Goal: Information Seeking & Learning: Compare options

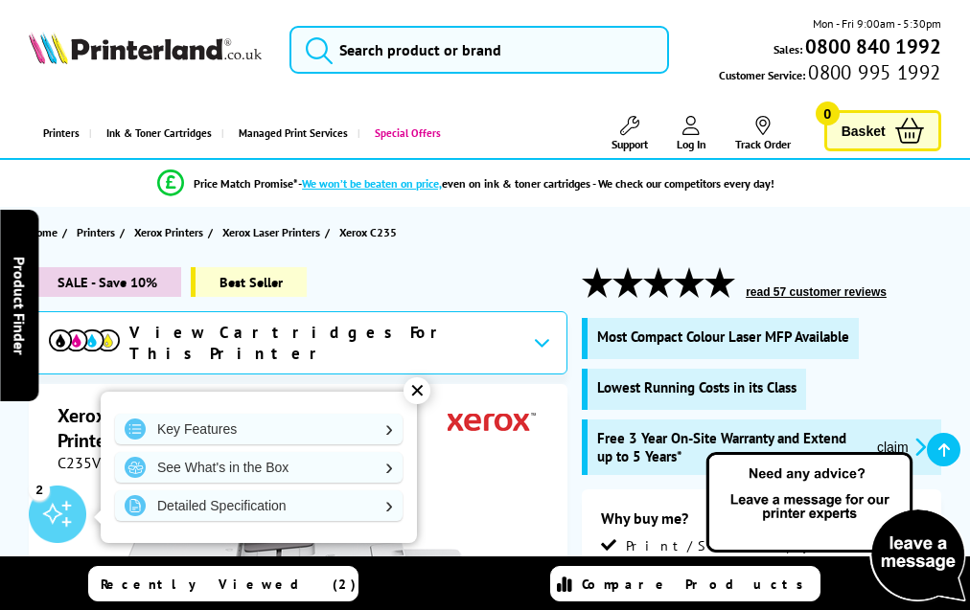
scroll to position [5312, 0]
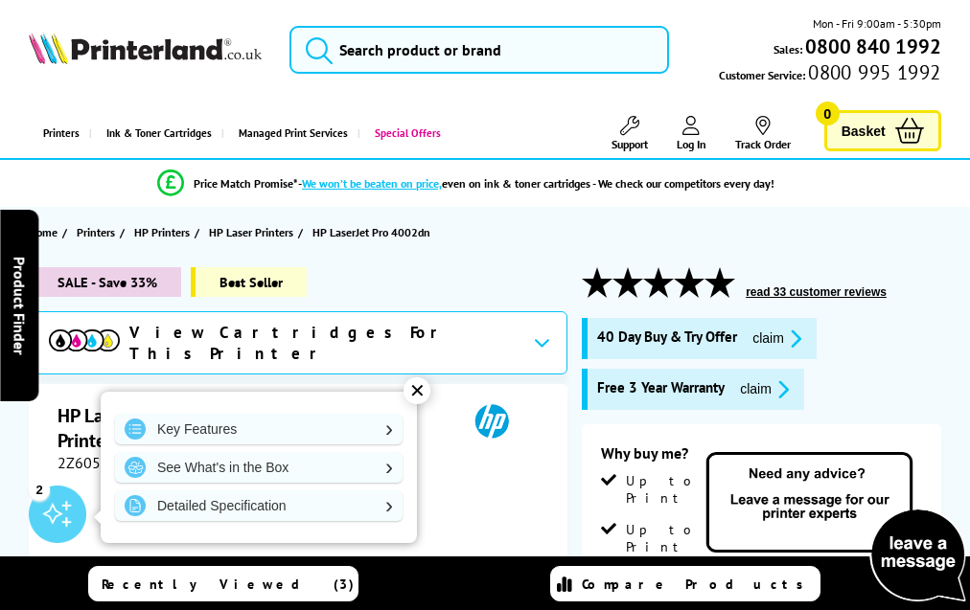
scroll to position [3340, 0]
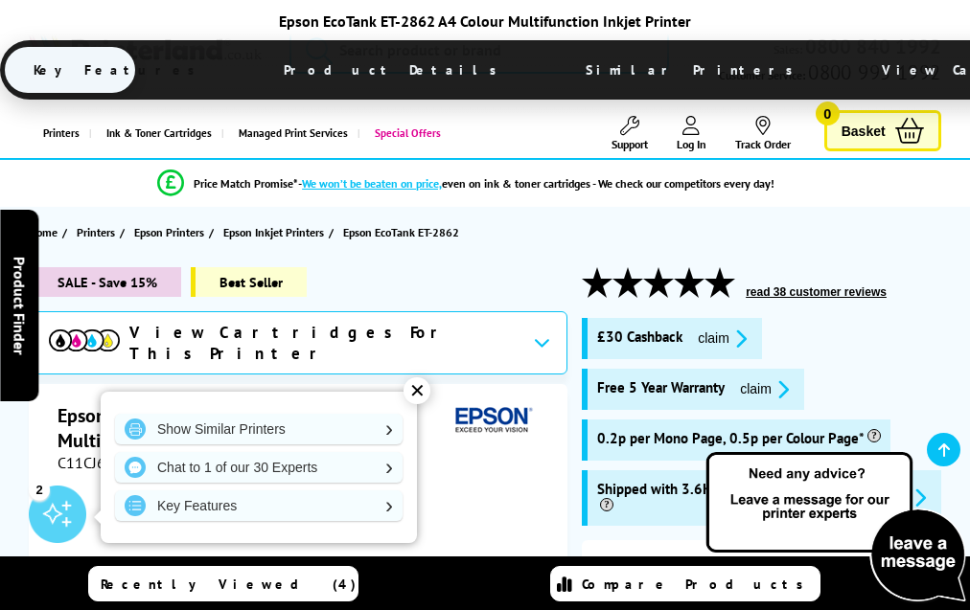
scroll to position [3419, 0]
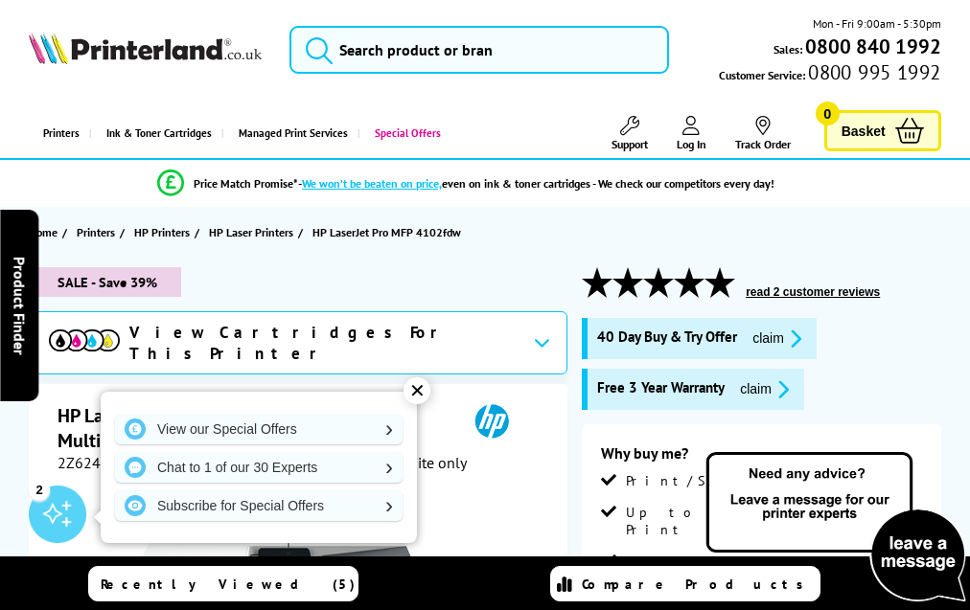
scroll to position [3845, 0]
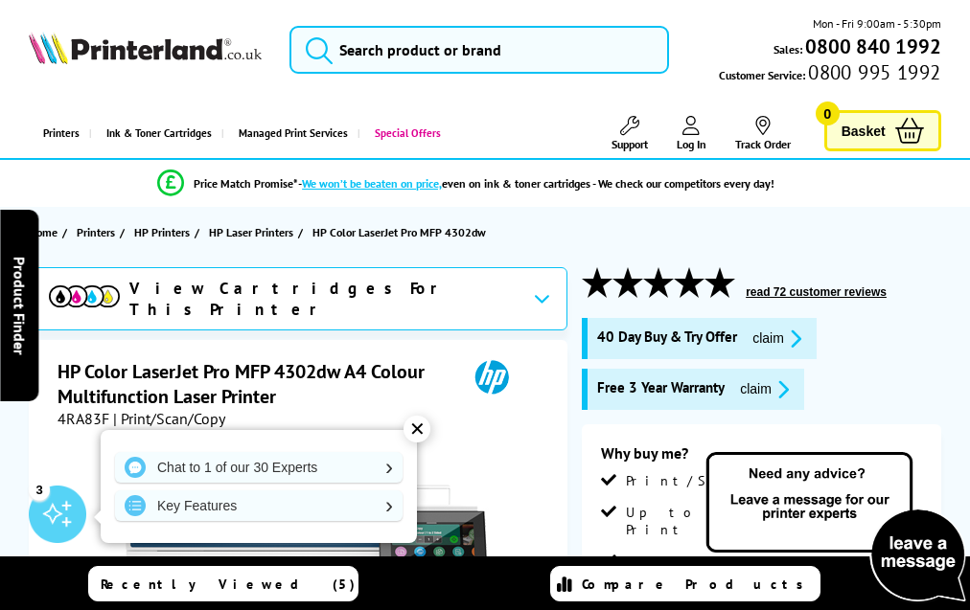
scroll to position [4743, 0]
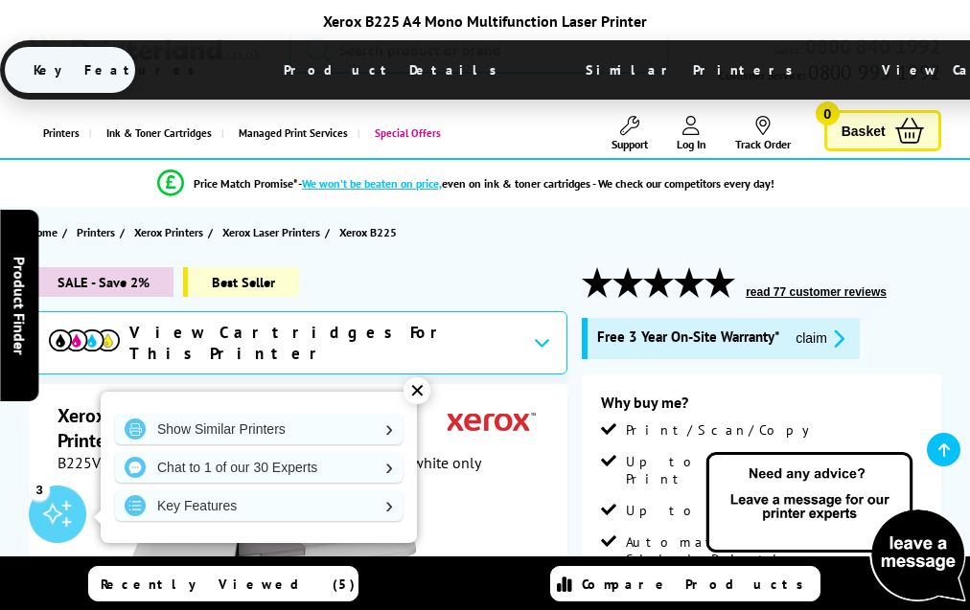
scroll to position [4461, 0]
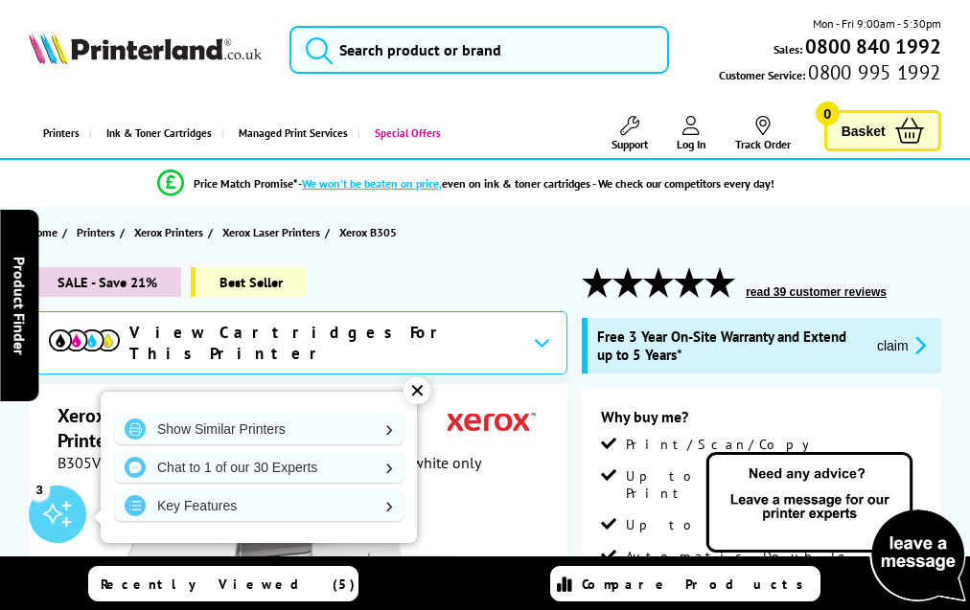
scroll to position [5193, 0]
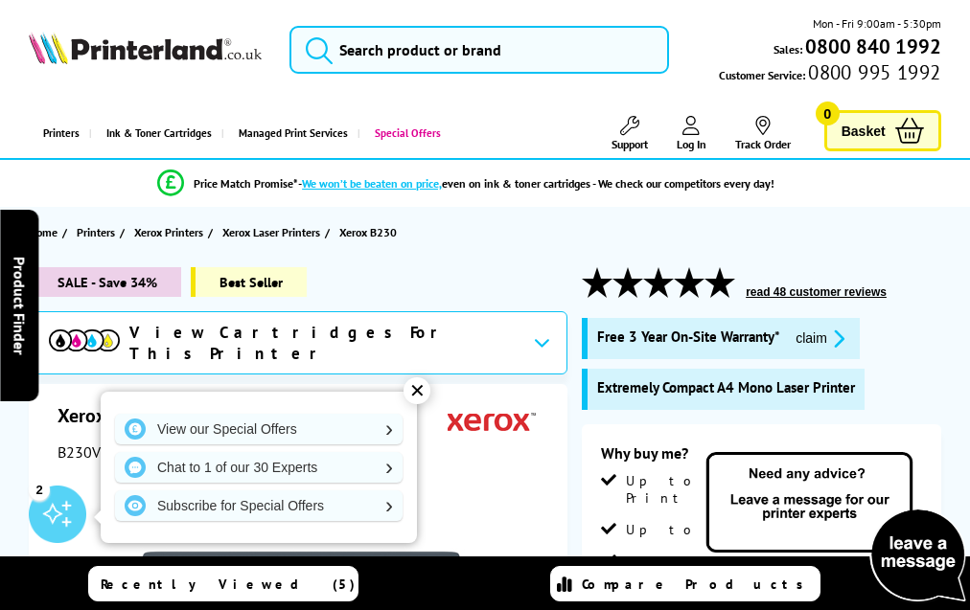
scroll to position [4307, 0]
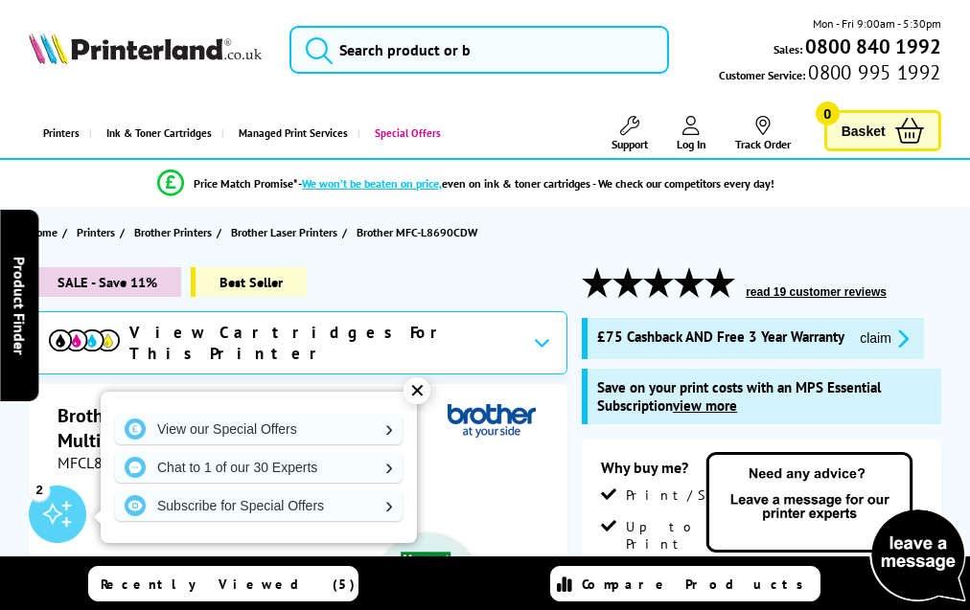
scroll to position [6000, 0]
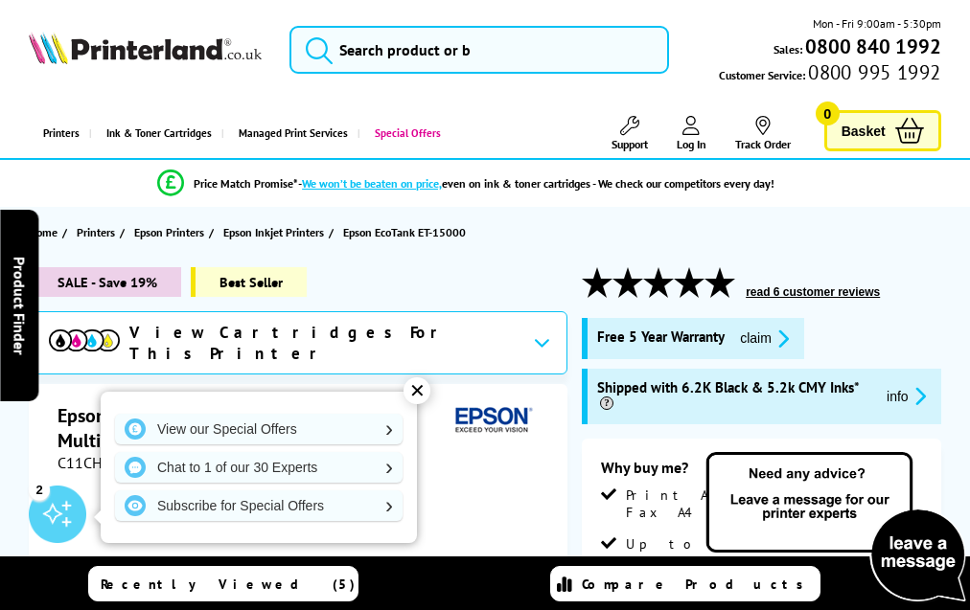
scroll to position [3814, 0]
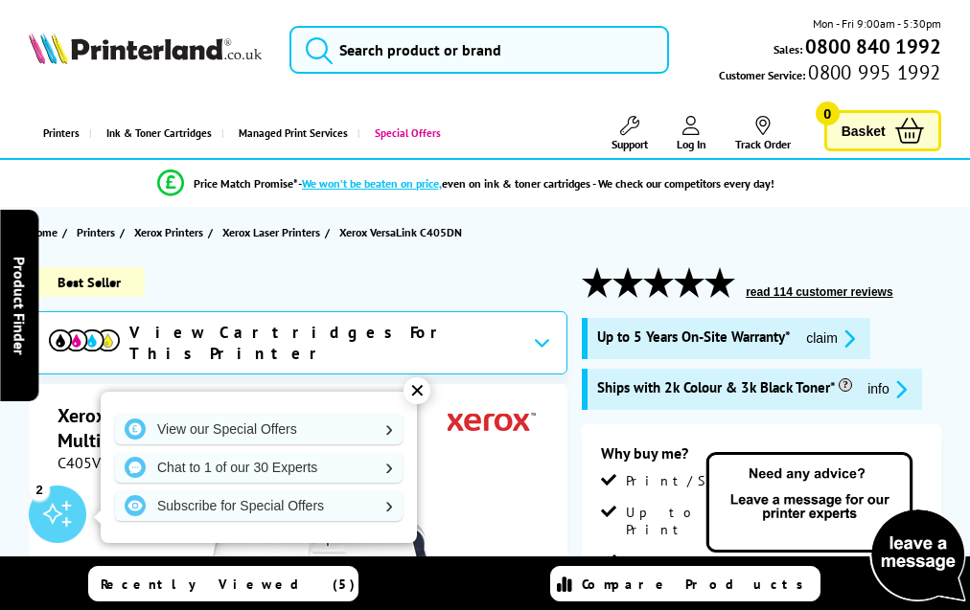
scroll to position [4339, 0]
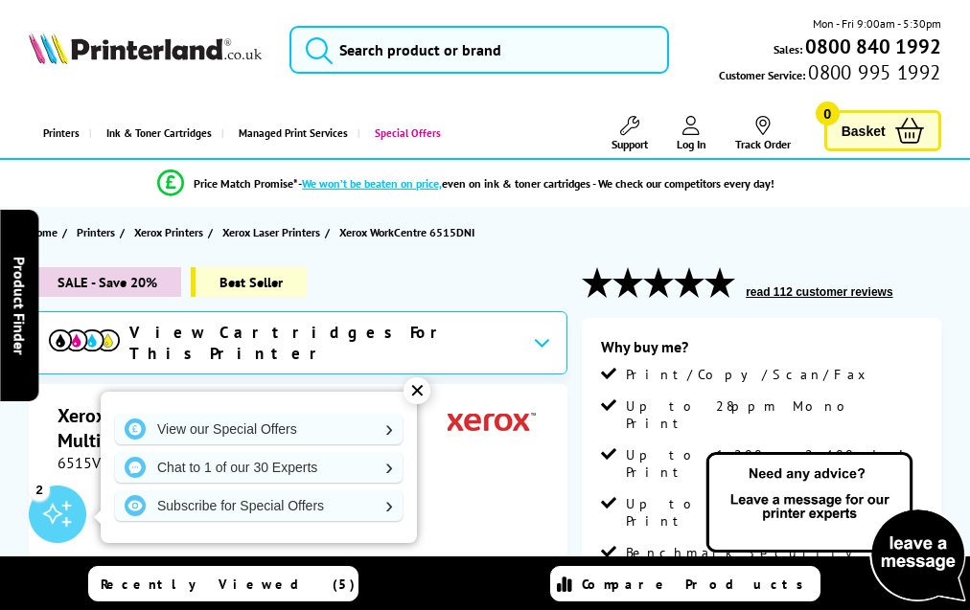
scroll to position [3679, 0]
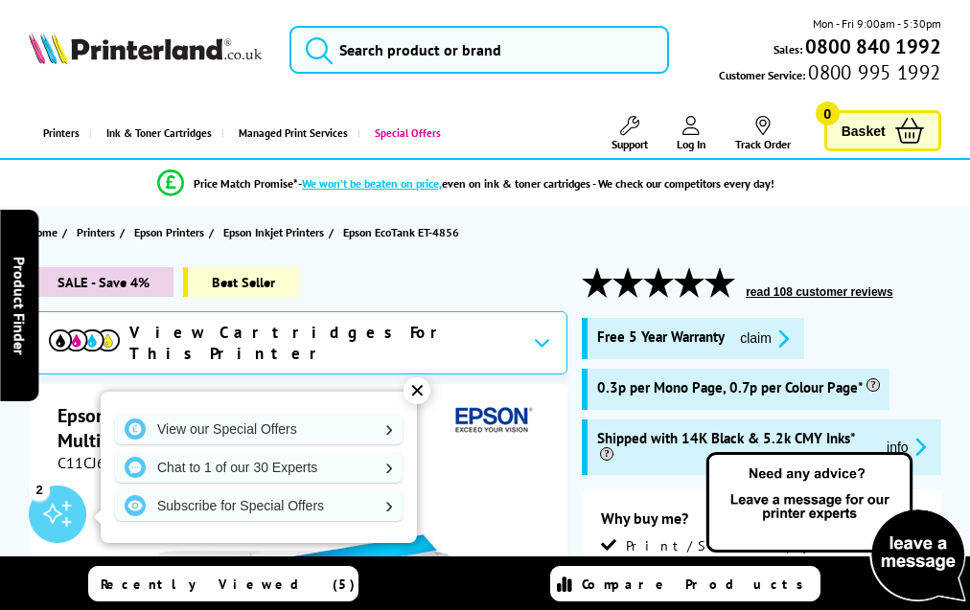
scroll to position [3776, 0]
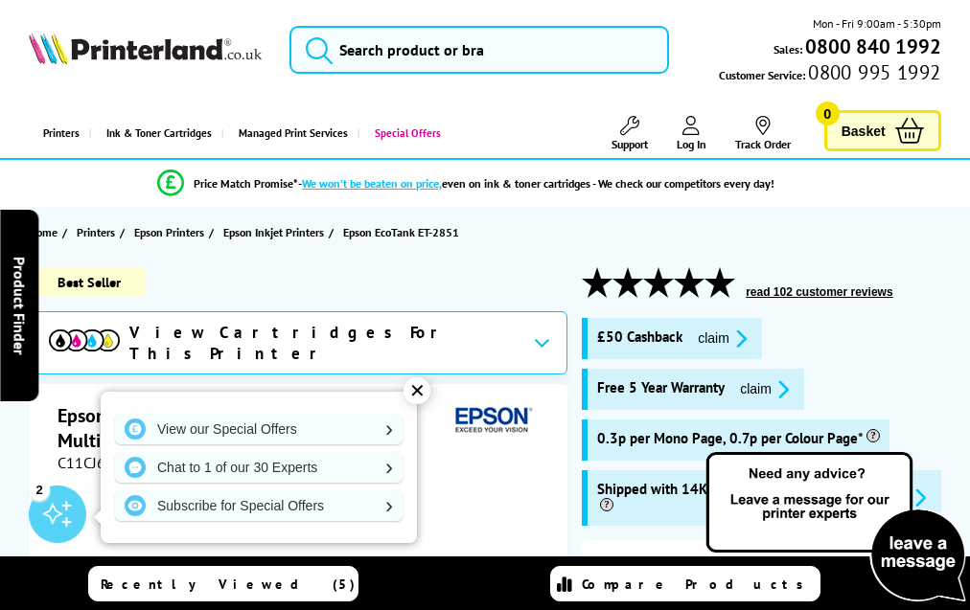
scroll to position [3644, 0]
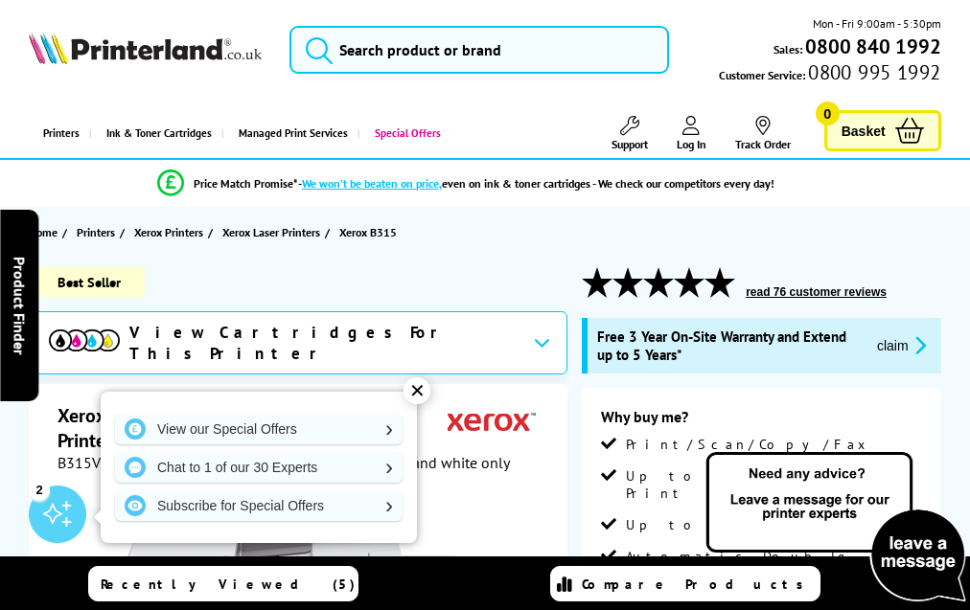
scroll to position [5295, 0]
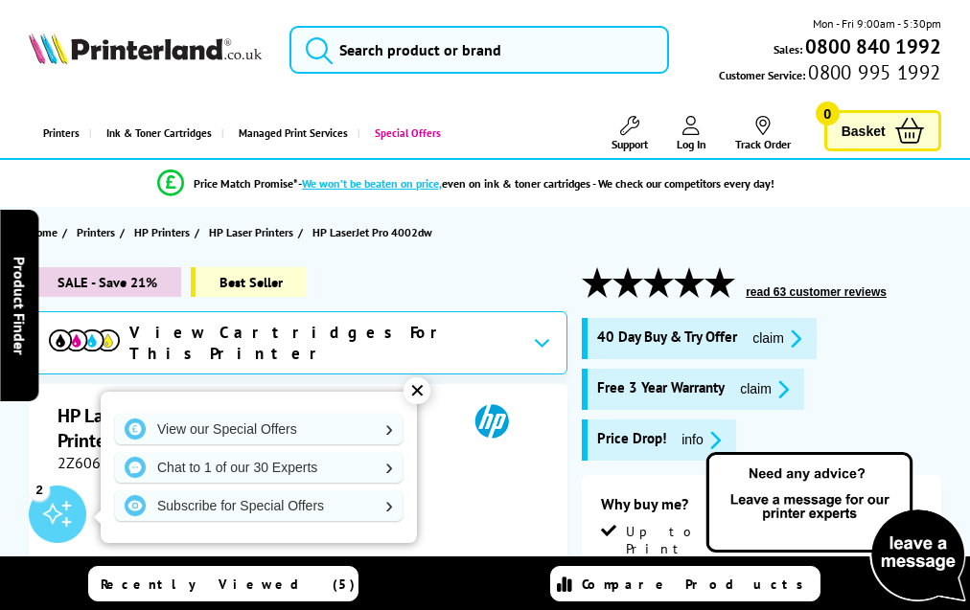
scroll to position [3391, 0]
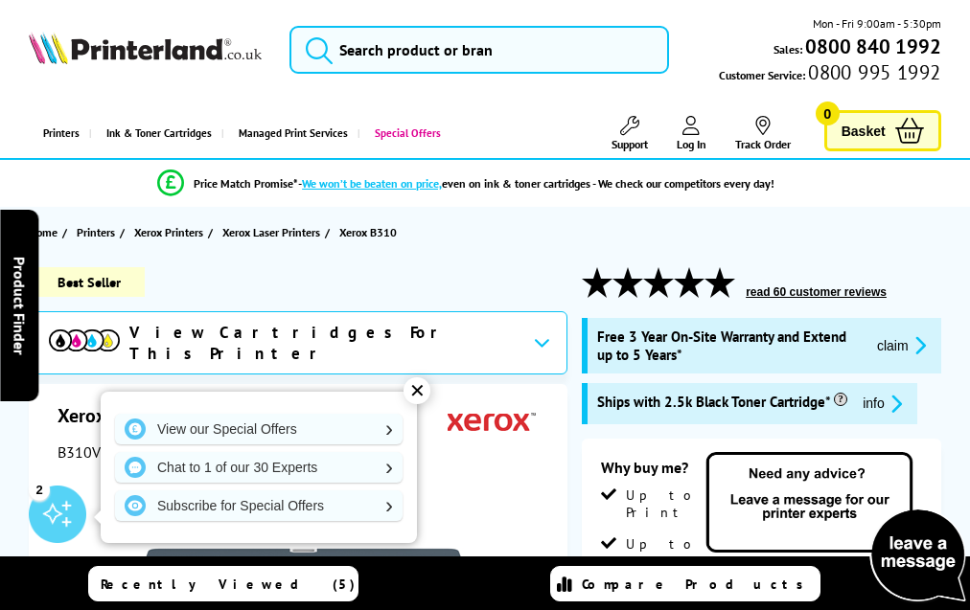
scroll to position [4874, 0]
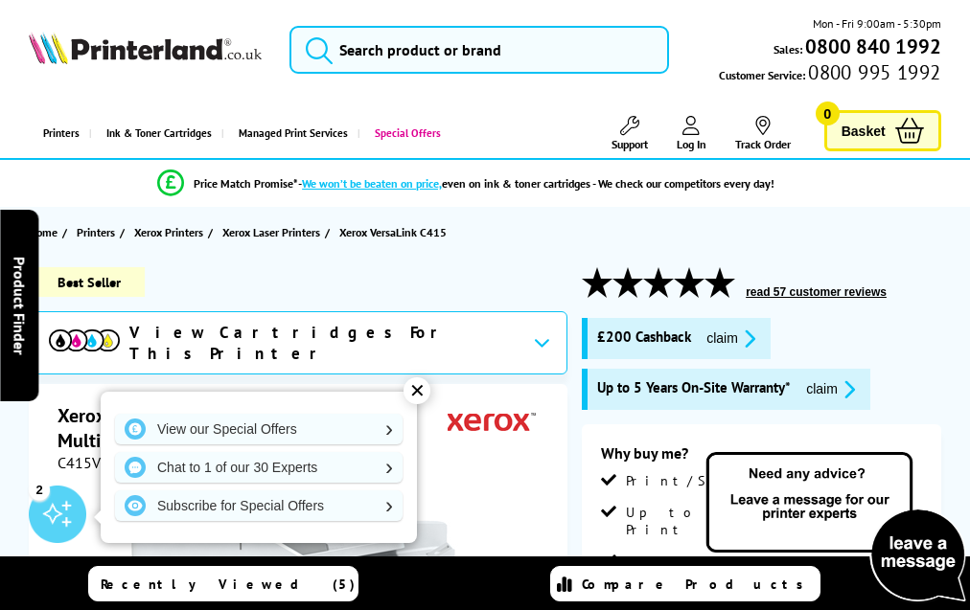
scroll to position [6192, 0]
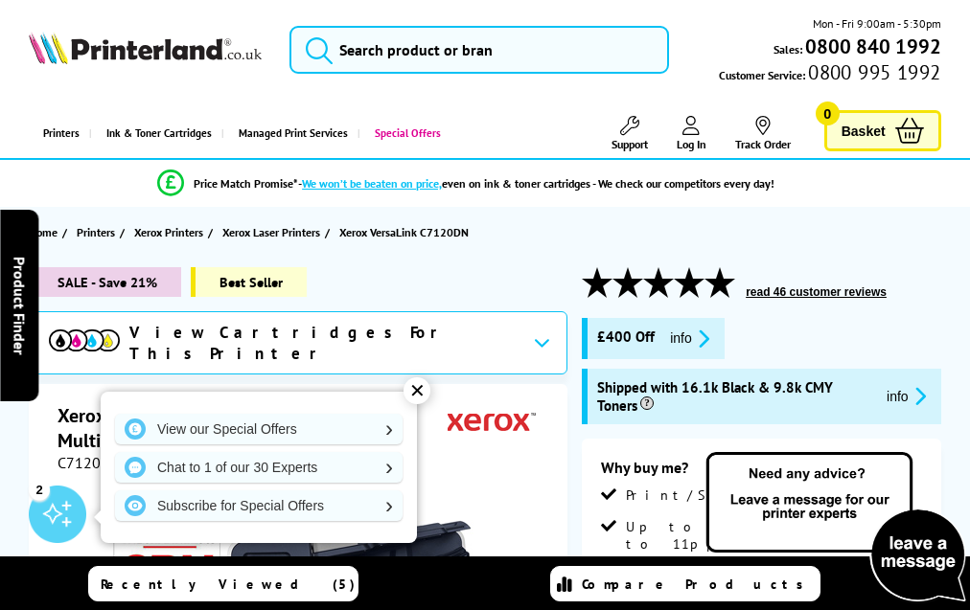
scroll to position [6168, 0]
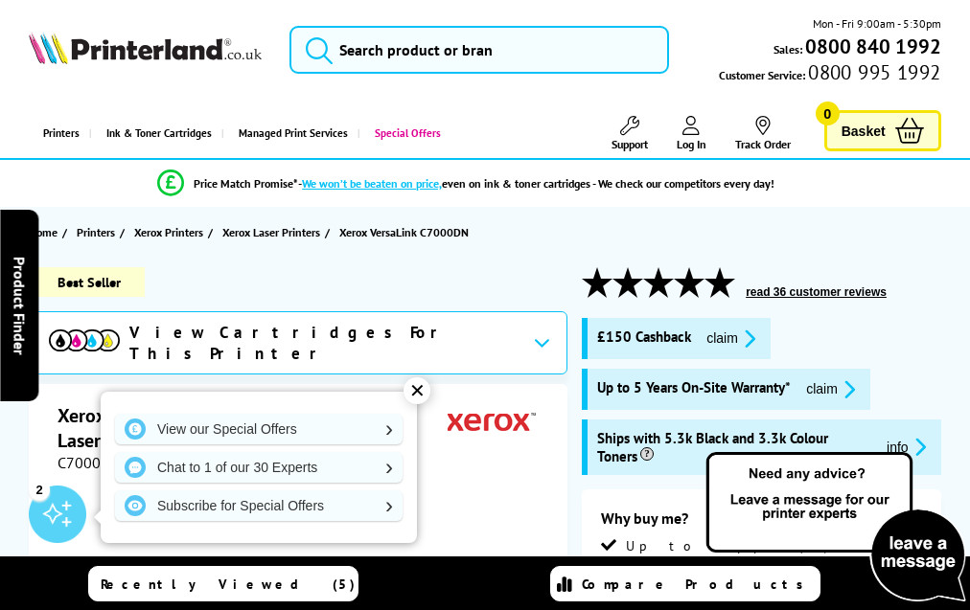
scroll to position [5542, 0]
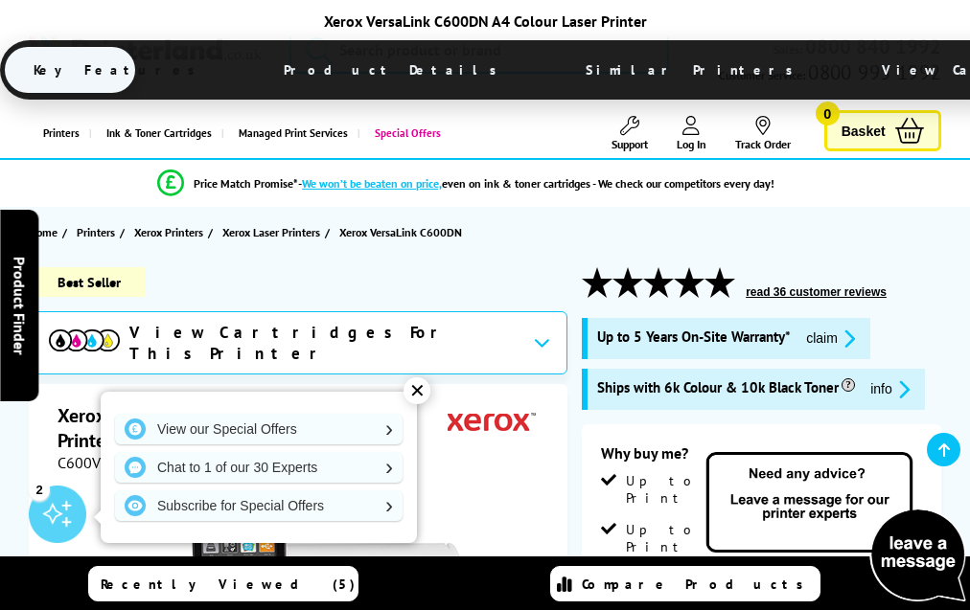
scroll to position [4174, 0]
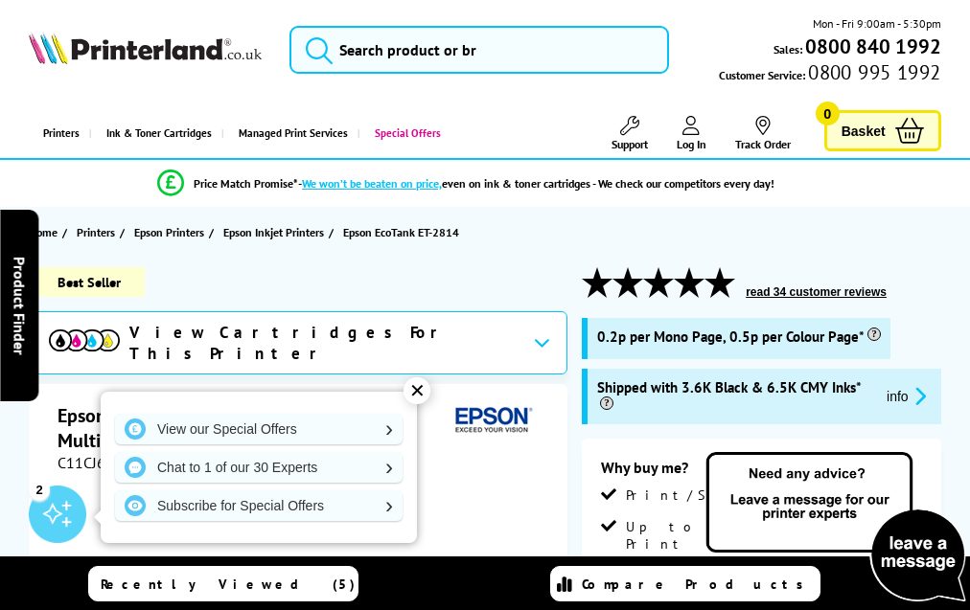
scroll to position [3260, 0]
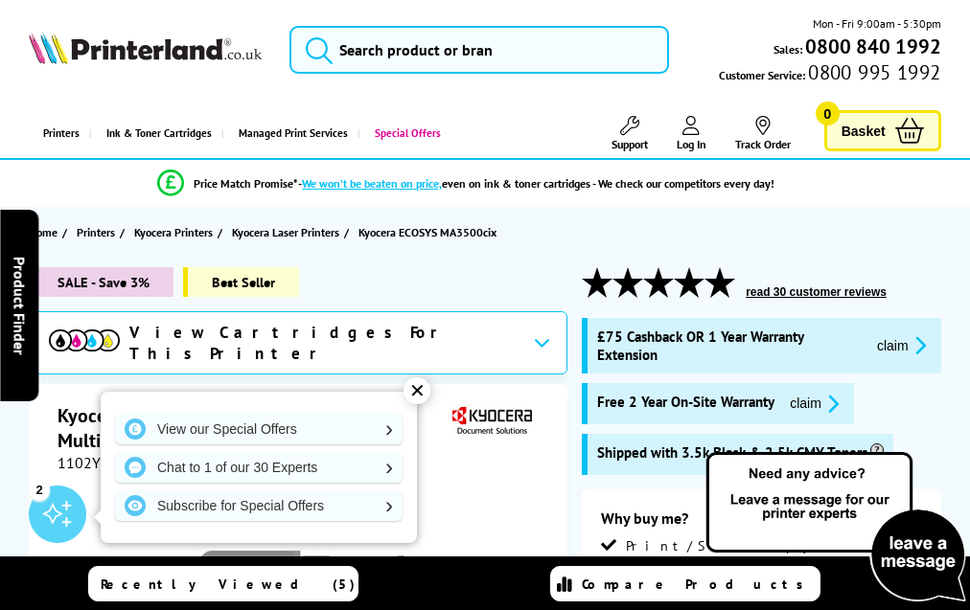
scroll to position [4406, 0]
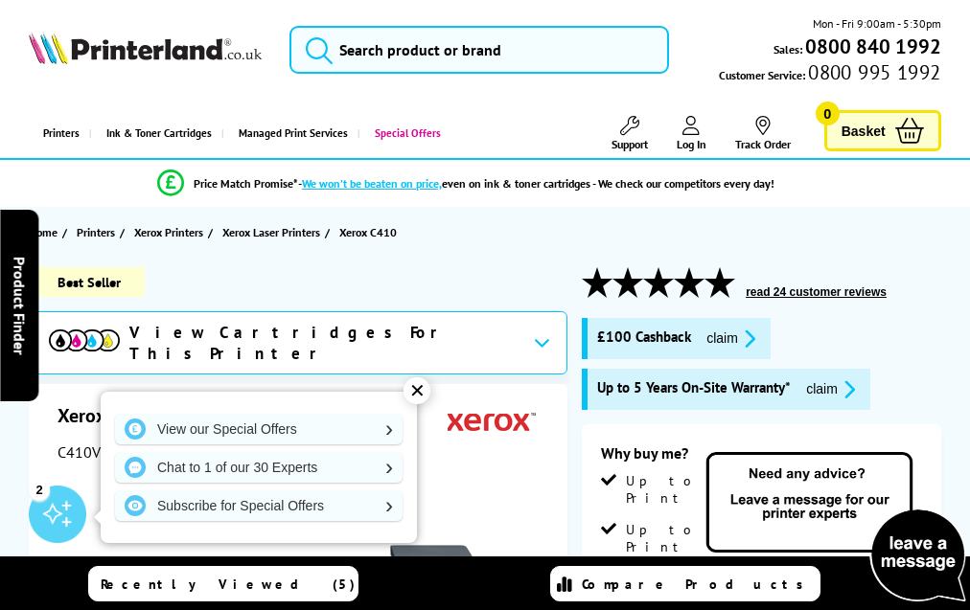
scroll to position [5655, 0]
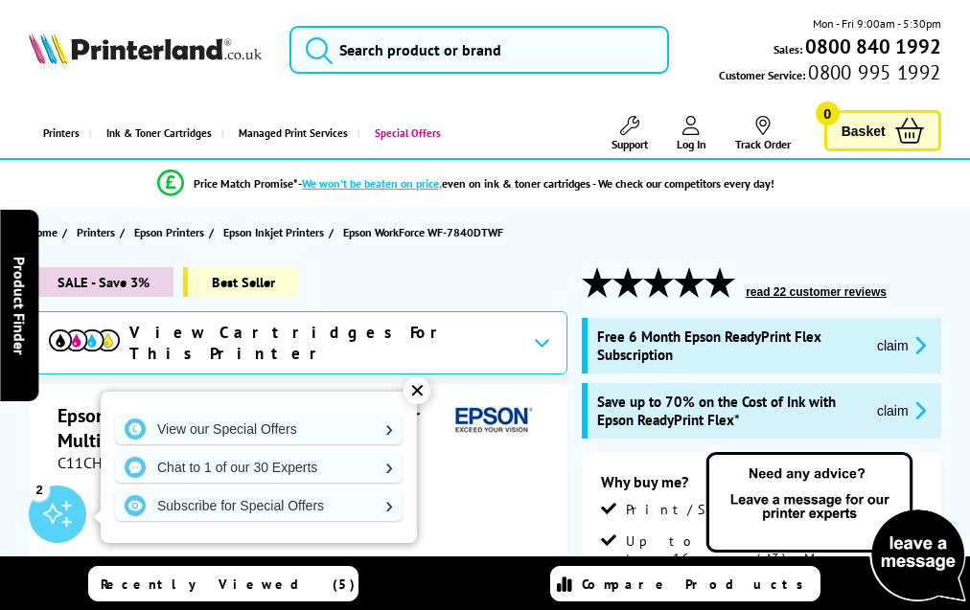
scroll to position [4444, 0]
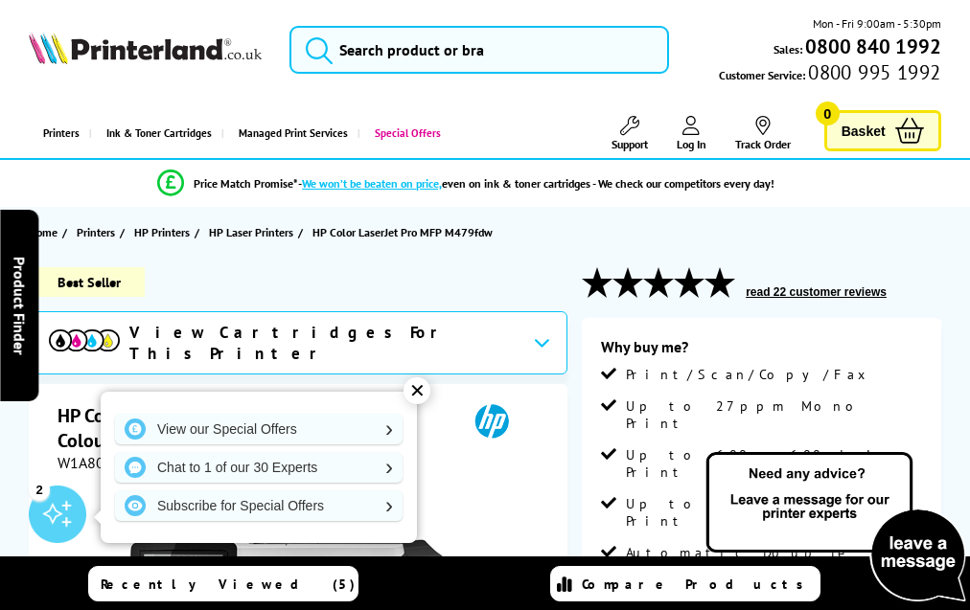
scroll to position [3439, 0]
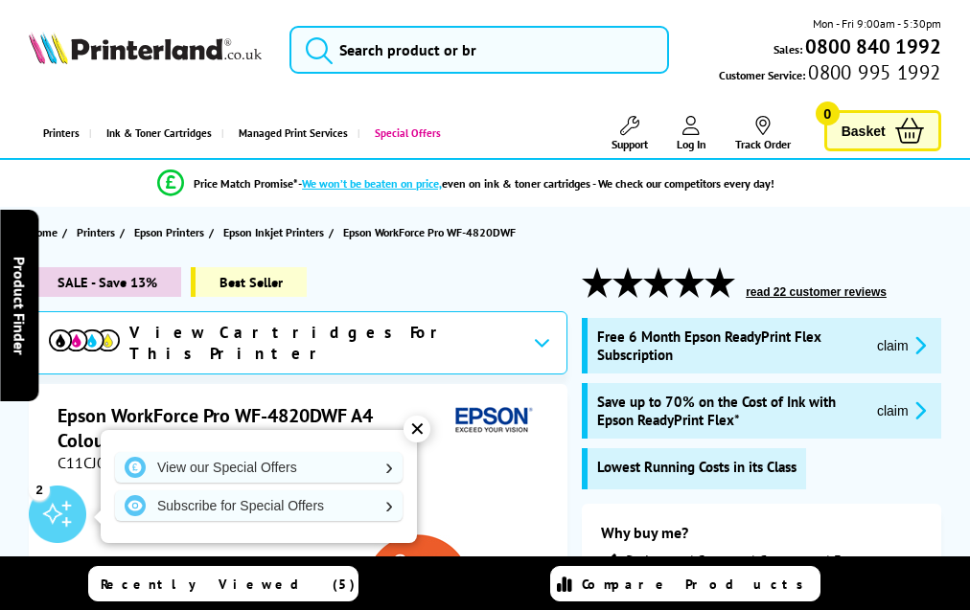
scroll to position [4010, 0]
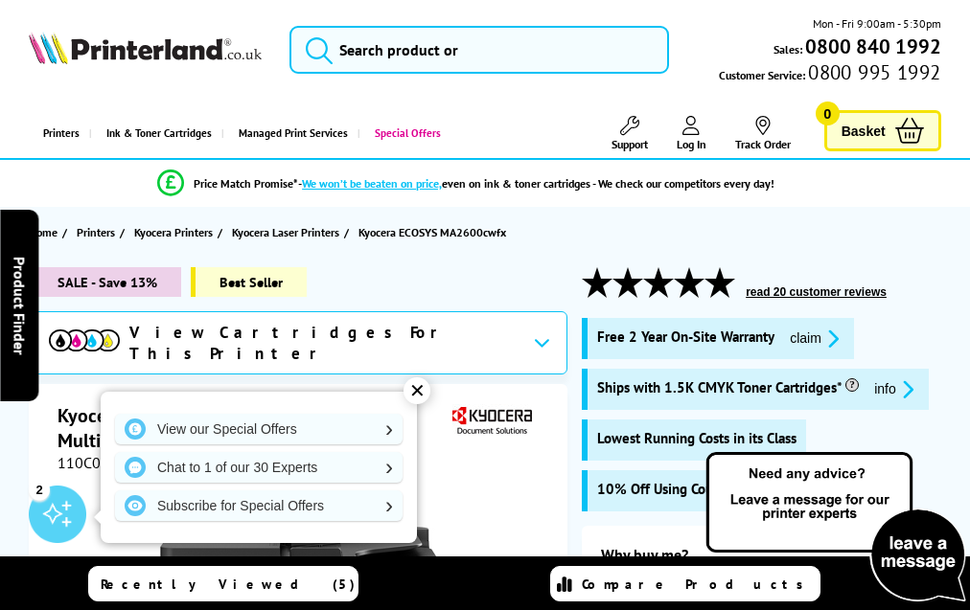
scroll to position [4202, 0]
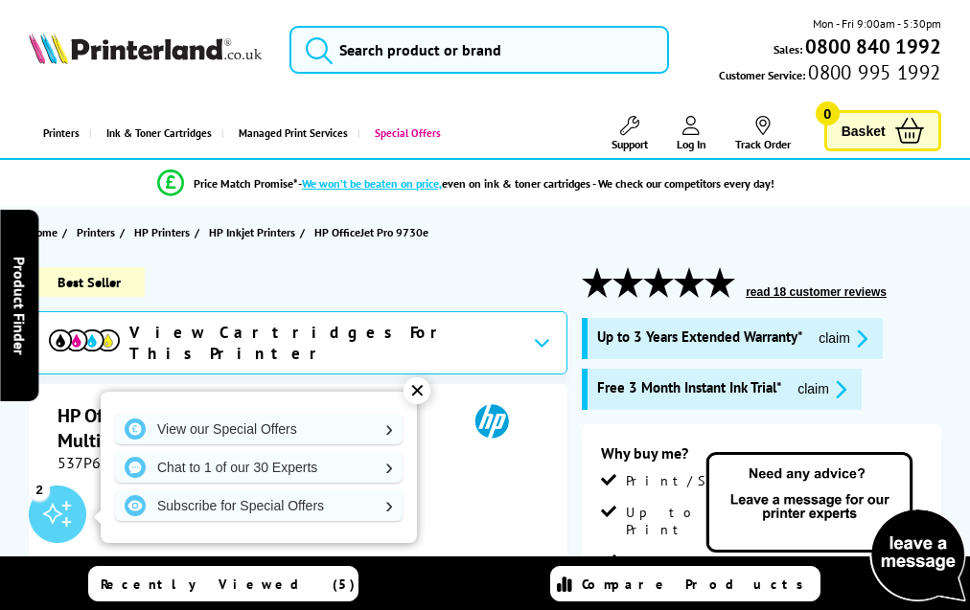
scroll to position [3981, 0]
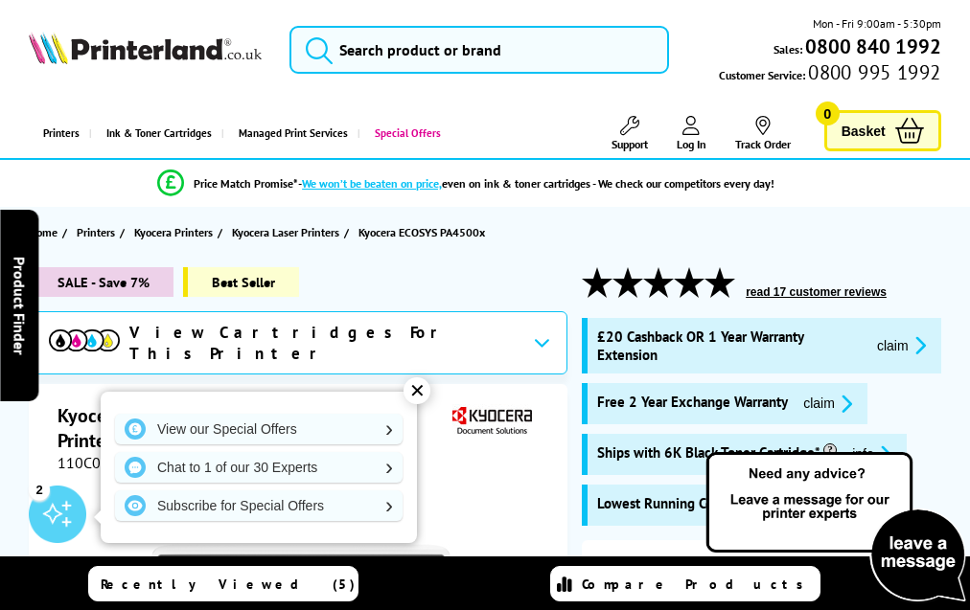
scroll to position [3584, 0]
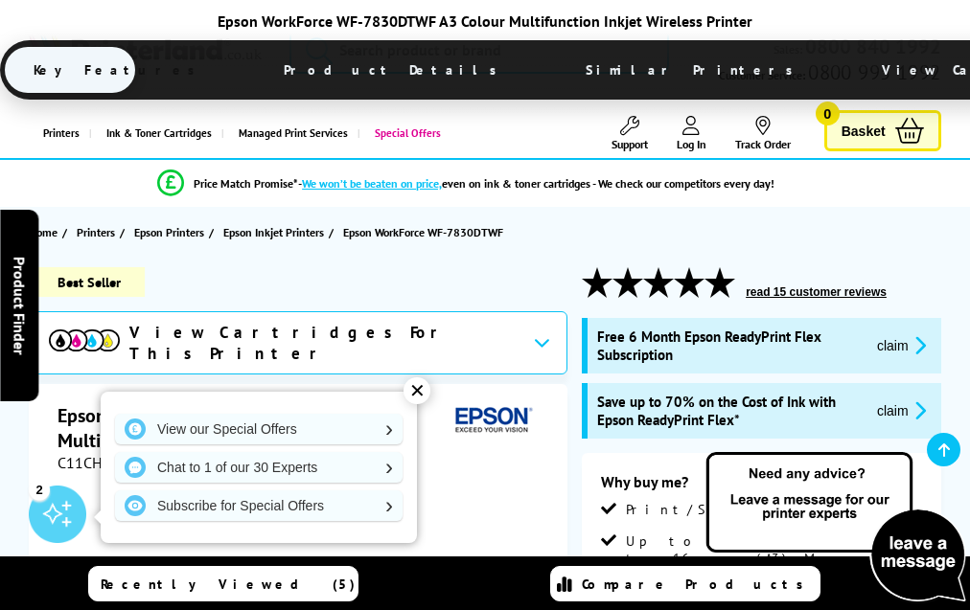
scroll to position [4407, 0]
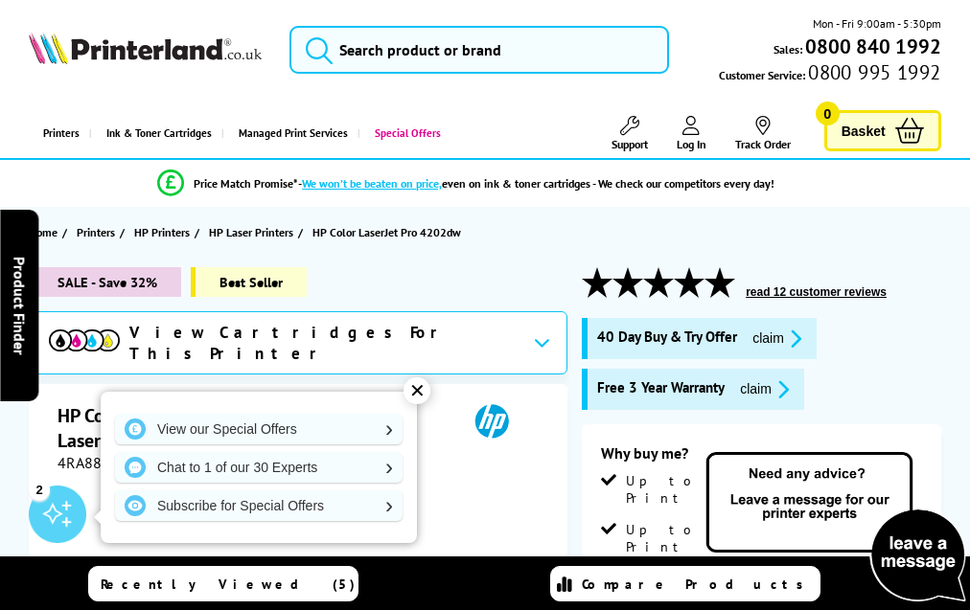
scroll to position [4225, 0]
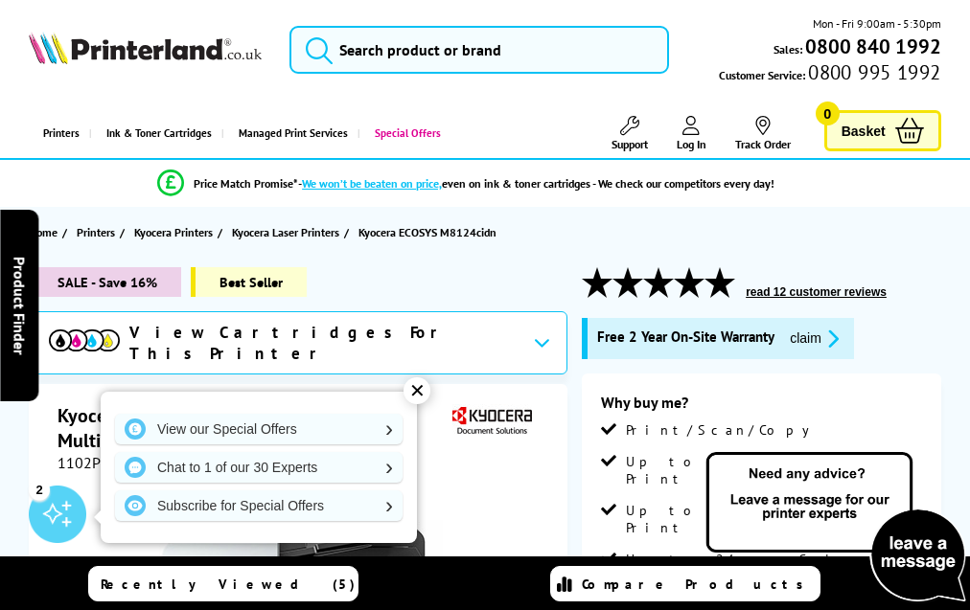
scroll to position [4441, 0]
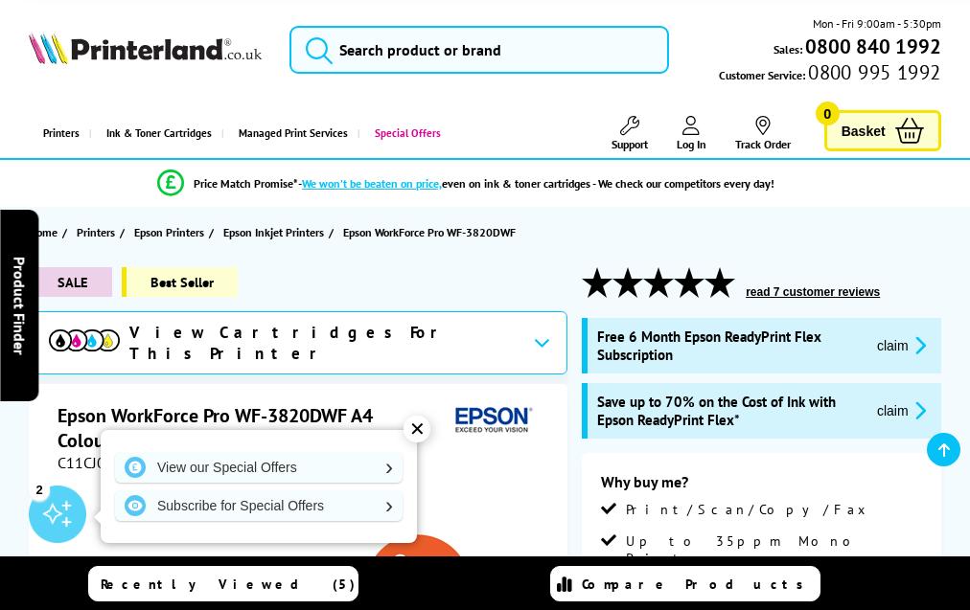
scroll to position [3791, 0]
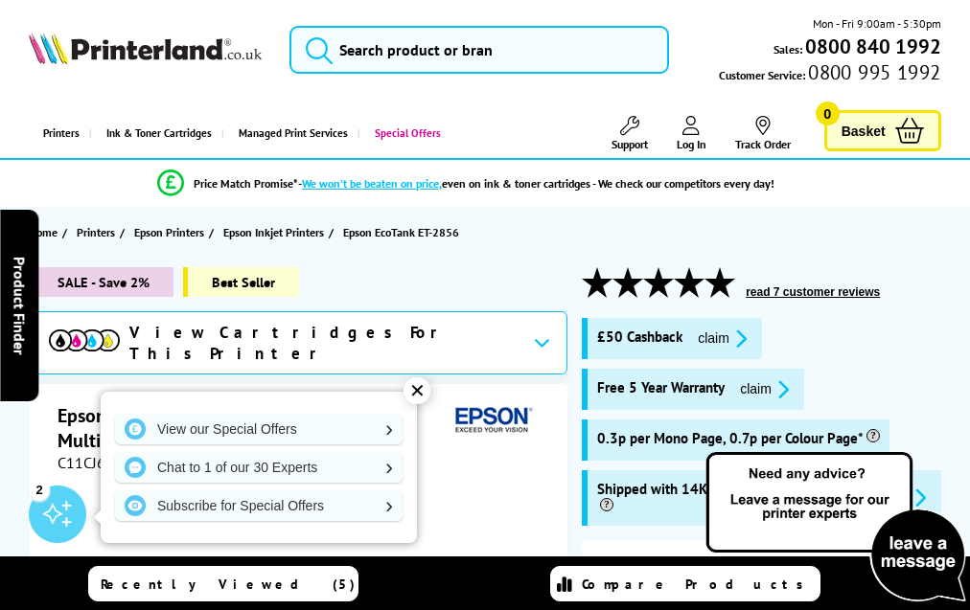
scroll to position [3681, 0]
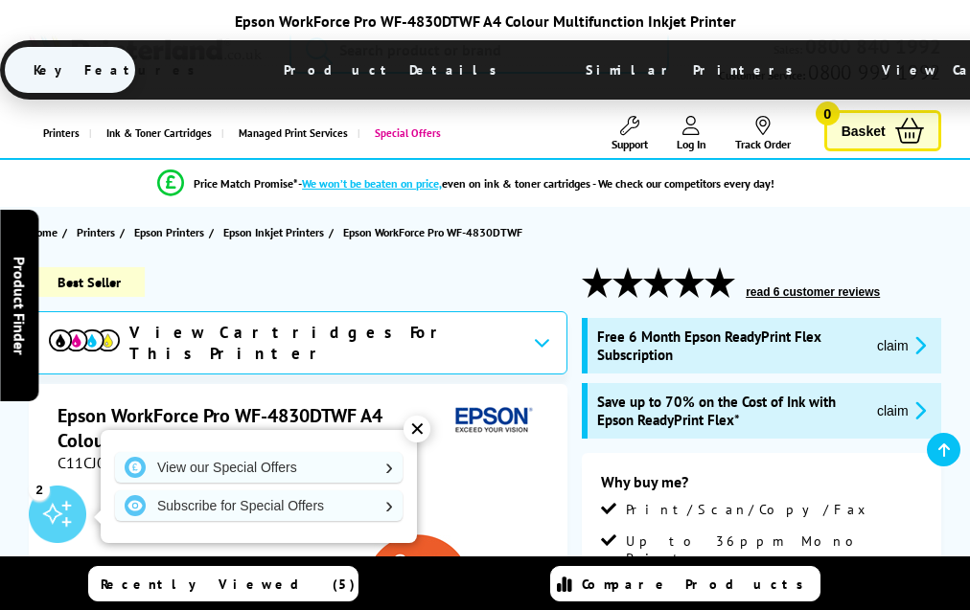
scroll to position [3979, 0]
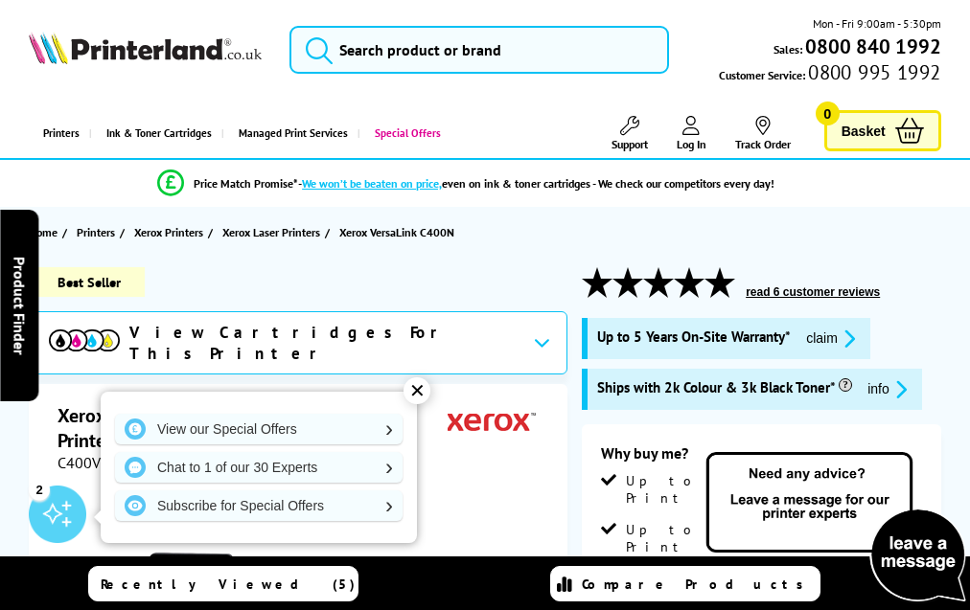
scroll to position [2840, 0]
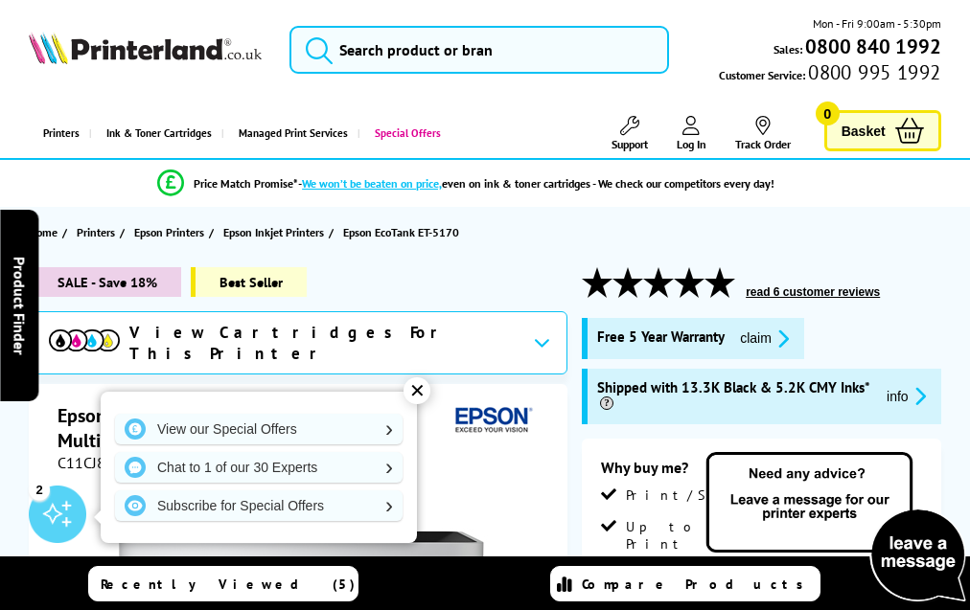
scroll to position [3719, 0]
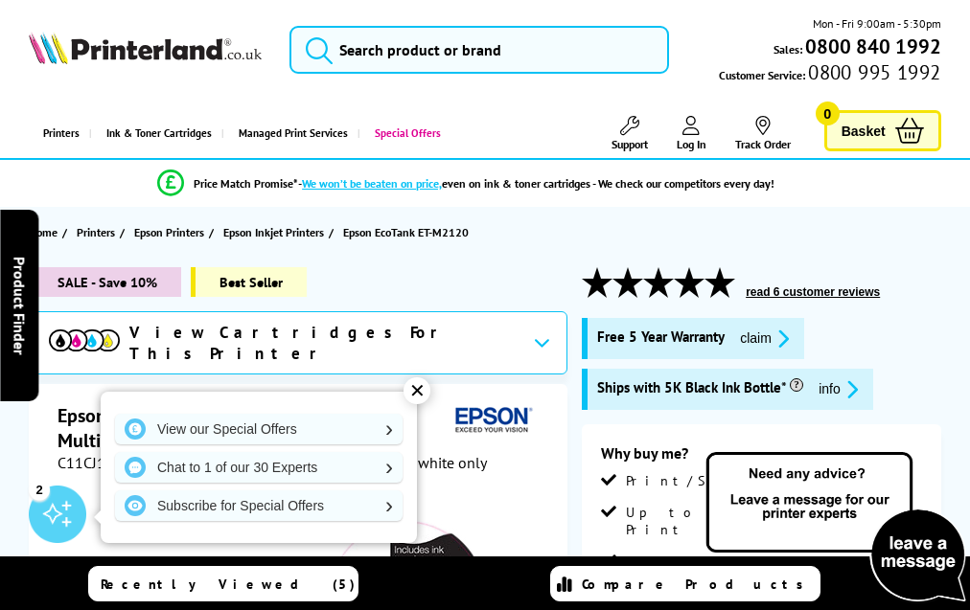
scroll to position [2520, 0]
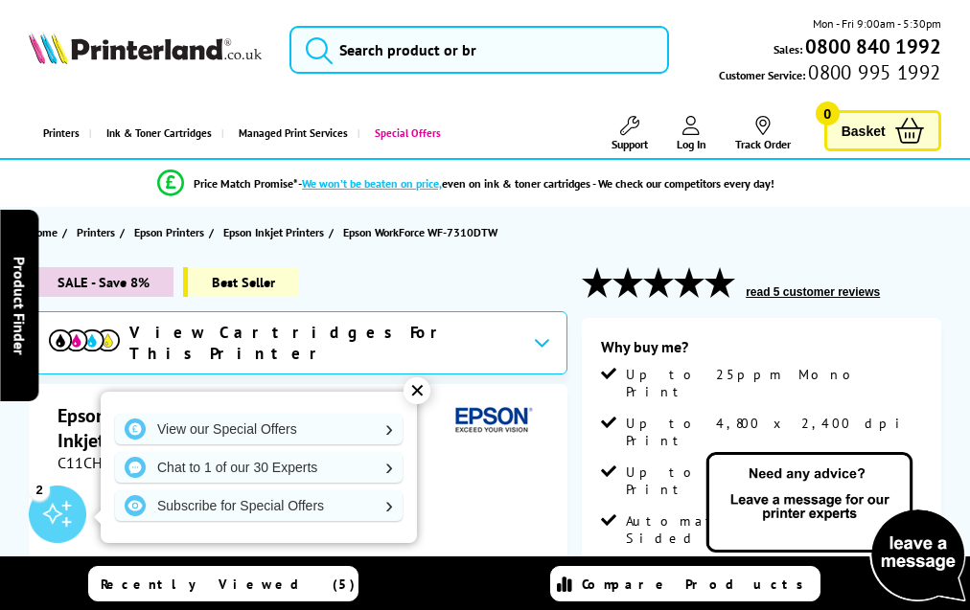
scroll to position [3625, 0]
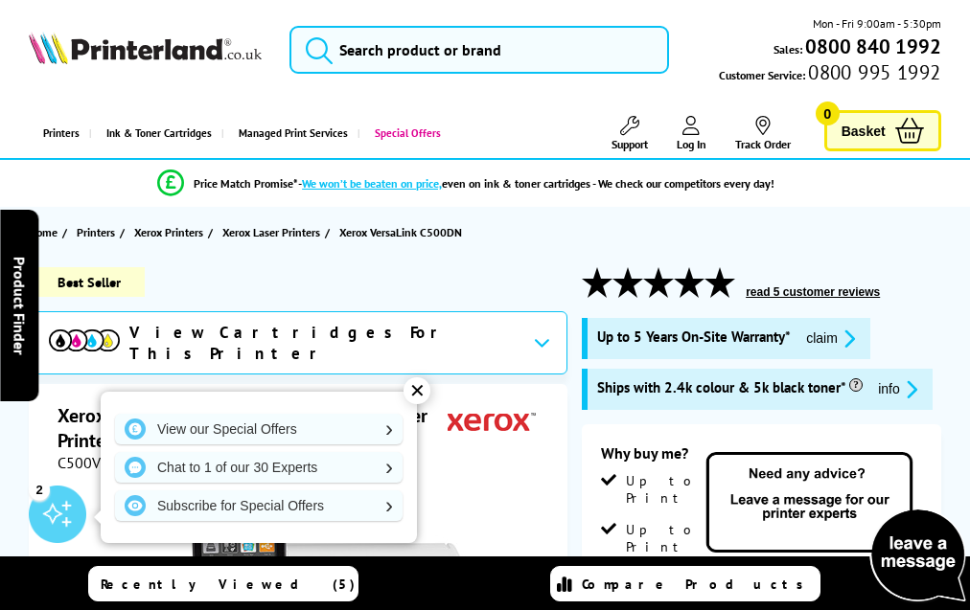
scroll to position [4327, 0]
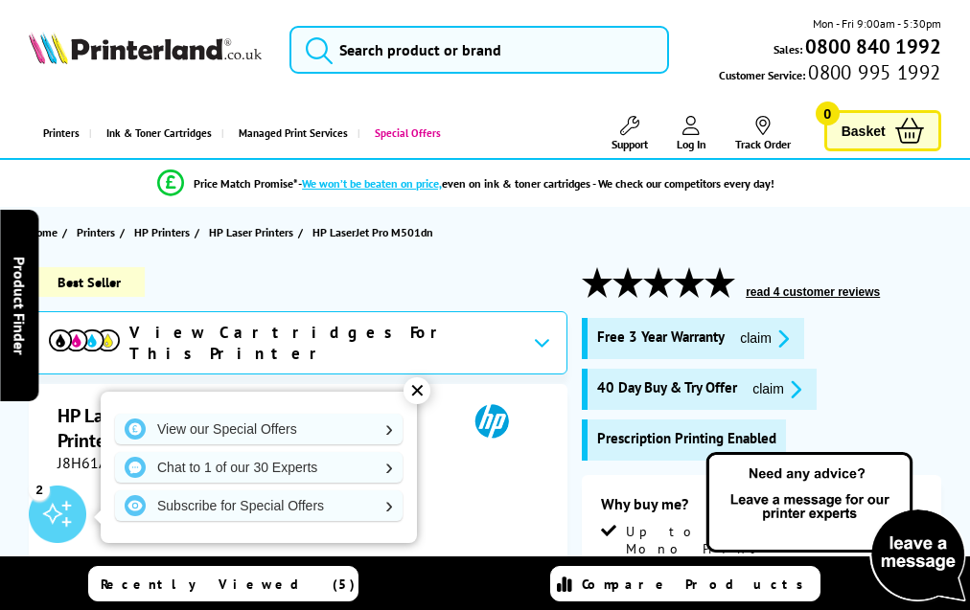
scroll to position [3091, 0]
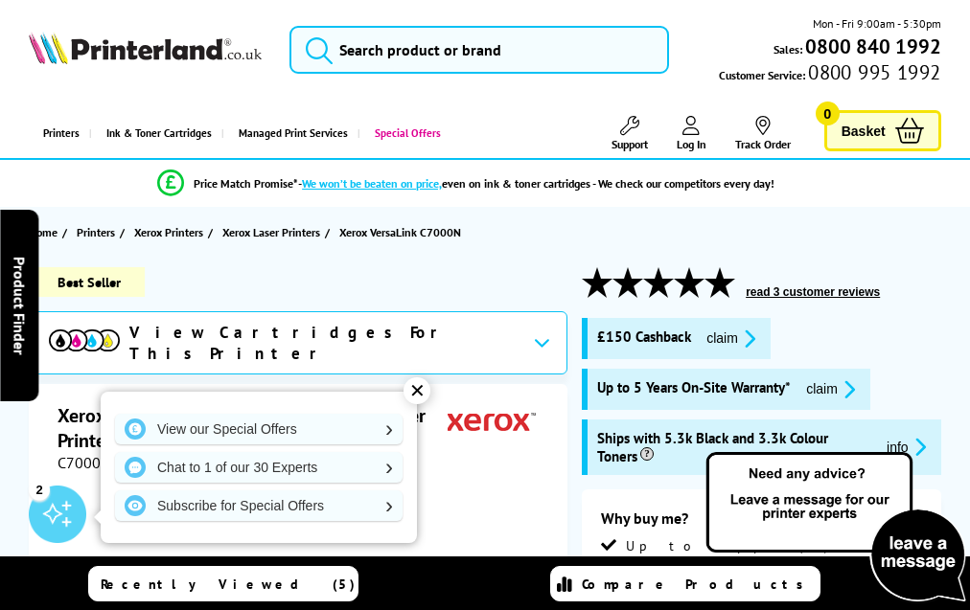
scroll to position [4069, 0]
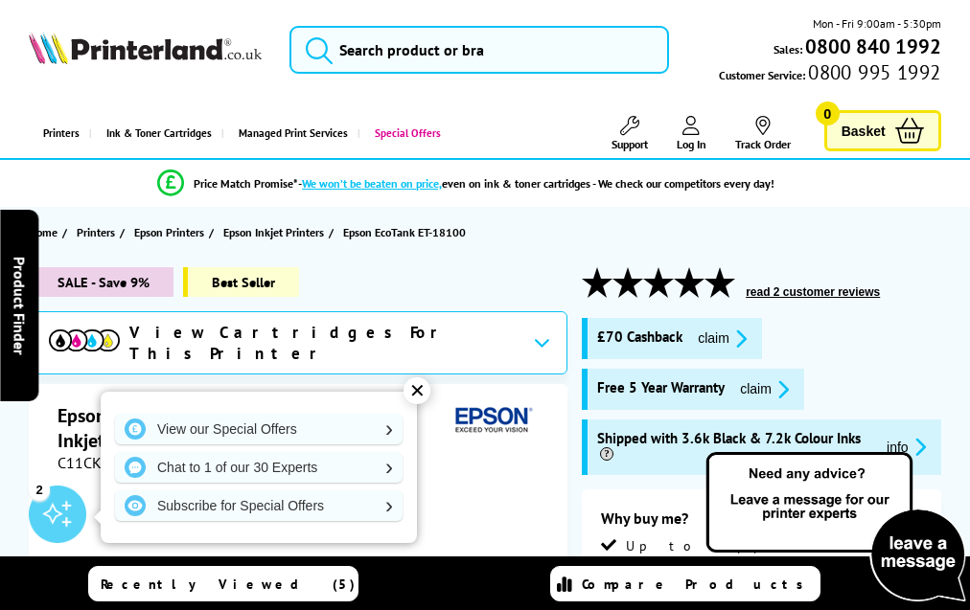
scroll to position [3126, 0]
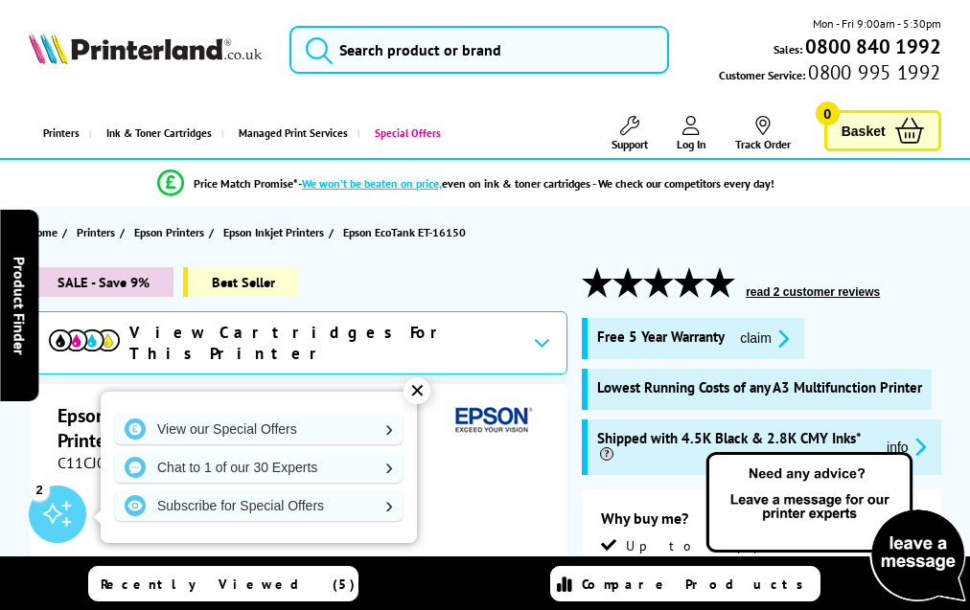
scroll to position [3460, 0]
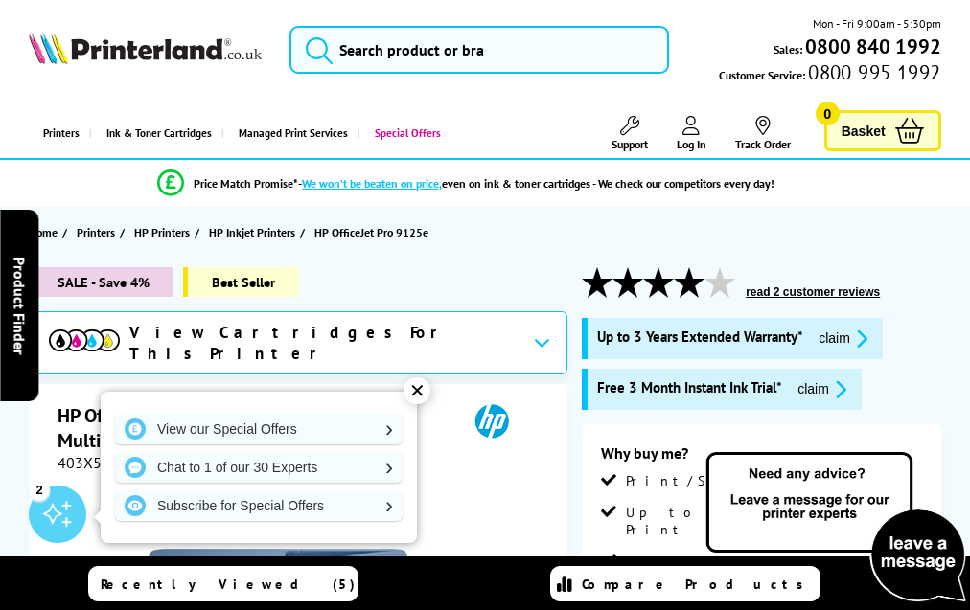
scroll to position [4362, 0]
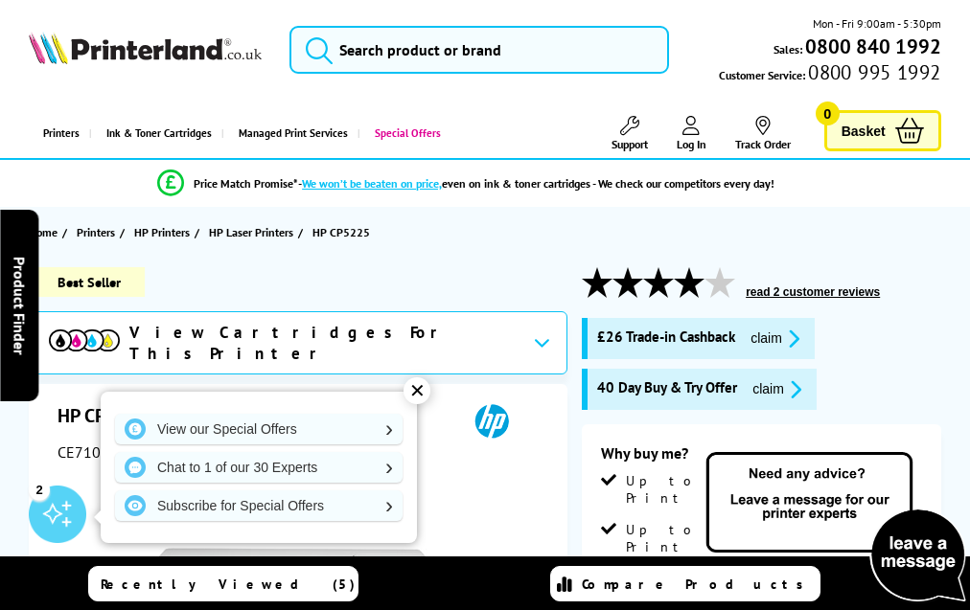
scroll to position [3425, 0]
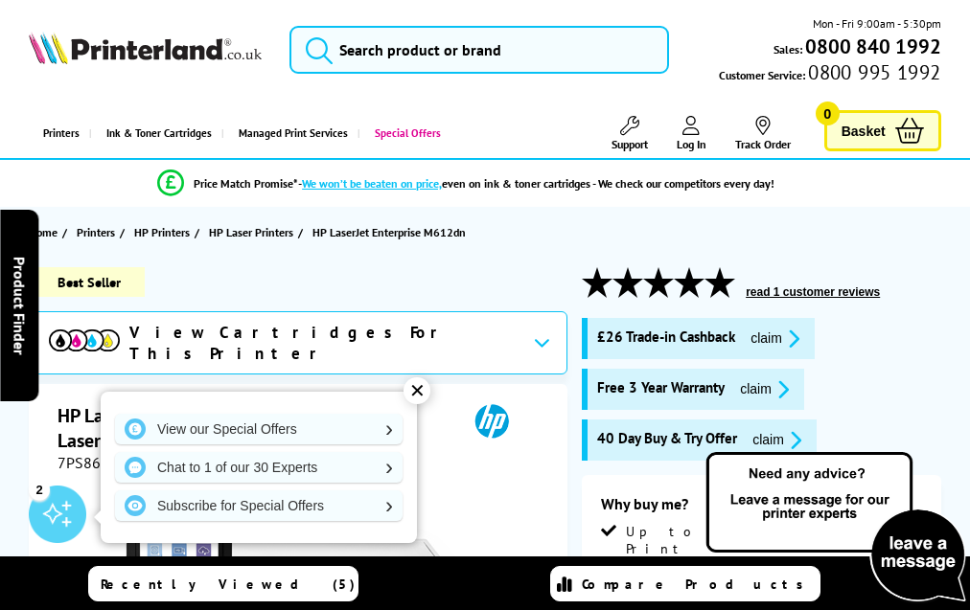
scroll to position [4067, 0]
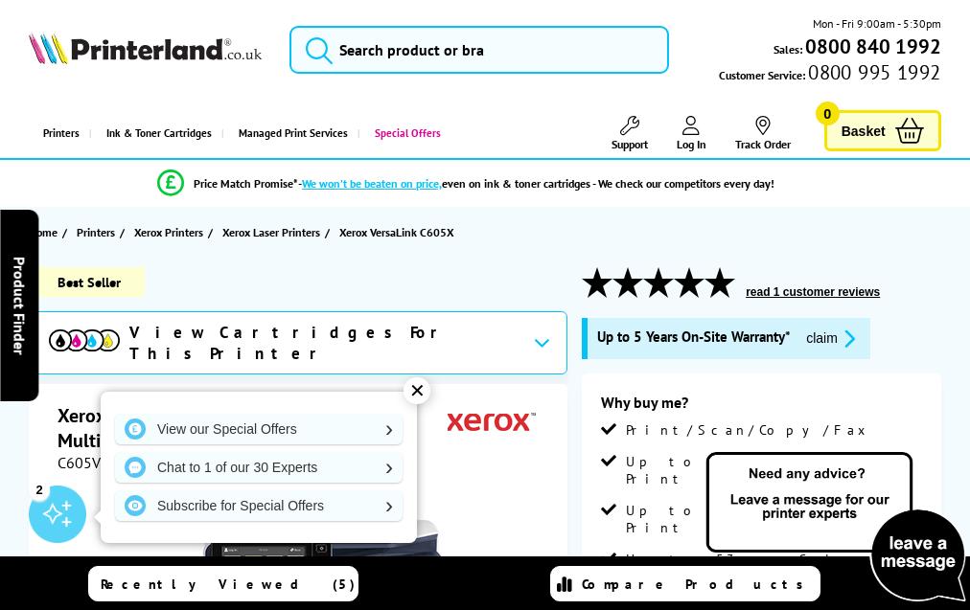
scroll to position [6698, 0]
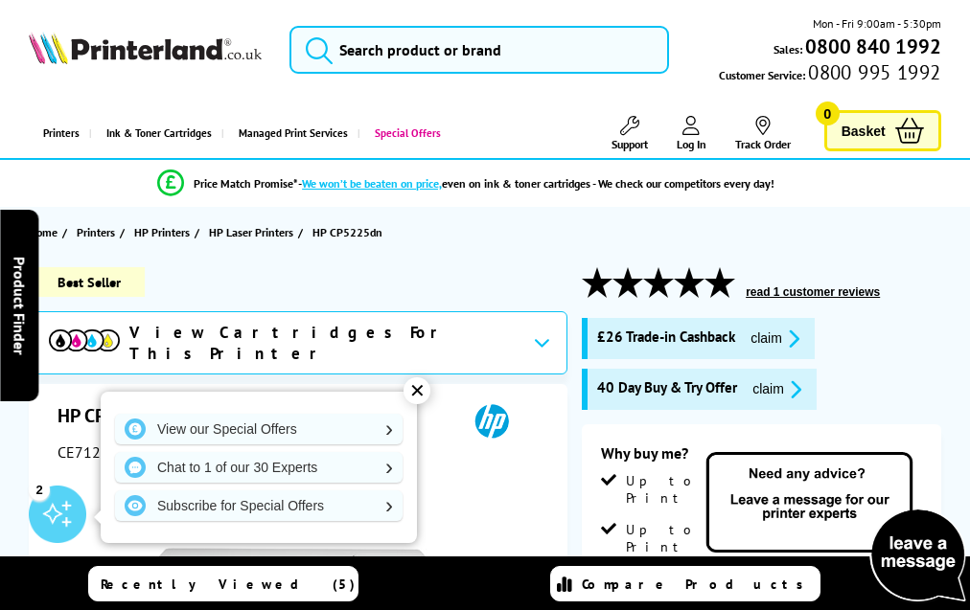
scroll to position [3540, 0]
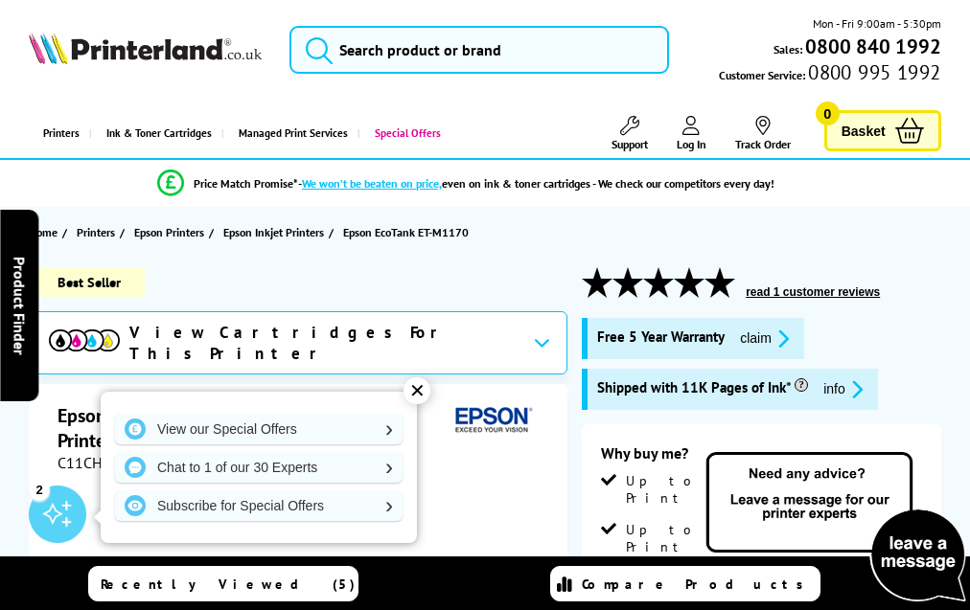
scroll to position [3109, 0]
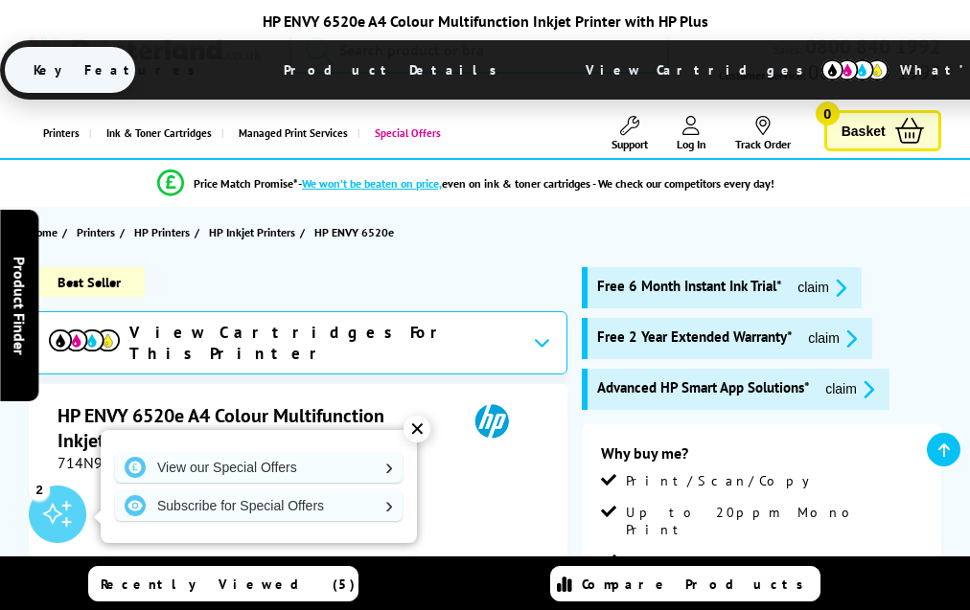
scroll to position [3748, 0]
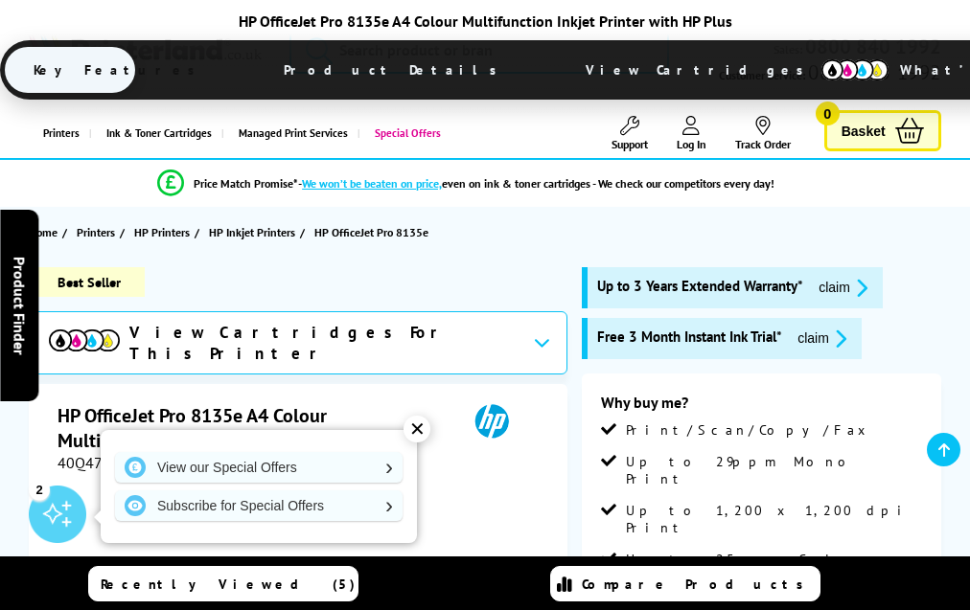
scroll to position [4322, 0]
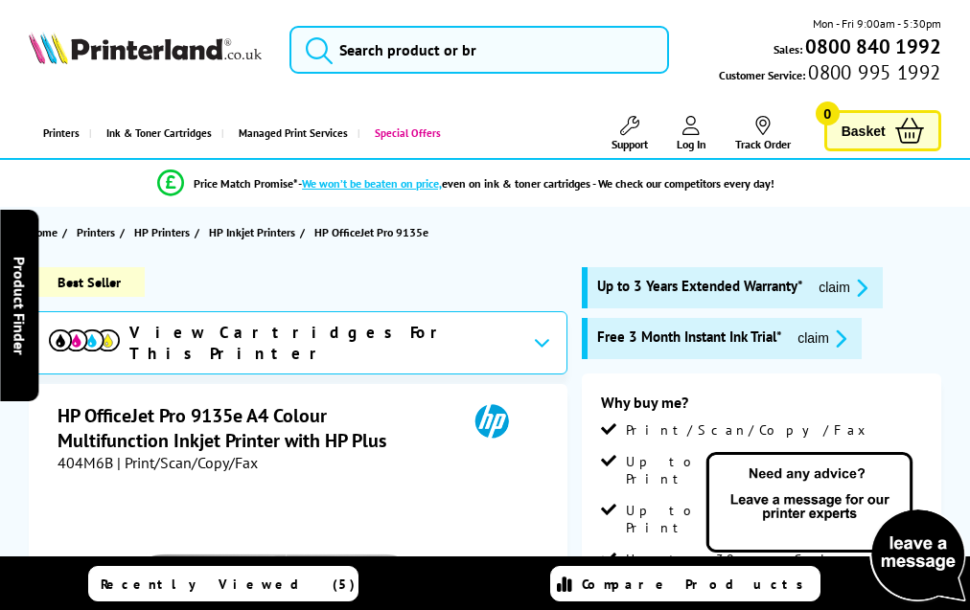
scroll to position [4183, 0]
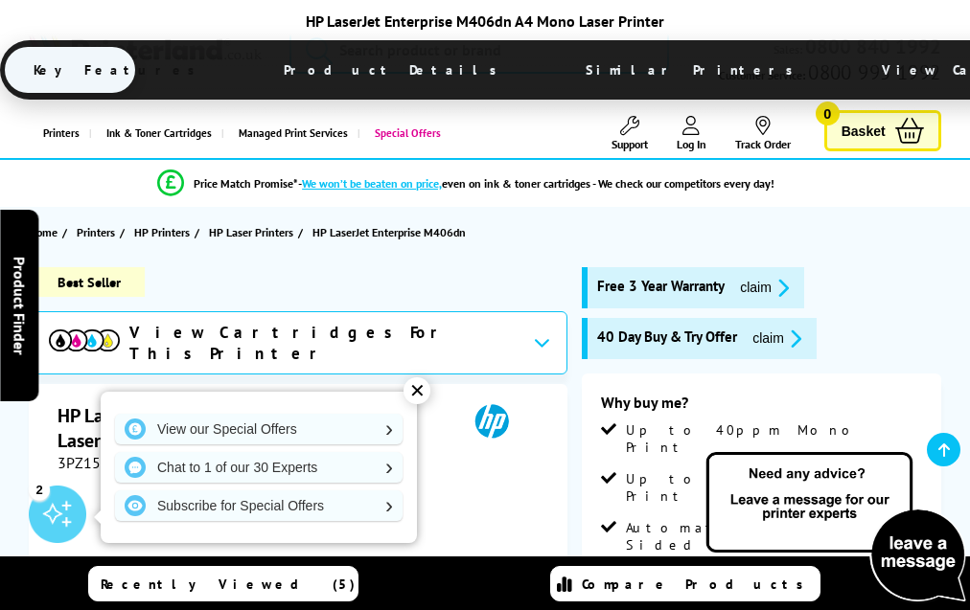
scroll to position [3541, 0]
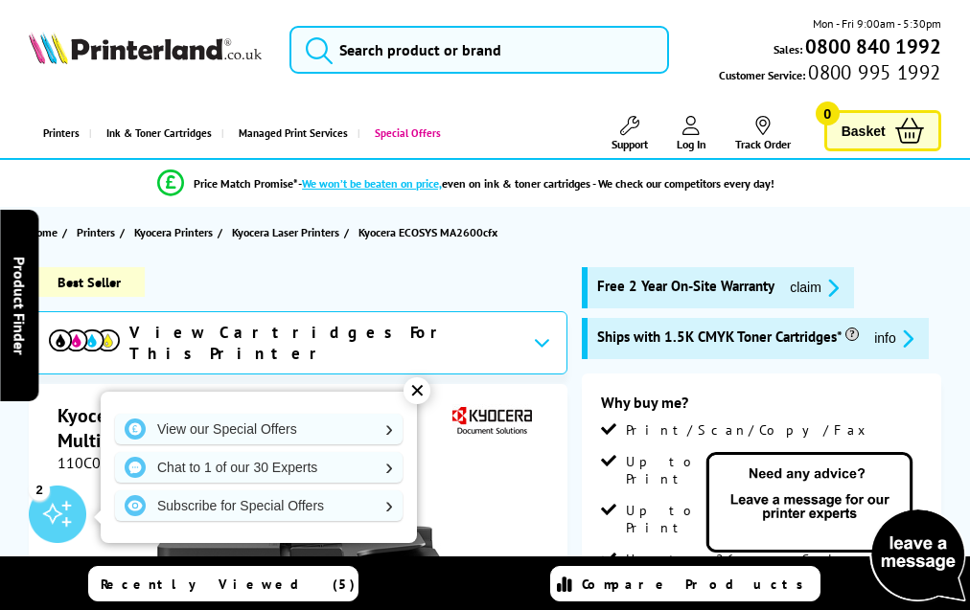
scroll to position [4271, 0]
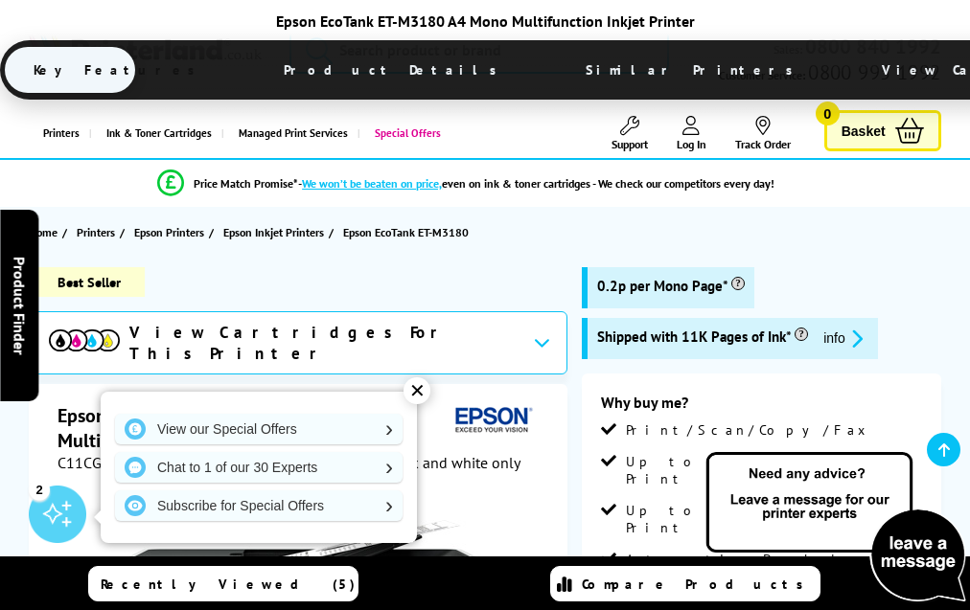
scroll to position [3465, 0]
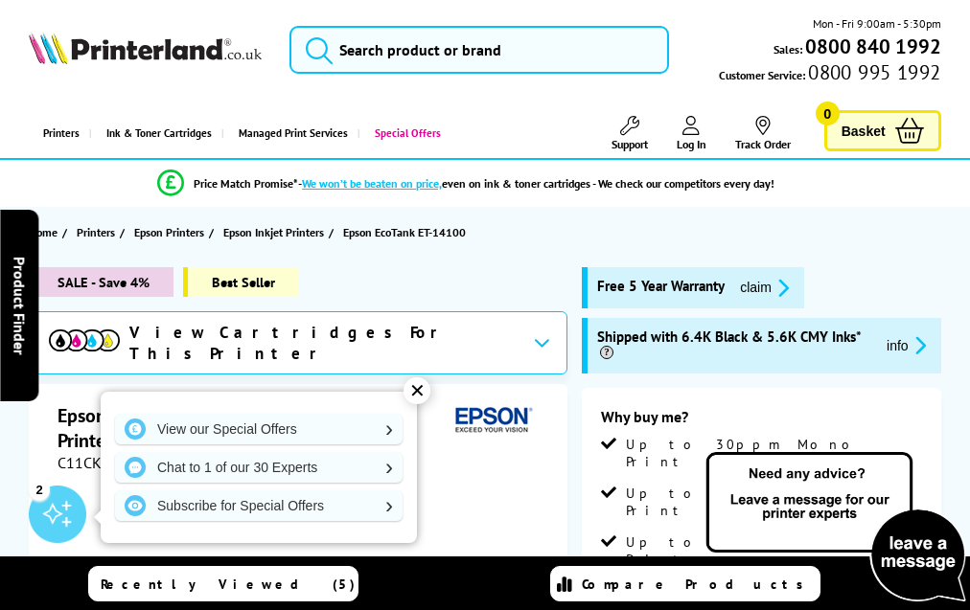
scroll to position [3217, 0]
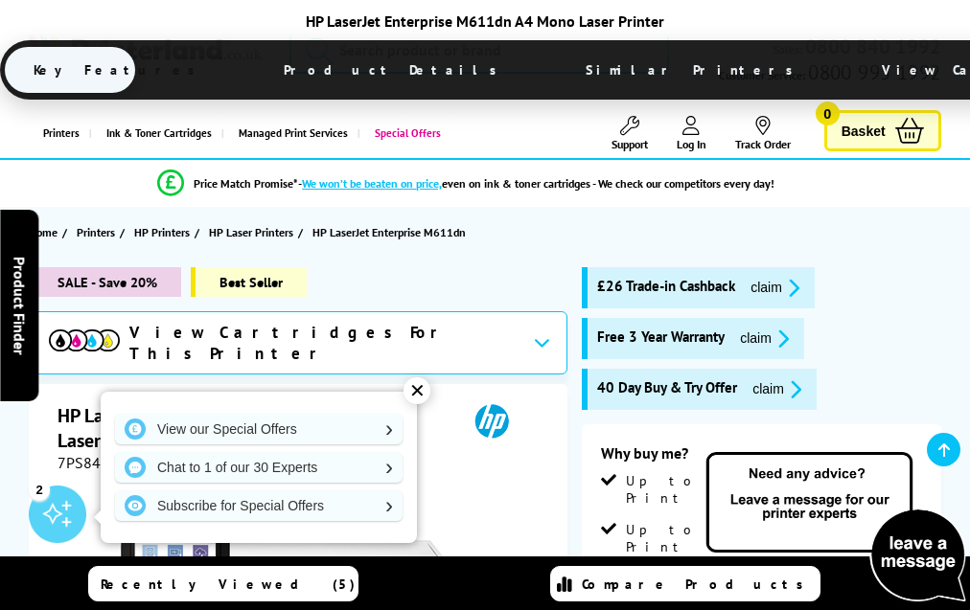
scroll to position [4073, 0]
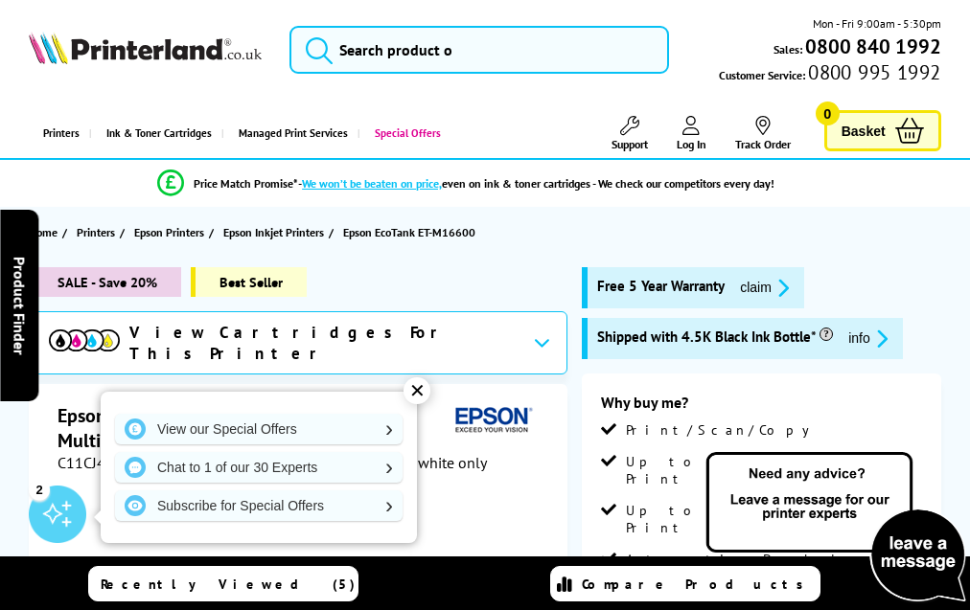
scroll to position [3229, 0]
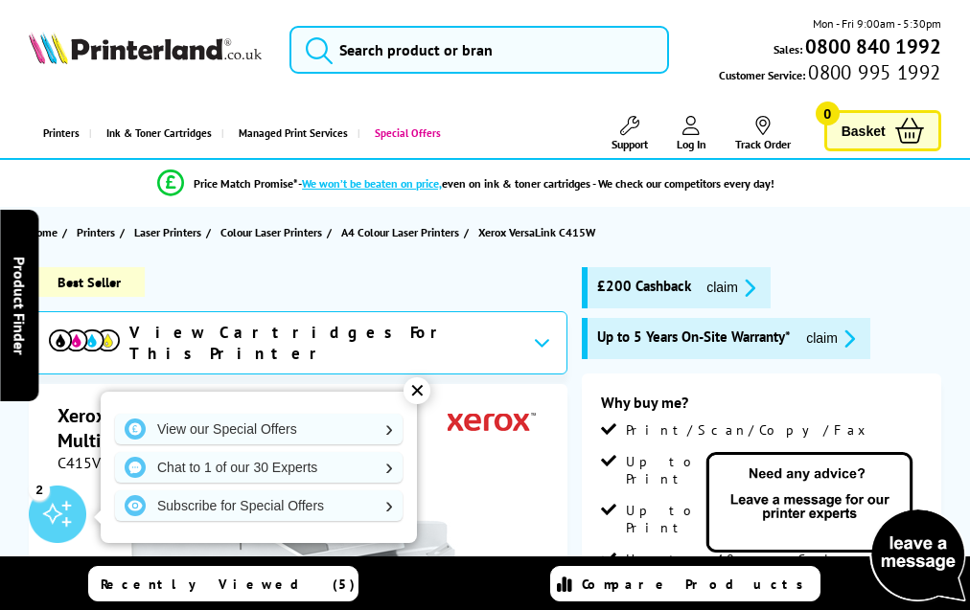
scroll to position [5127, 0]
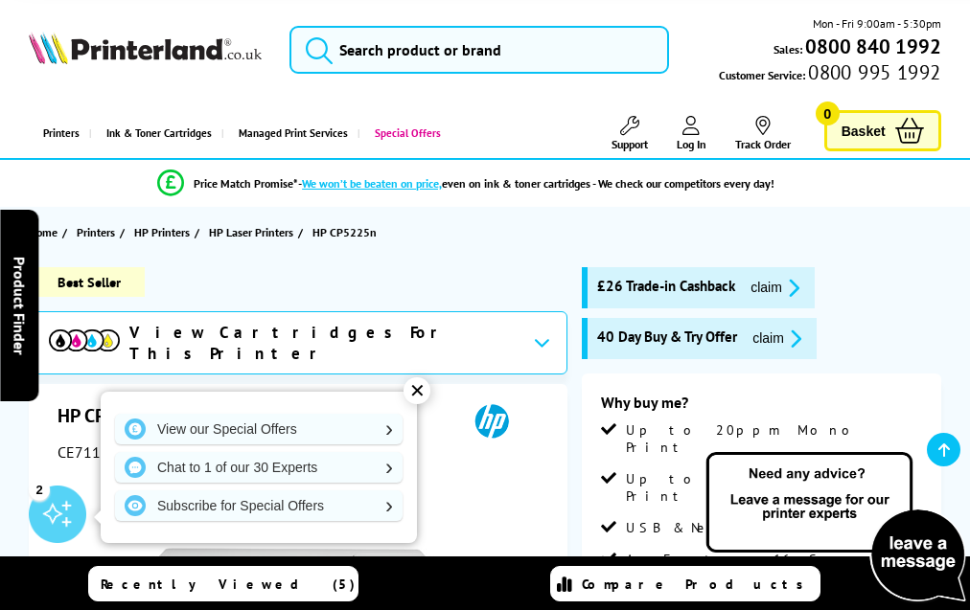
scroll to position [3225, 0]
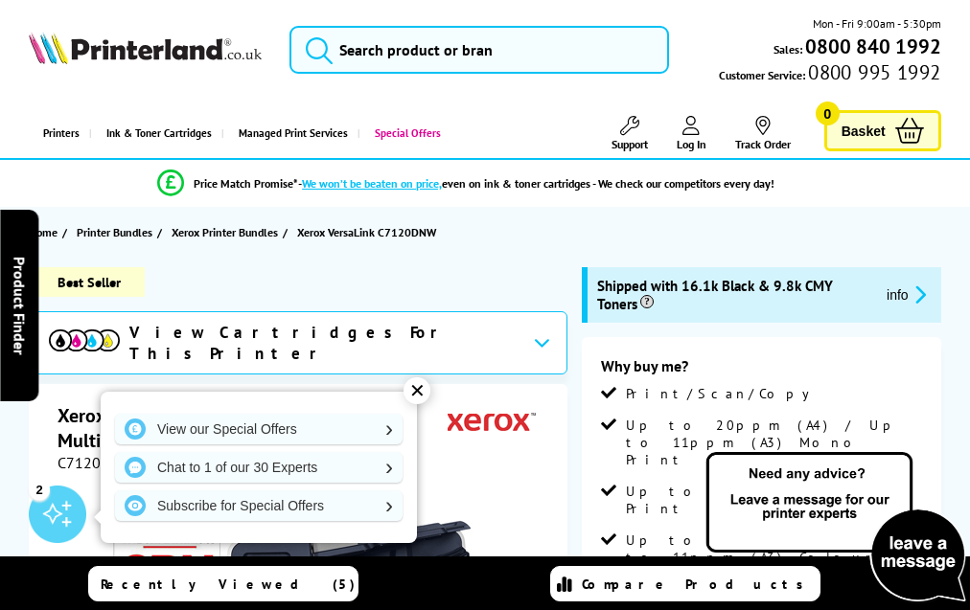
scroll to position [5324, 0]
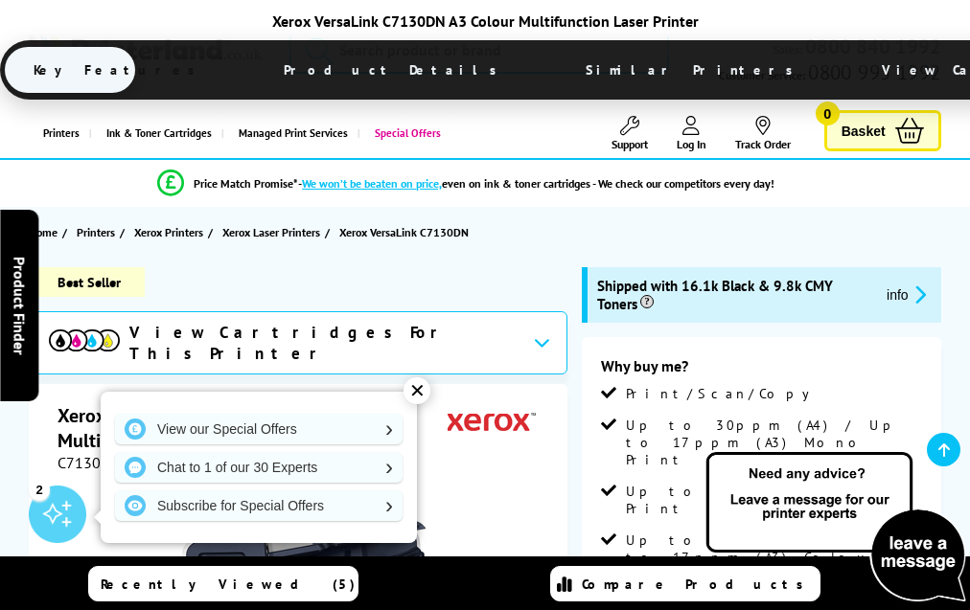
scroll to position [5905, 0]
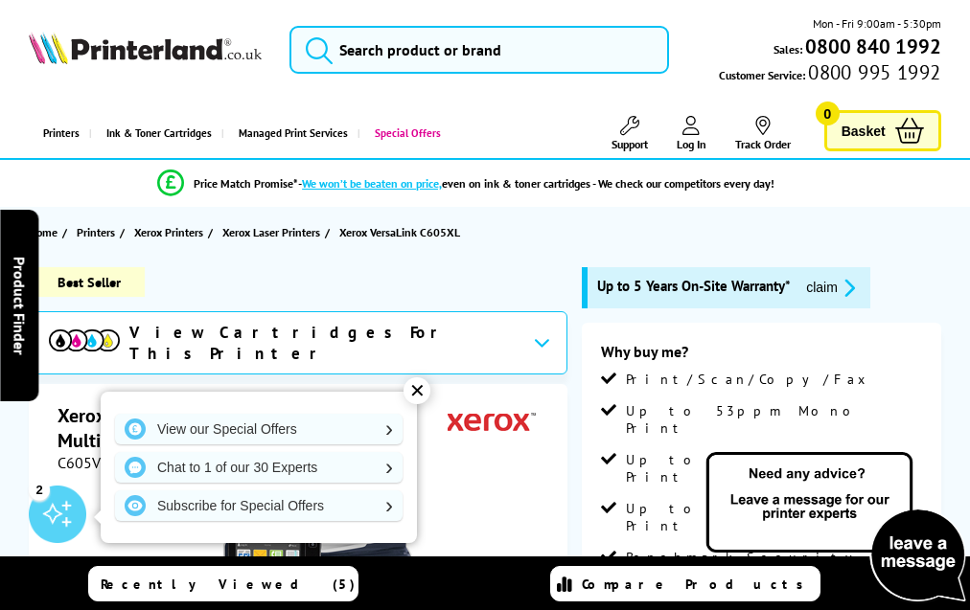
scroll to position [6665, 0]
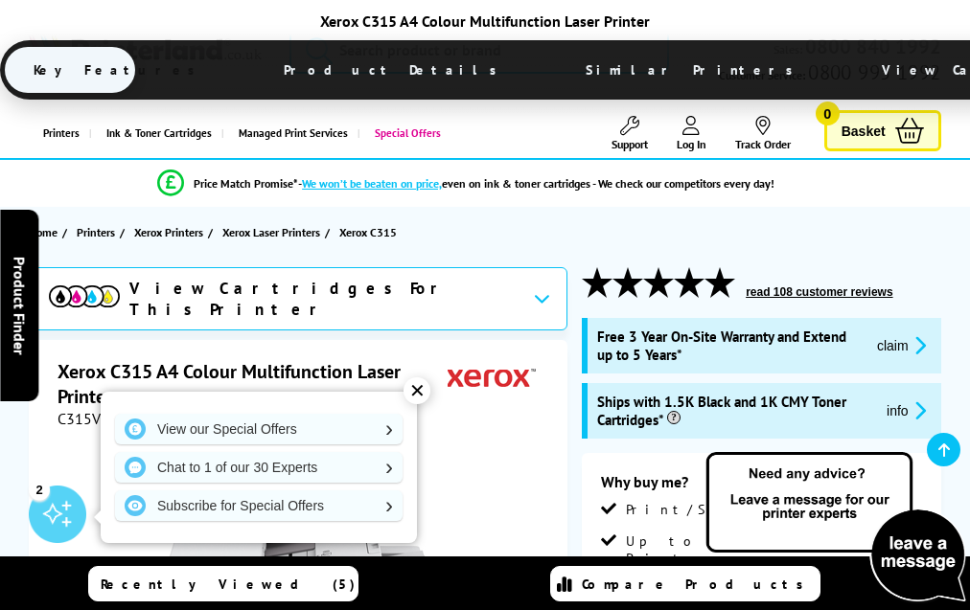
scroll to position [5014, 0]
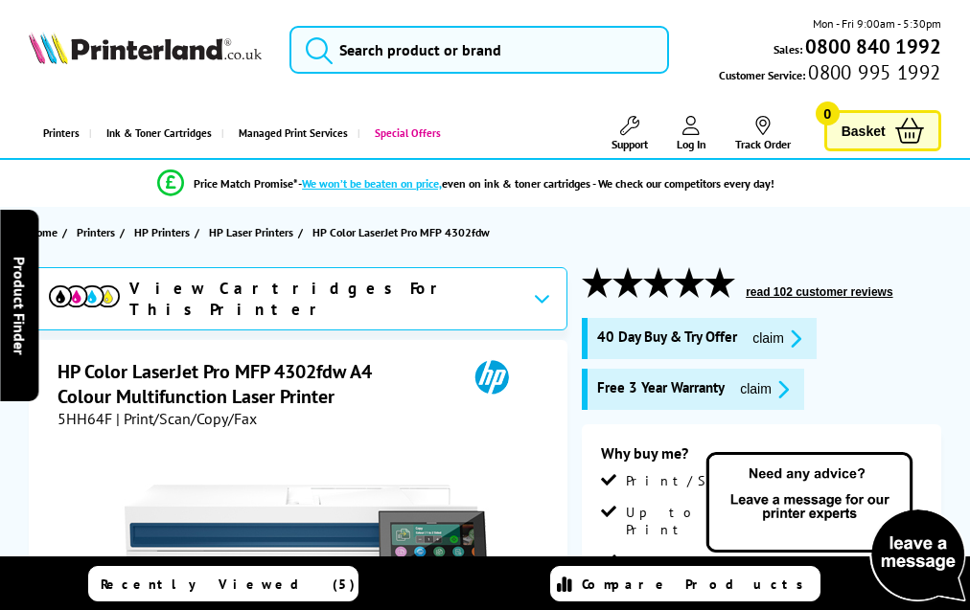
scroll to position [4861, 0]
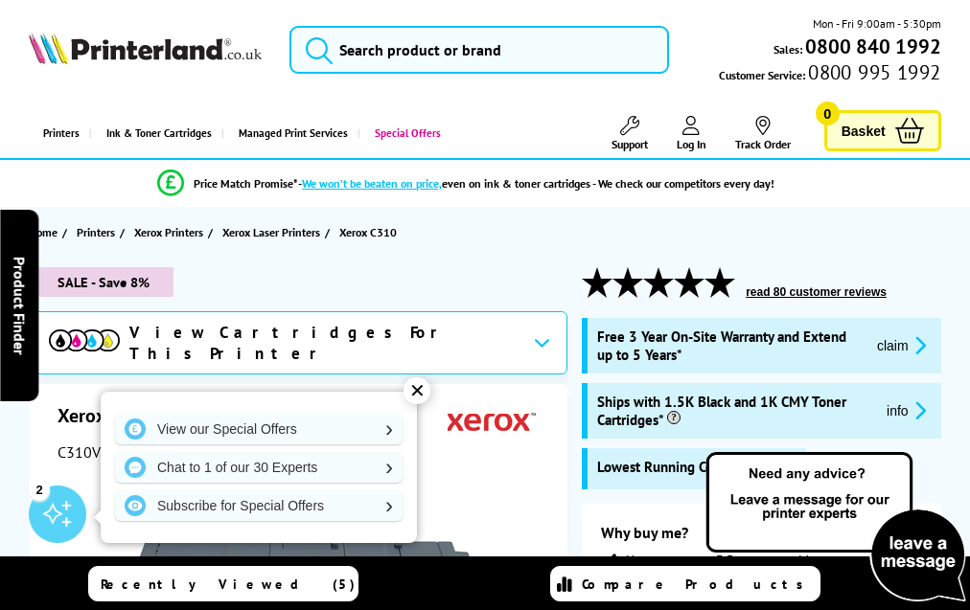
scroll to position [5594, 0]
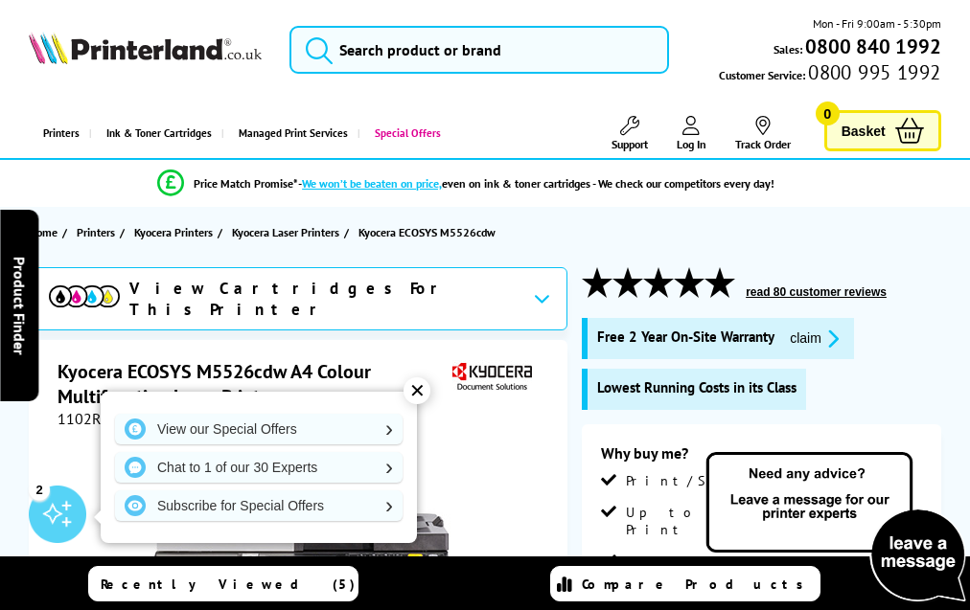
scroll to position [3674, 0]
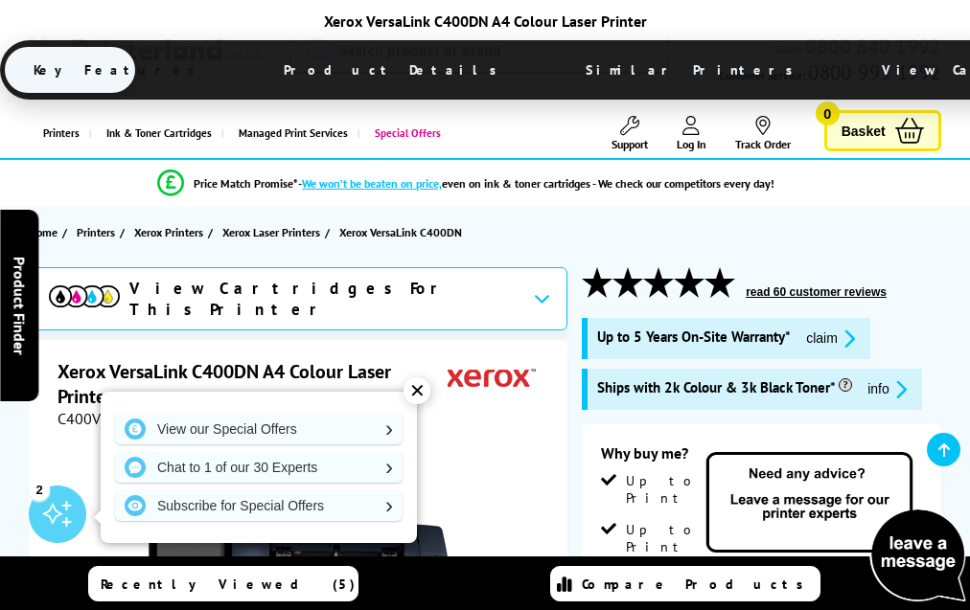
scroll to position [4364, 0]
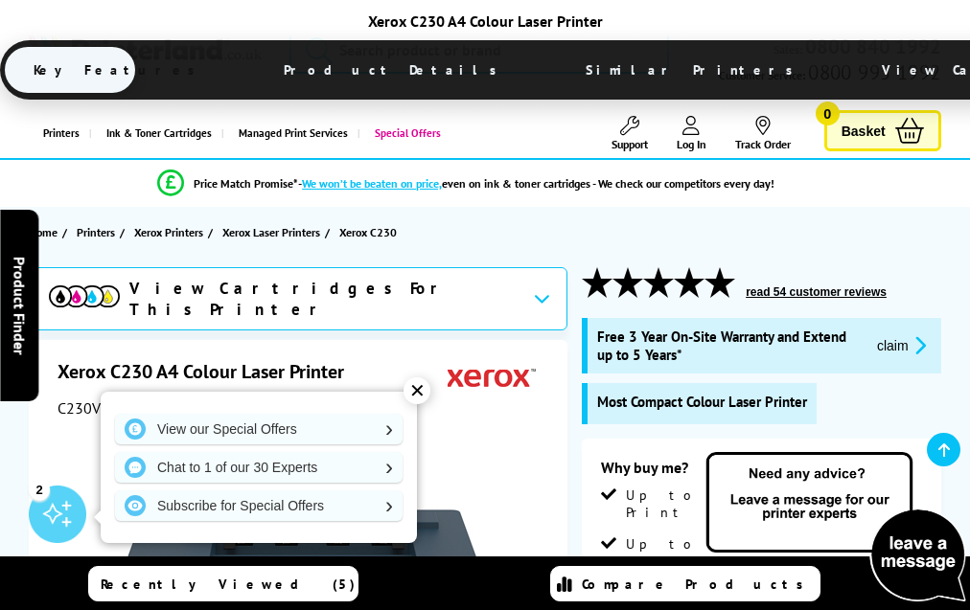
scroll to position [4981, 0]
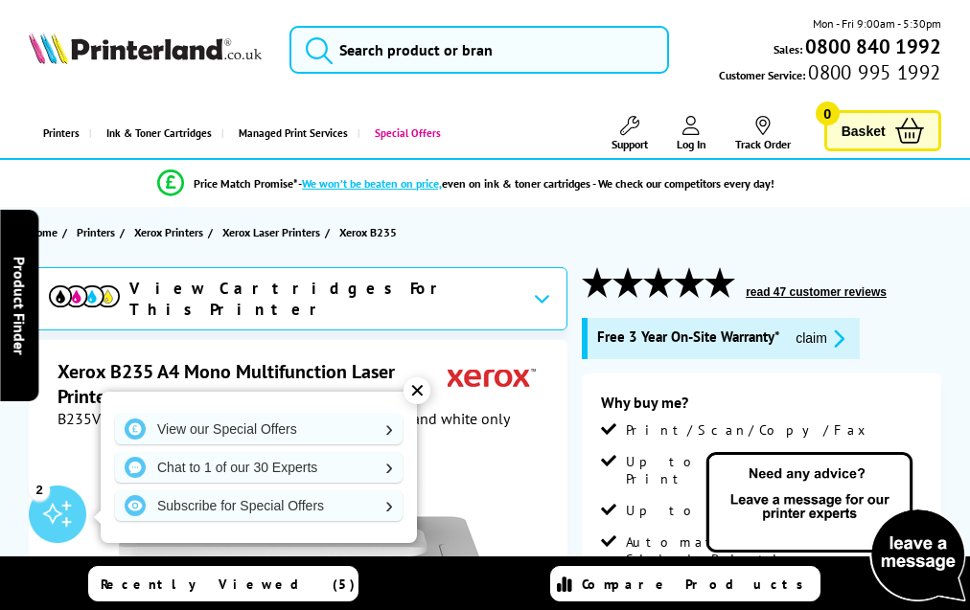
scroll to position [4511, 0]
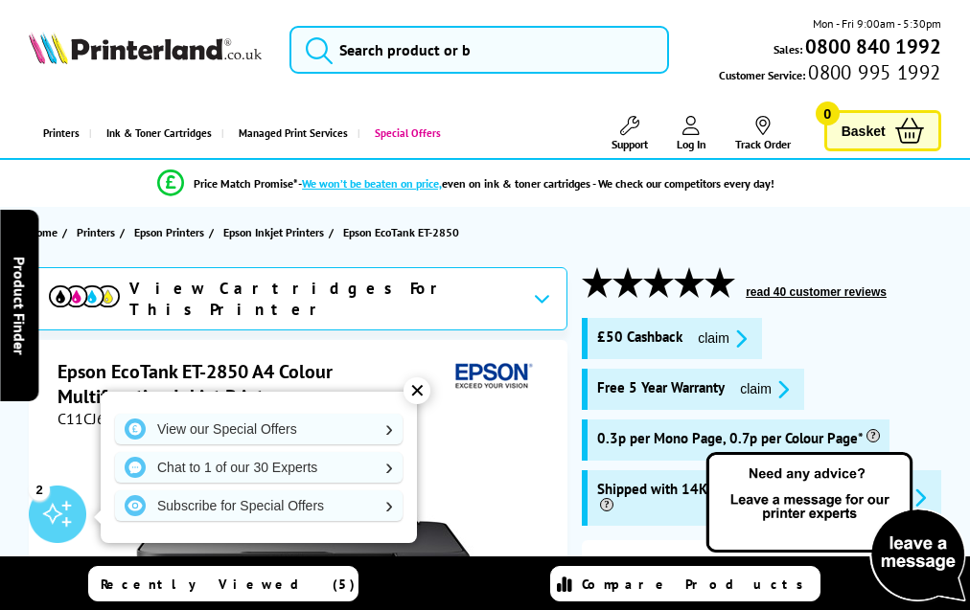
scroll to position [3644, 0]
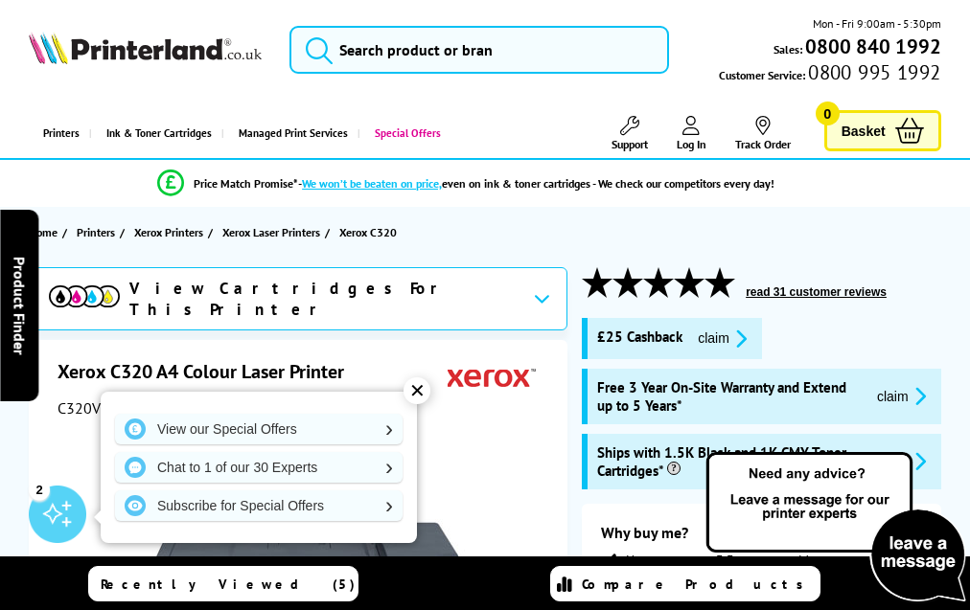
scroll to position [5526, 0]
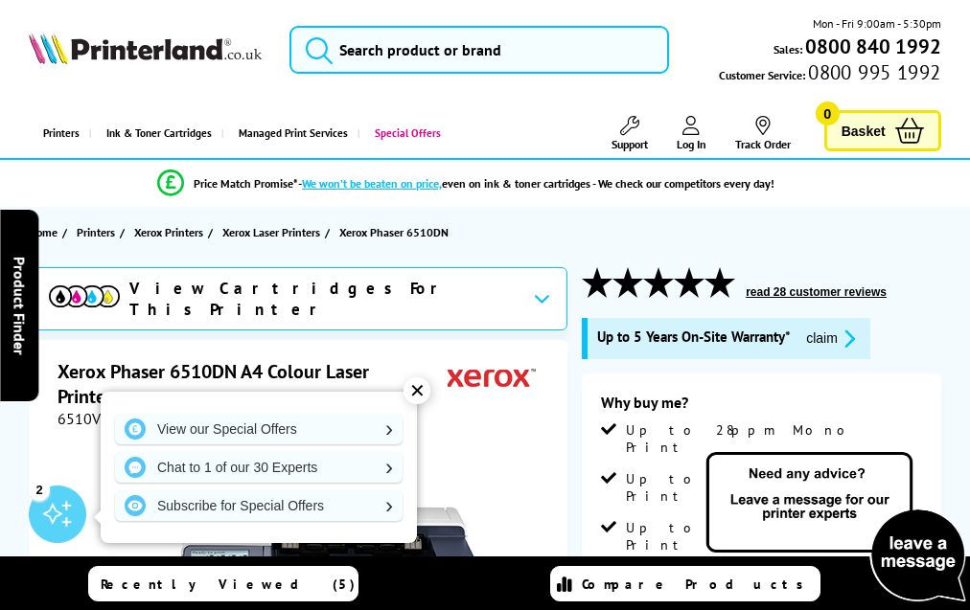
scroll to position [4248, 0]
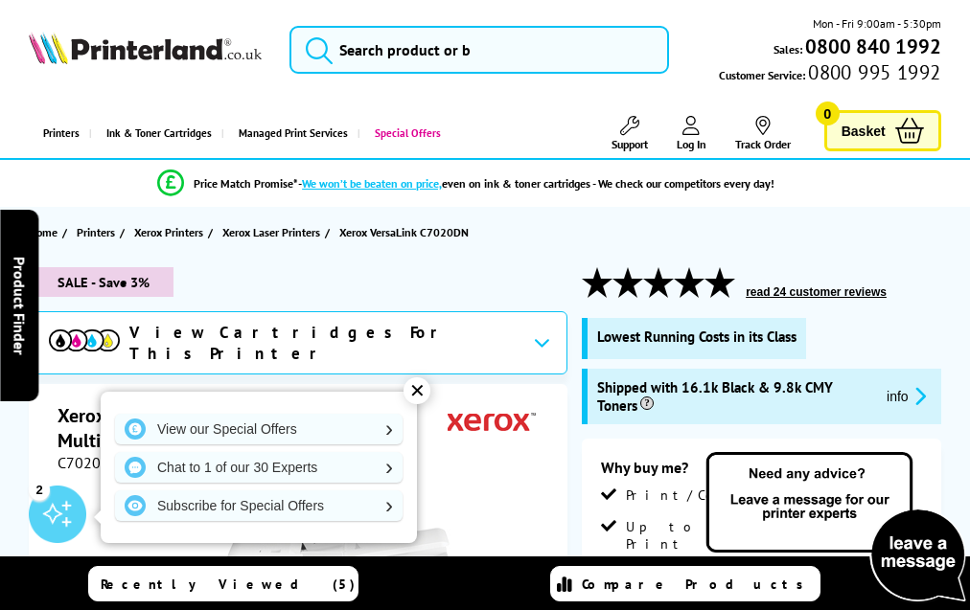
scroll to position [6021, 0]
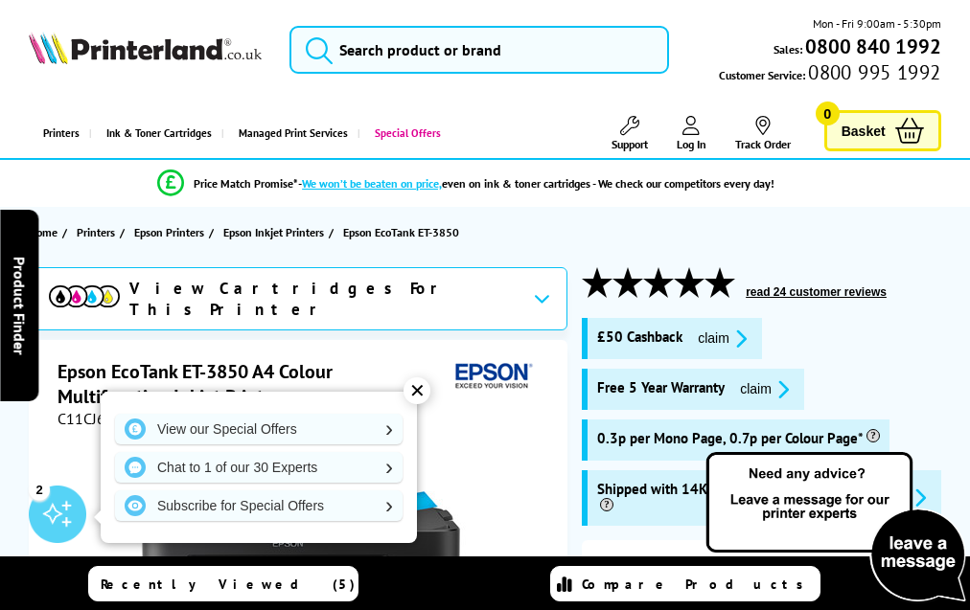
scroll to position [3737, 0]
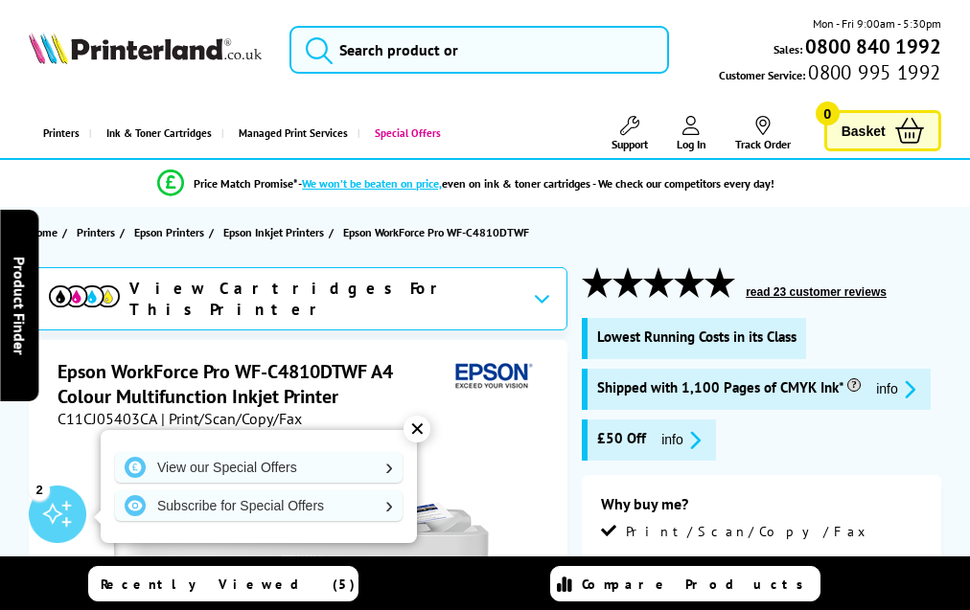
scroll to position [4019, 0]
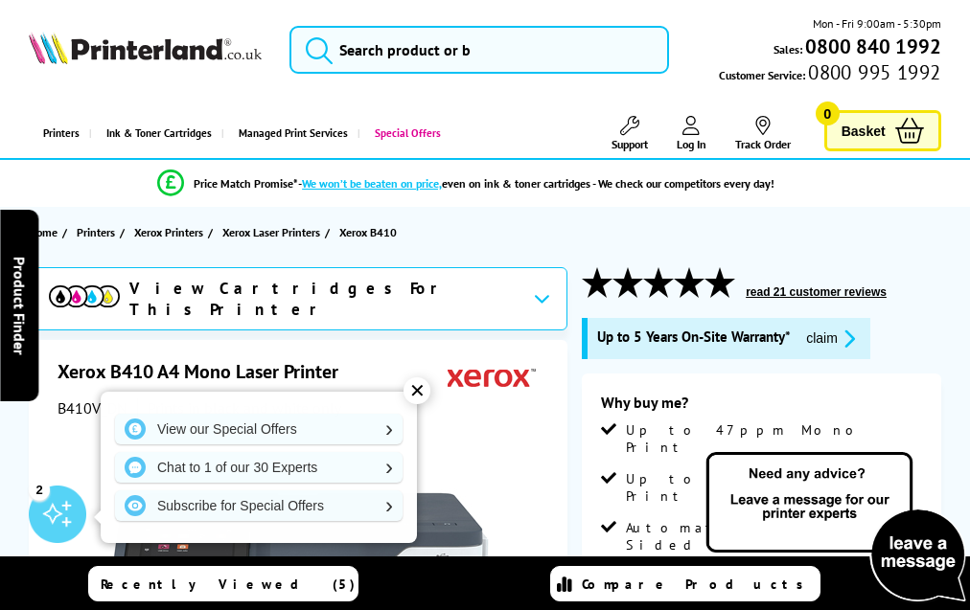
scroll to position [5099, 0]
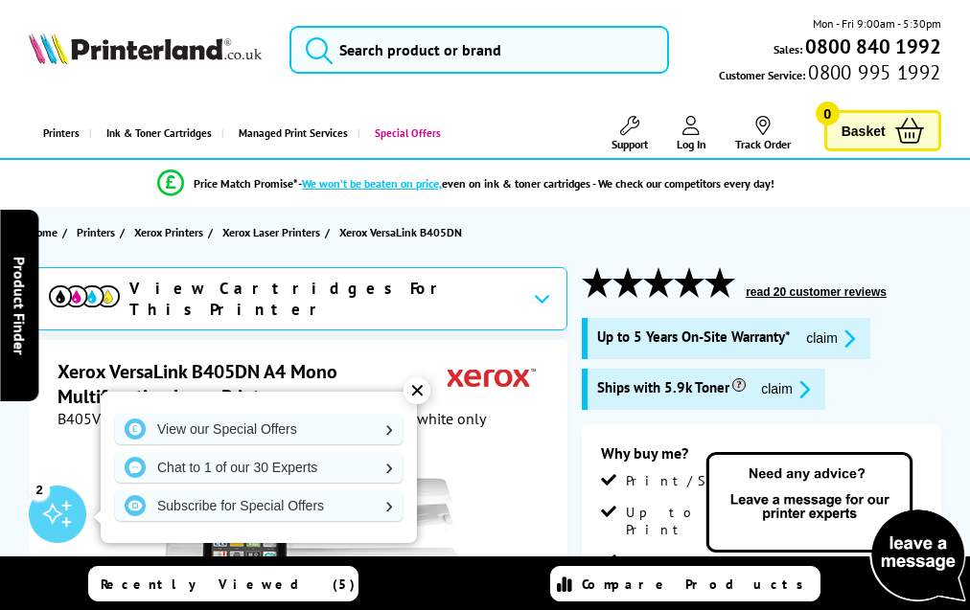
scroll to position [4475, 0]
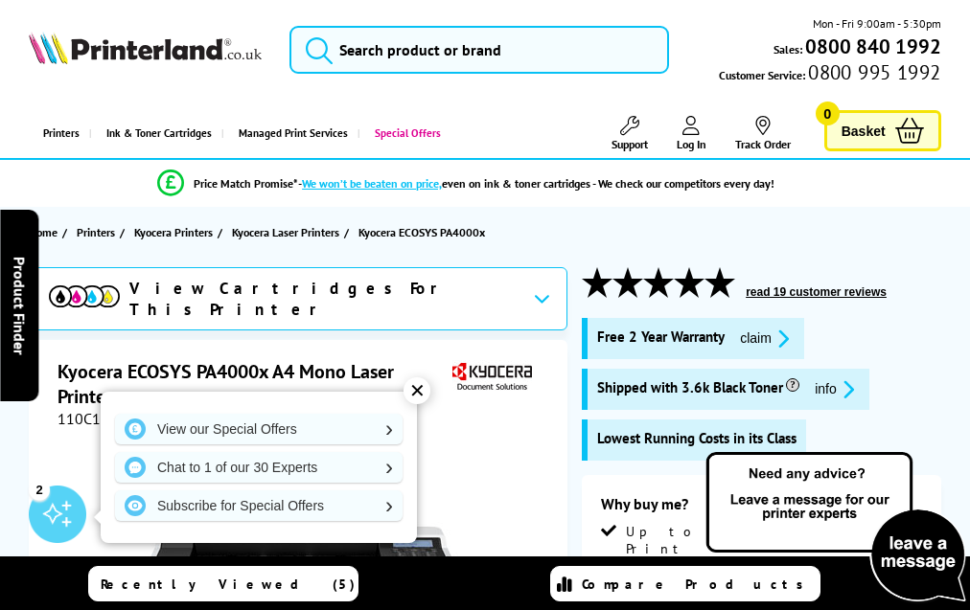
scroll to position [3368, 0]
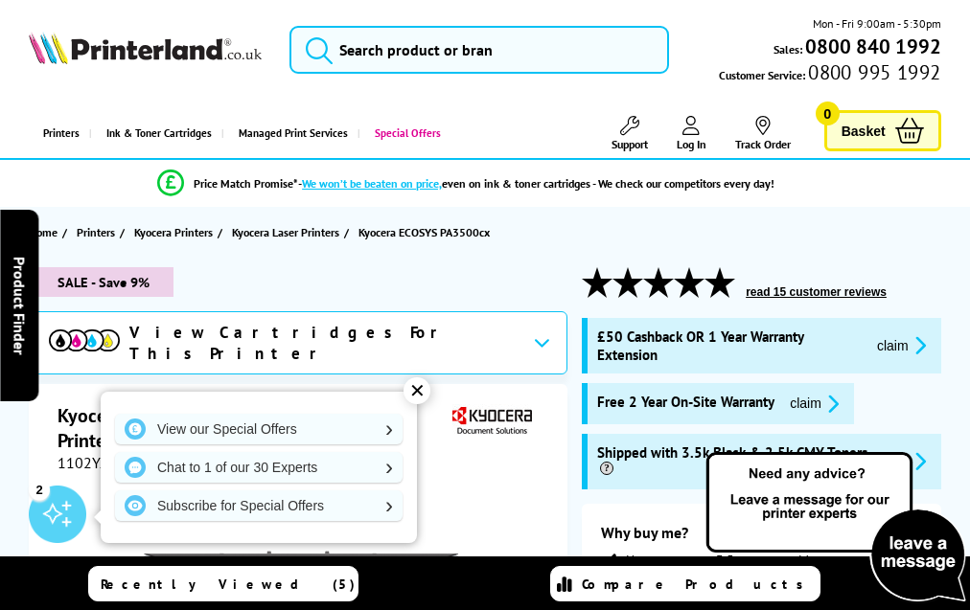
scroll to position [3974, 0]
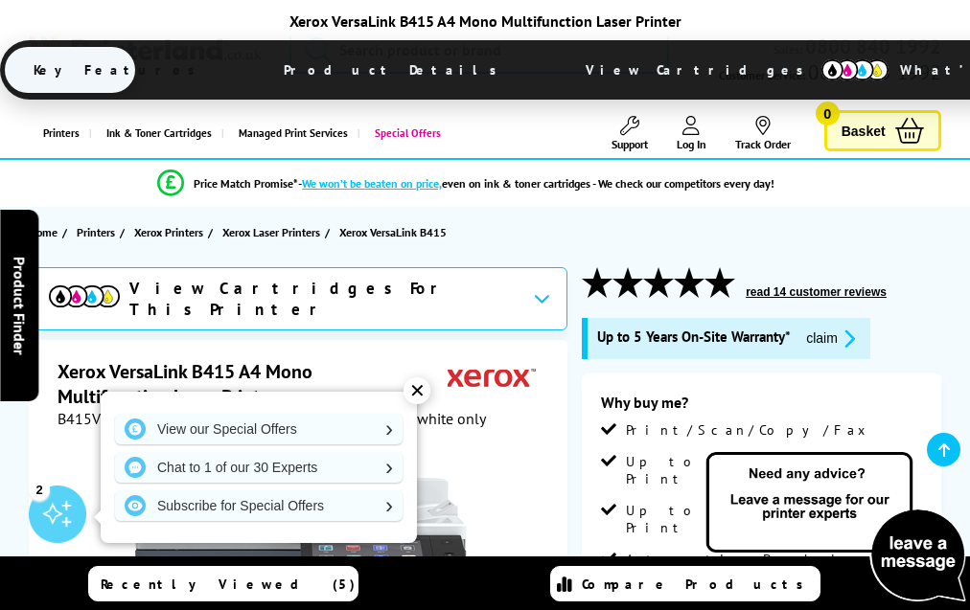
scroll to position [5535, 0]
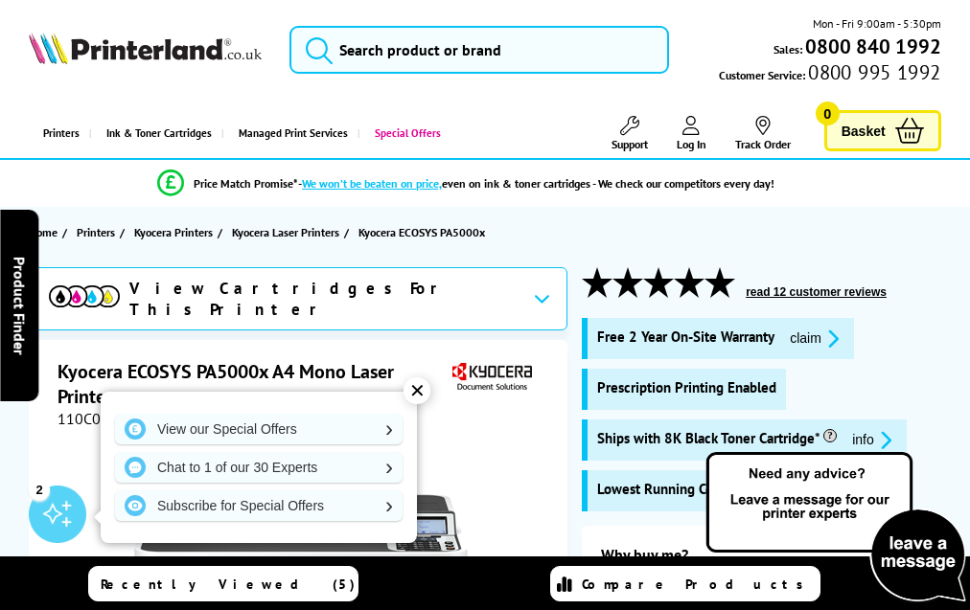
scroll to position [3462, 0]
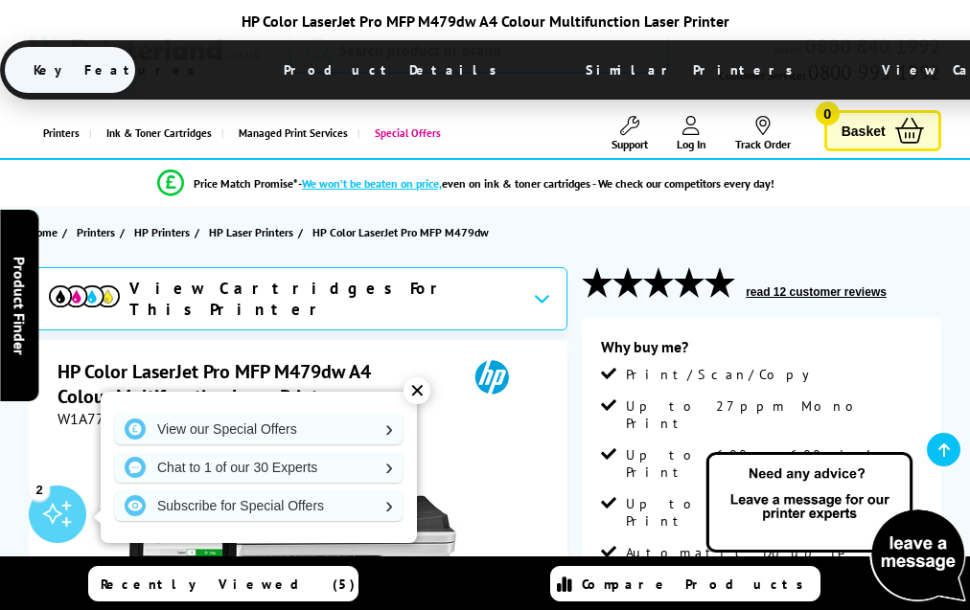
scroll to position [4022, 0]
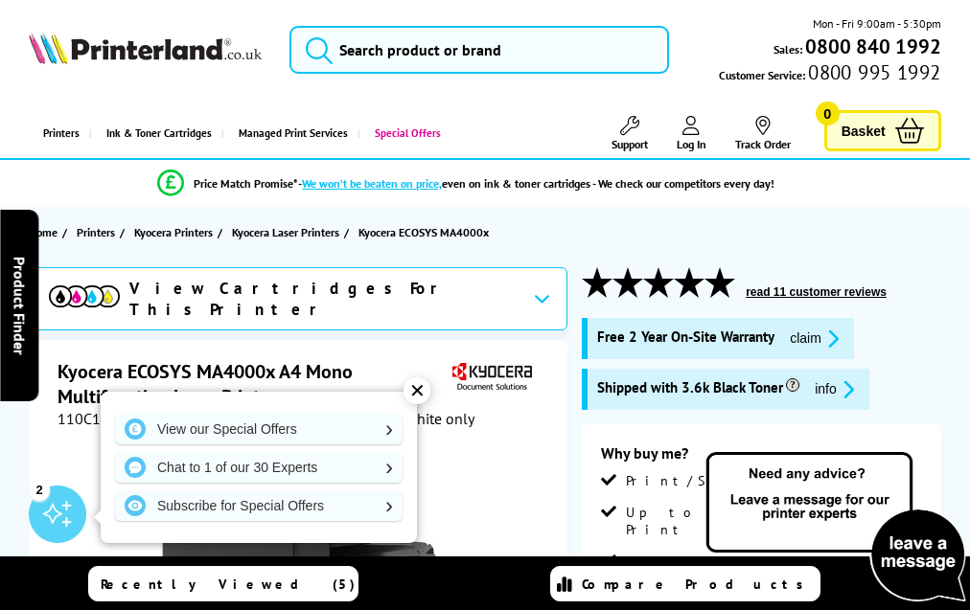
scroll to position [3620, 0]
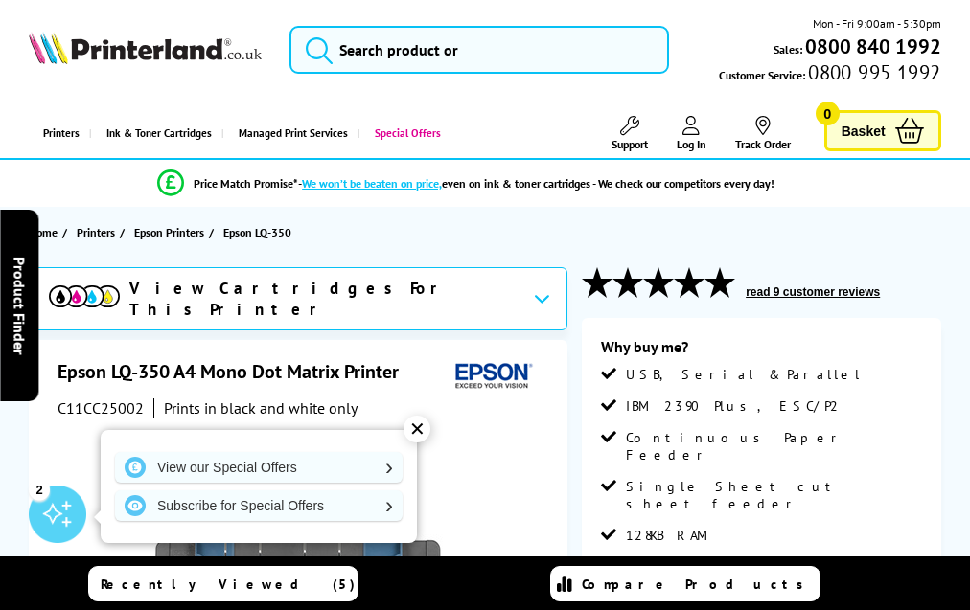
scroll to position [2416, 0]
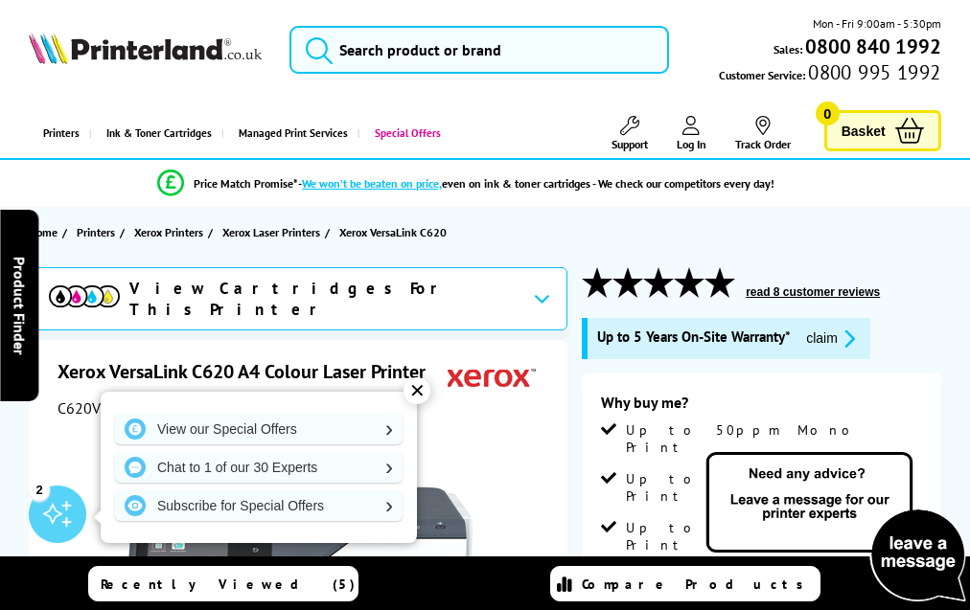
scroll to position [5506, 0]
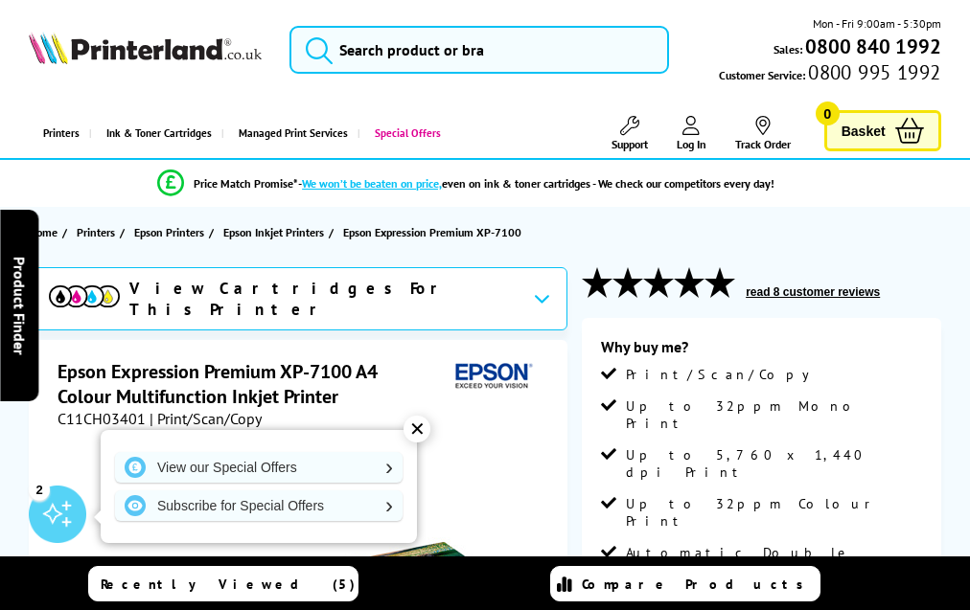
scroll to position [3422, 0]
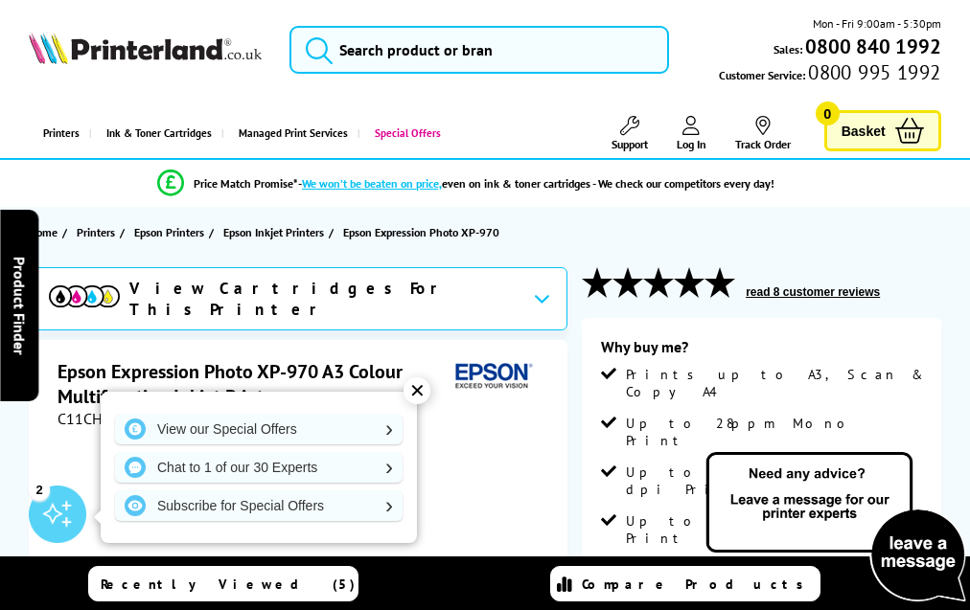
scroll to position [3418, 0]
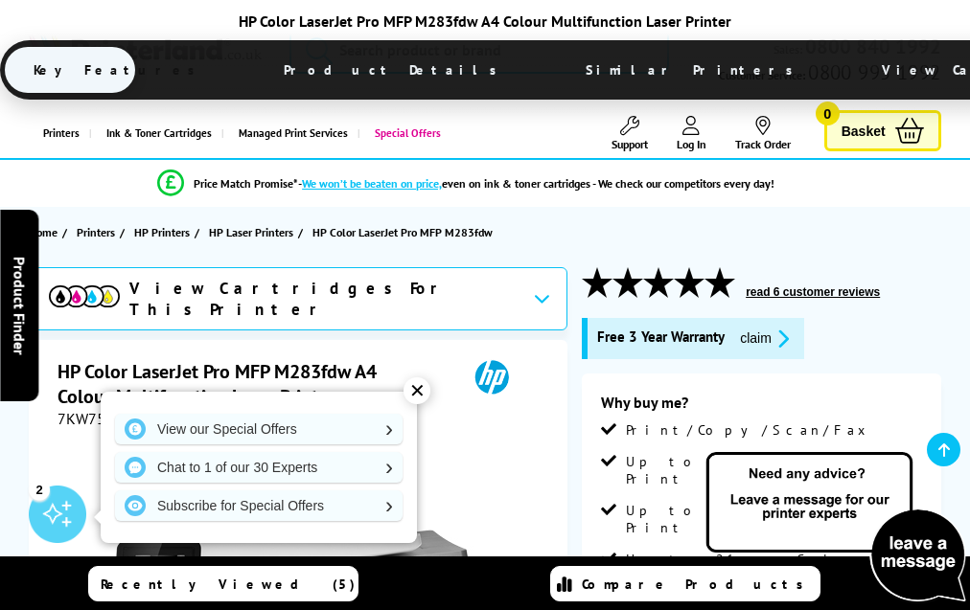
scroll to position [4106, 0]
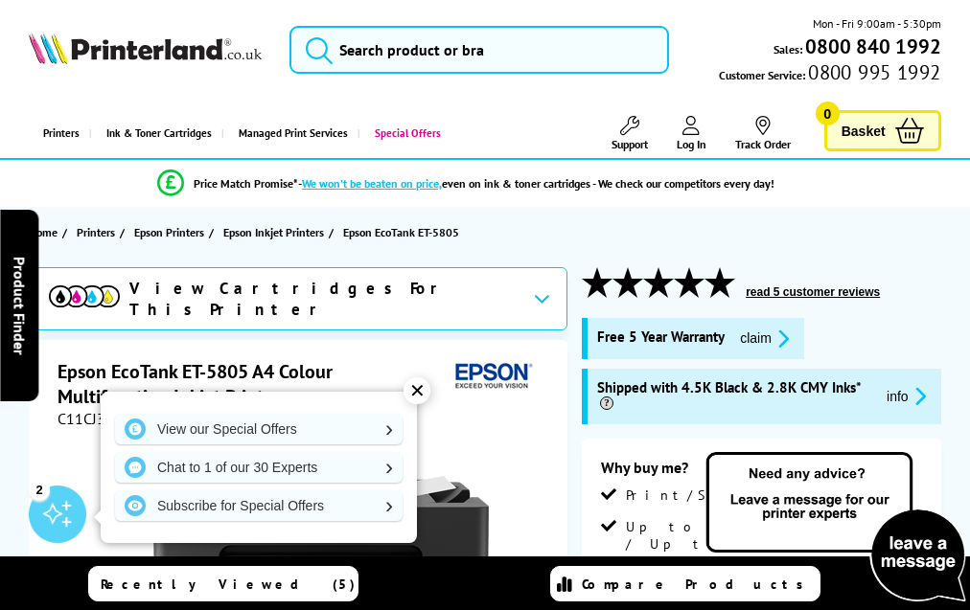
scroll to position [3852, 0]
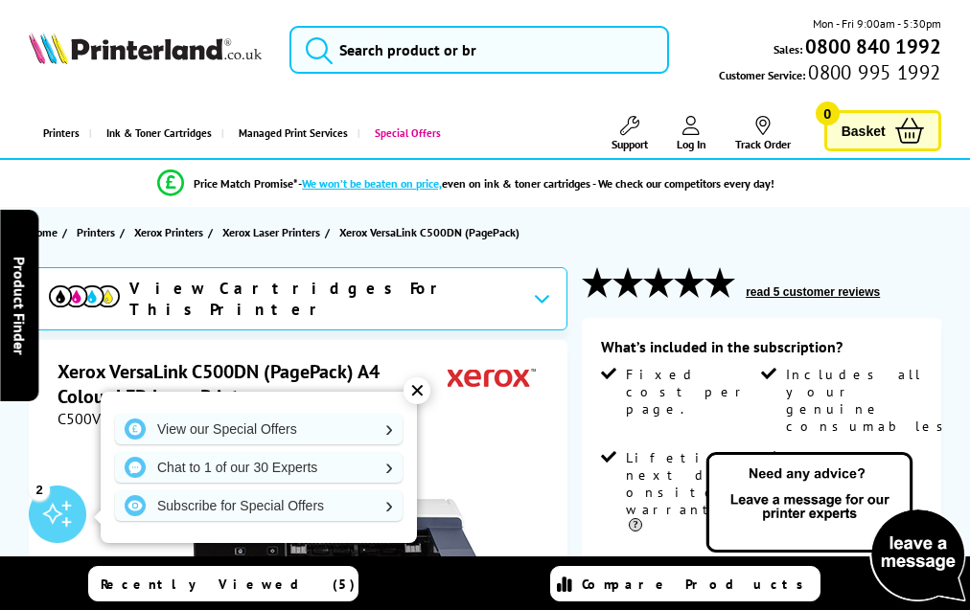
scroll to position [2960, 0]
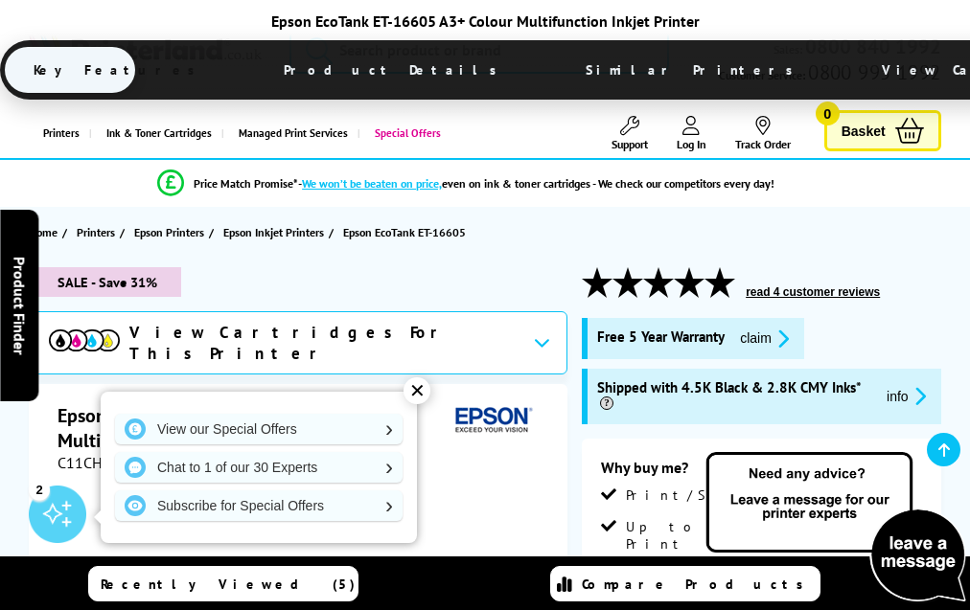
scroll to position [4004, 0]
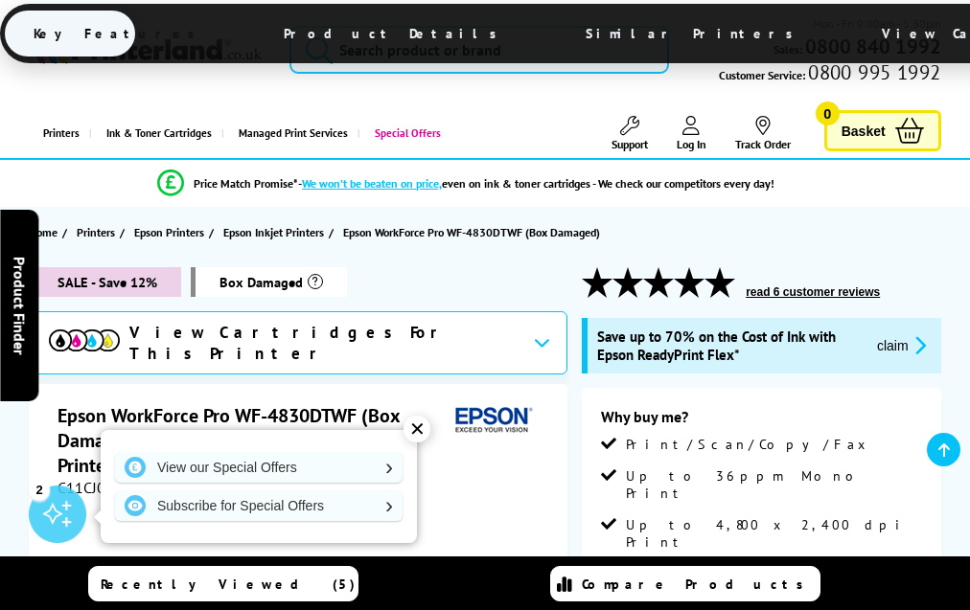
scroll to position [3115, 0]
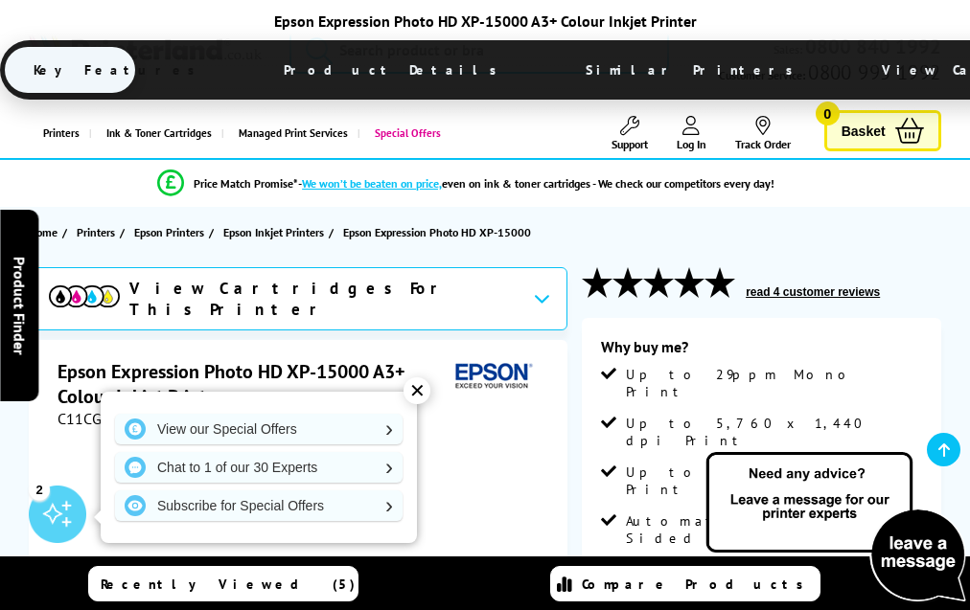
scroll to position [2732, 0]
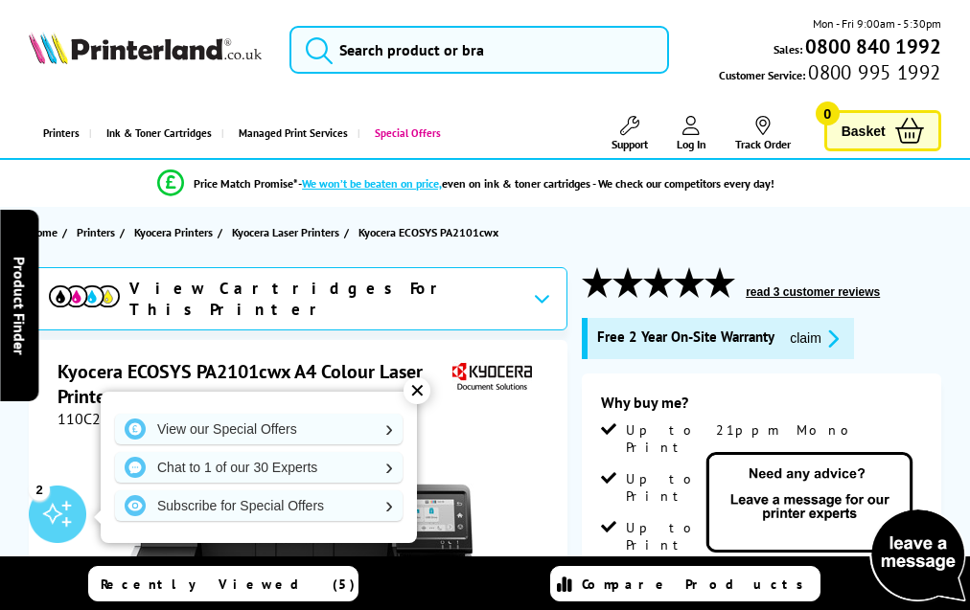
scroll to position [3795, 0]
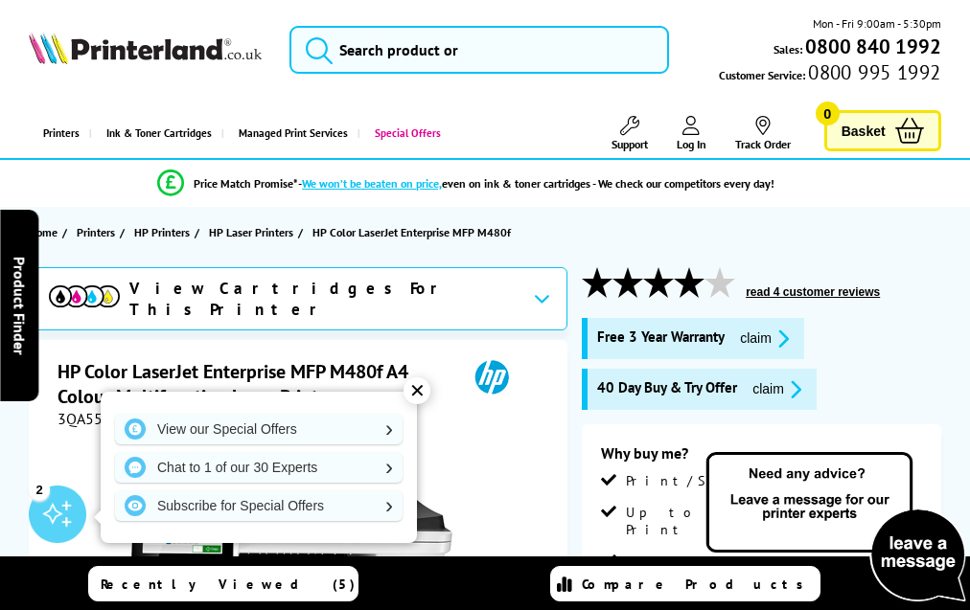
scroll to position [4631, 0]
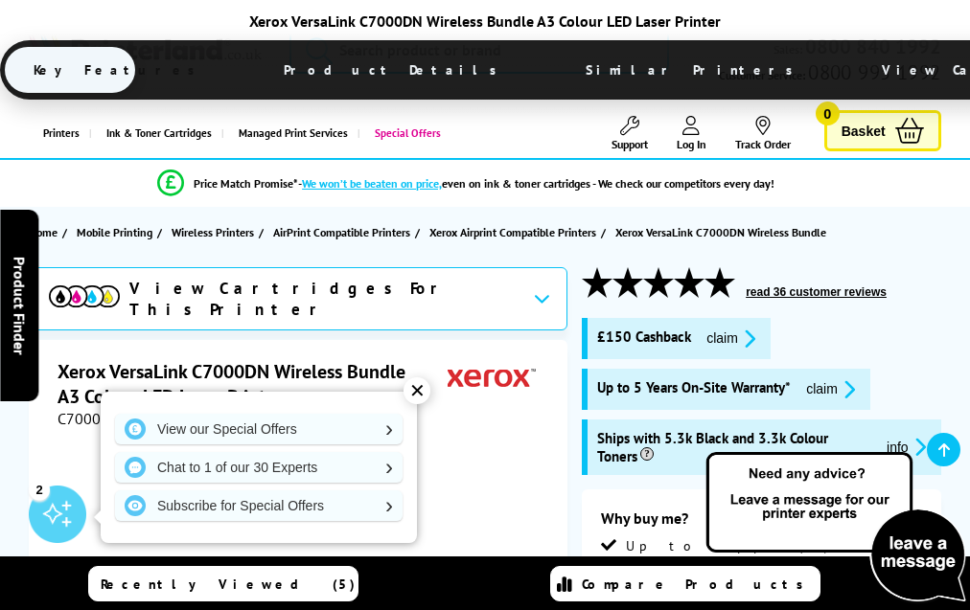
scroll to position [4529, 0]
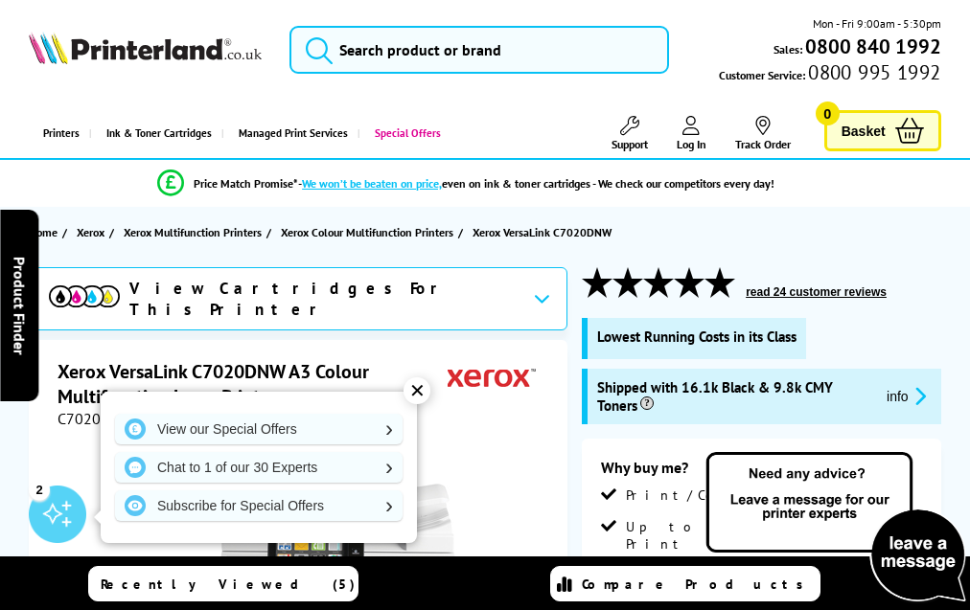
scroll to position [4958, 0]
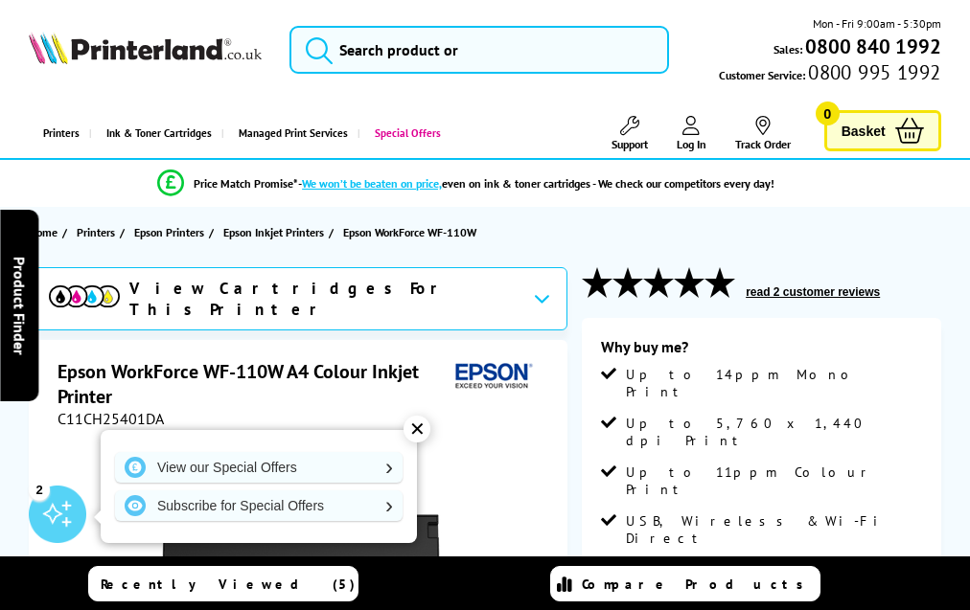
scroll to position [2806, 0]
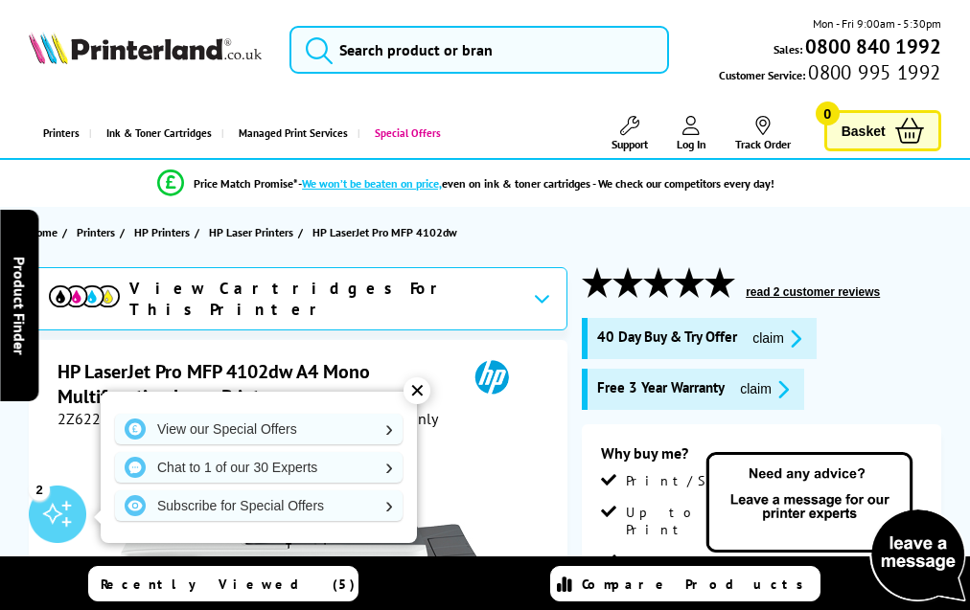
scroll to position [3648, 0]
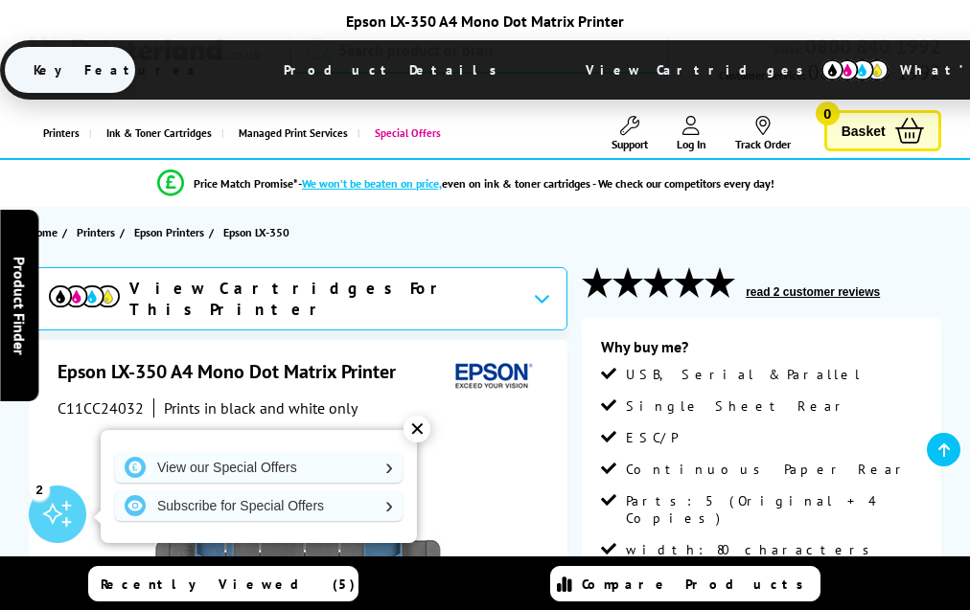
scroll to position [2381, 0]
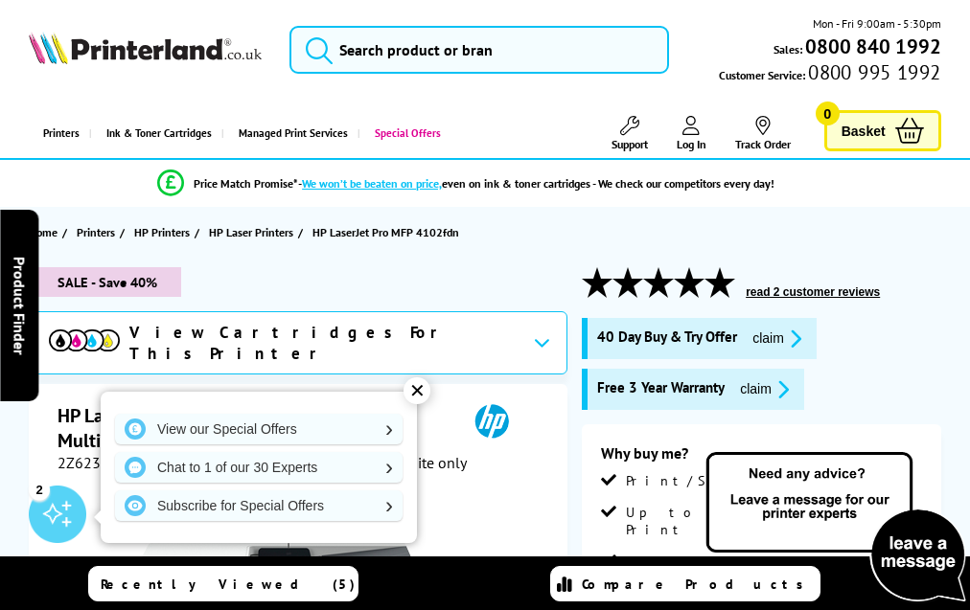
scroll to position [3845, 0]
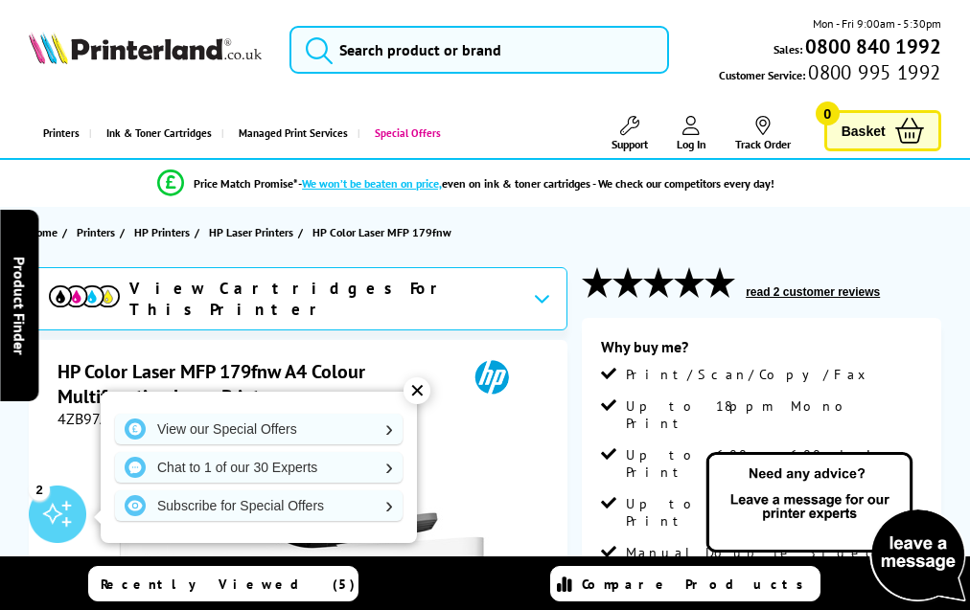
scroll to position [3450, 0]
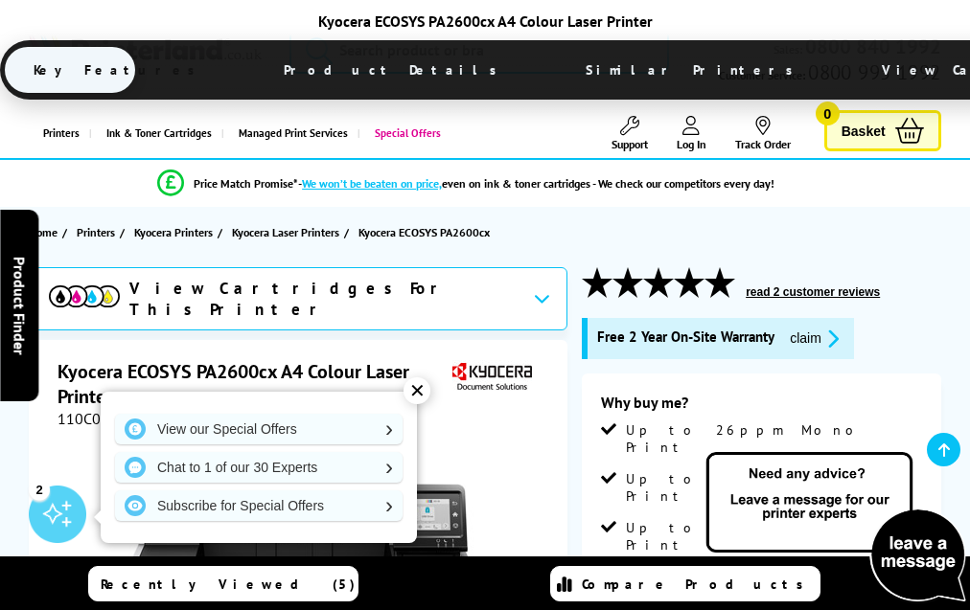
scroll to position [3489, 0]
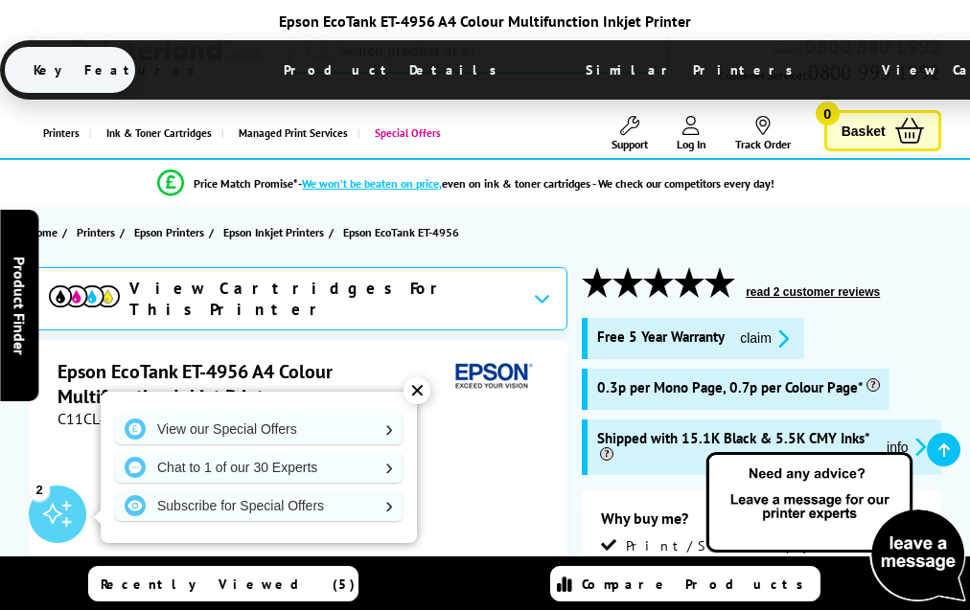
scroll to position [3871, 0]
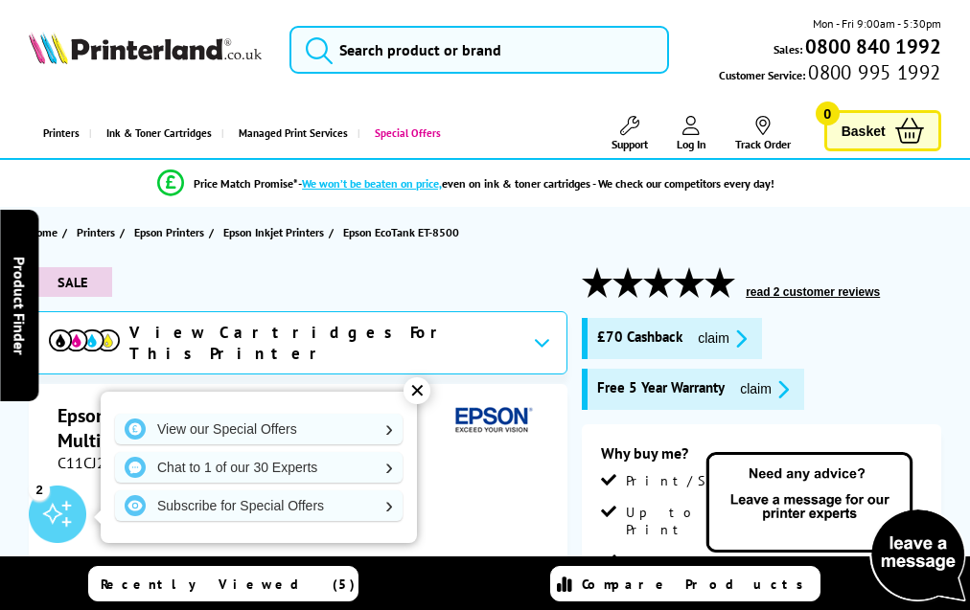
scroll to position [3529, 0]
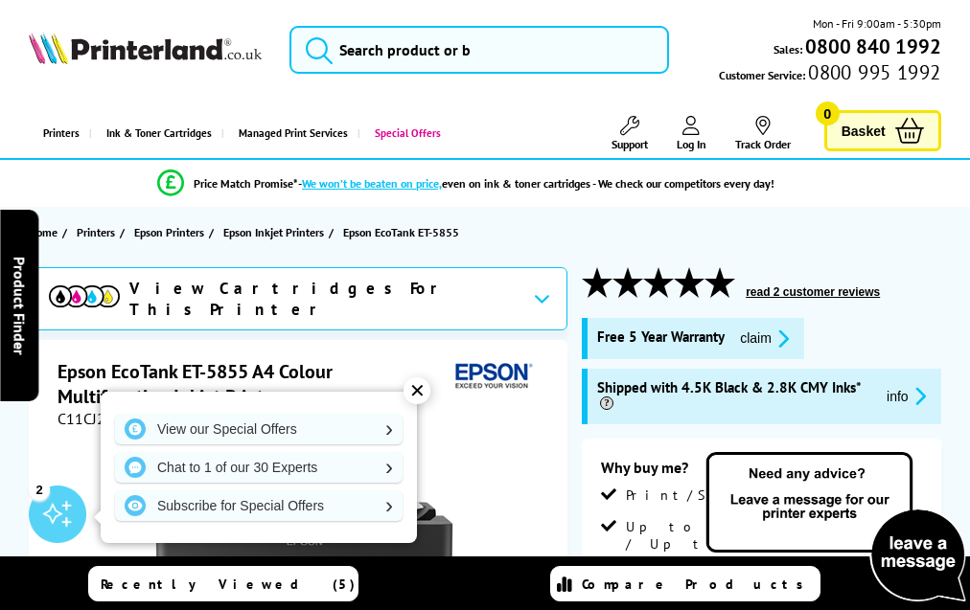
scroll to position [3766, 0]
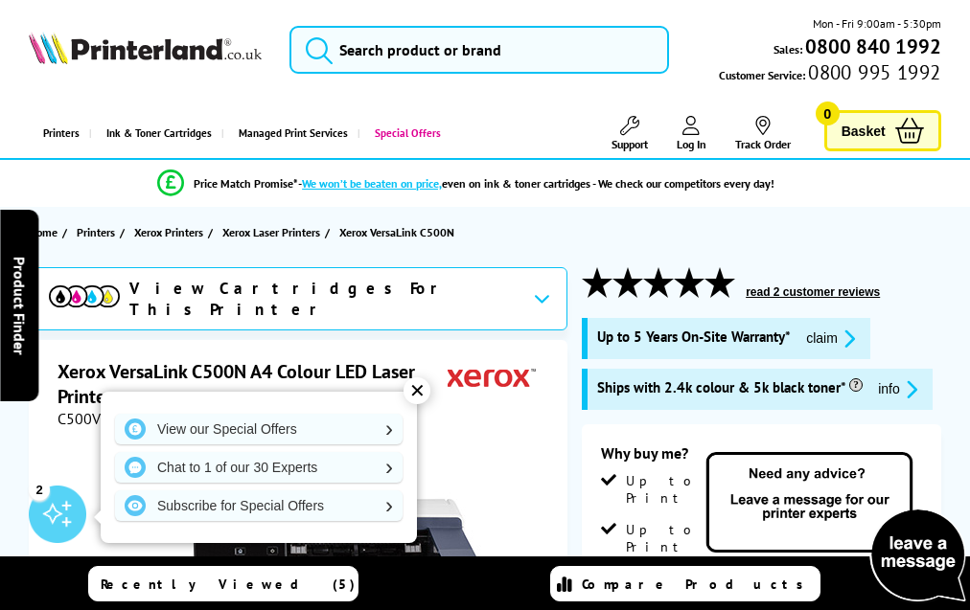
scroll to position [2946, 0]
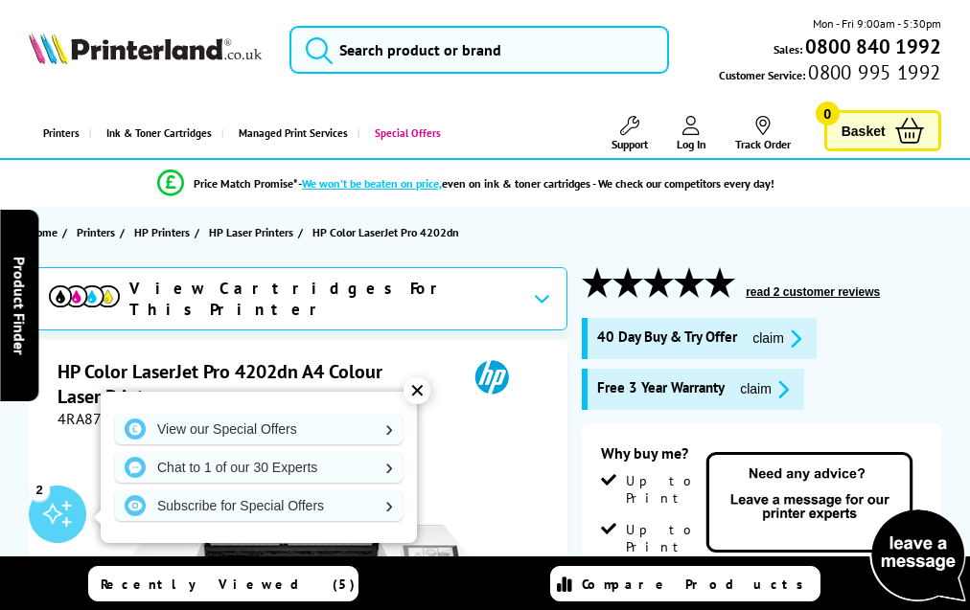
scroll to position [4187, 0]
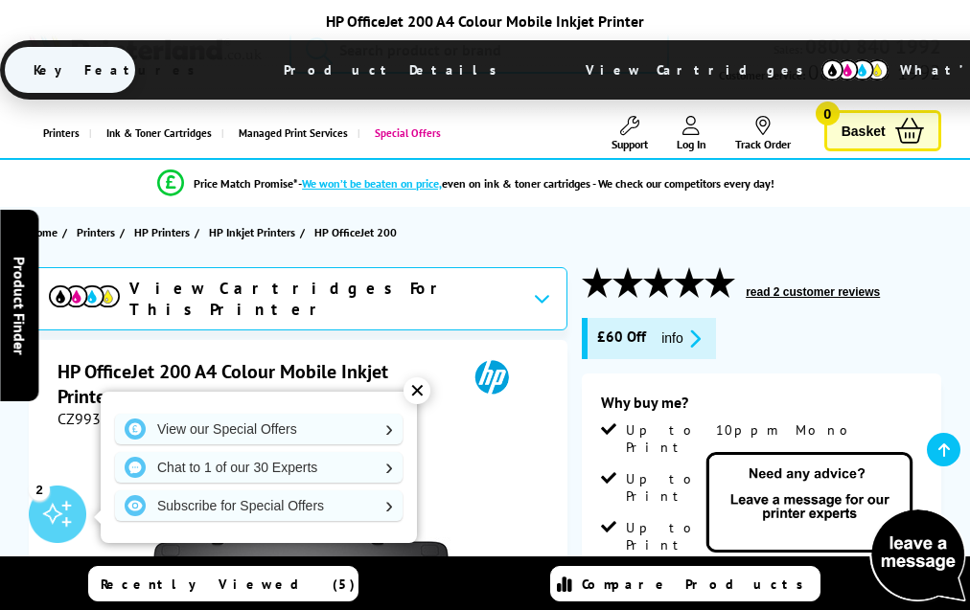
scroll to position [3360, 0]
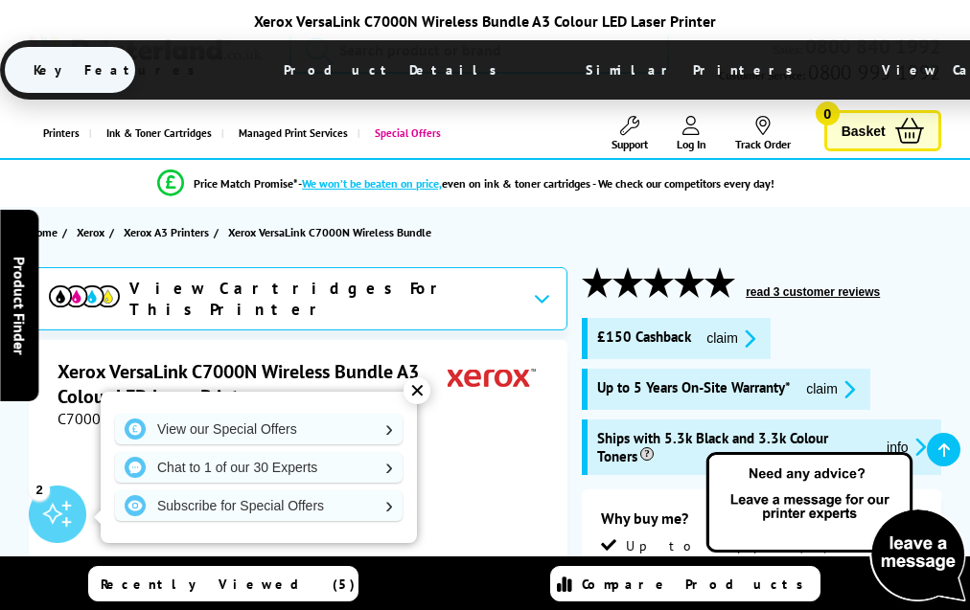
scroll to position [2795, 0]
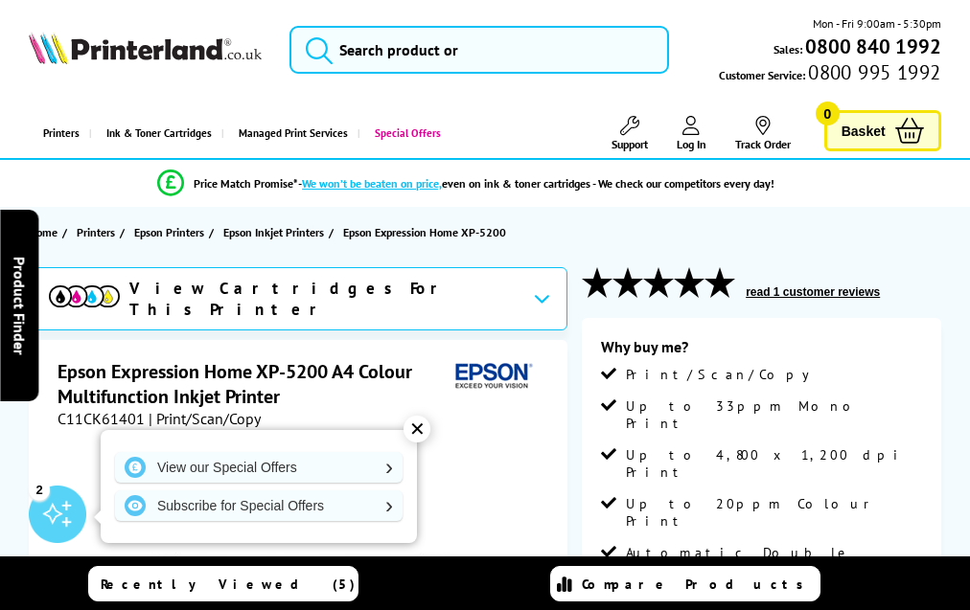
scroll to position [3582, 0]
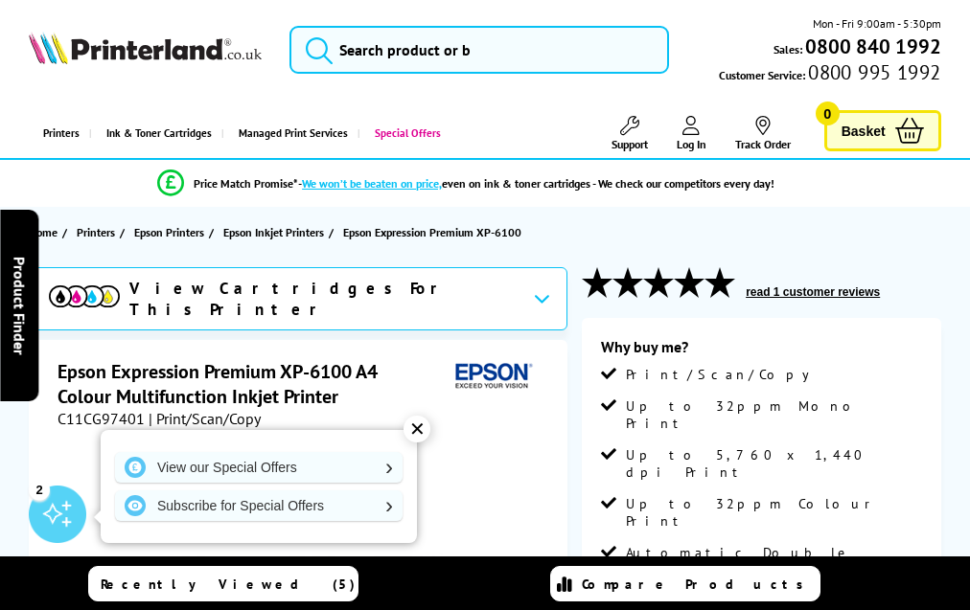
scroll to position [3508, 0]
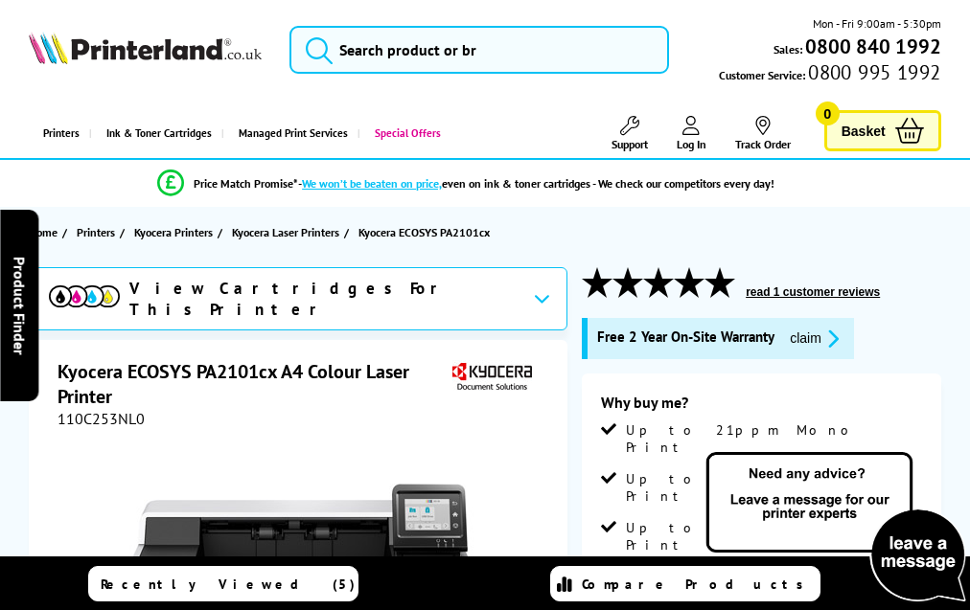
scroll to position [3776, 0]
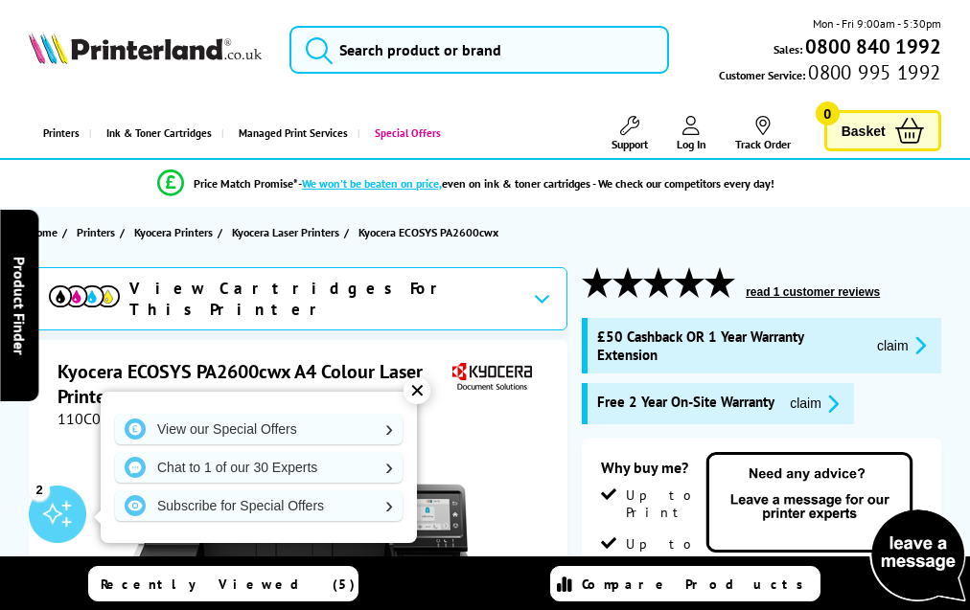
scroll to position [3647, 0]
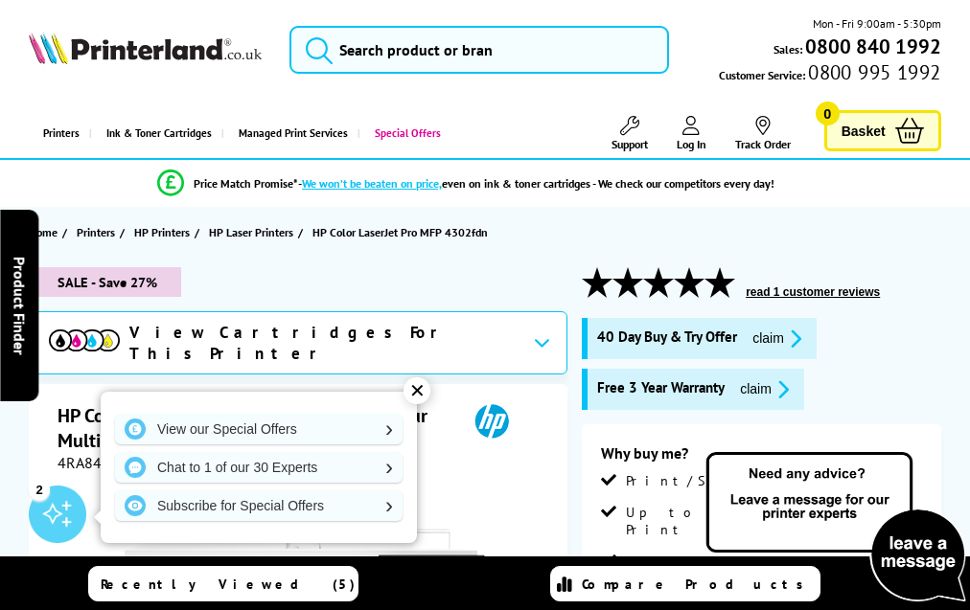
scroll to position [4898, 0]
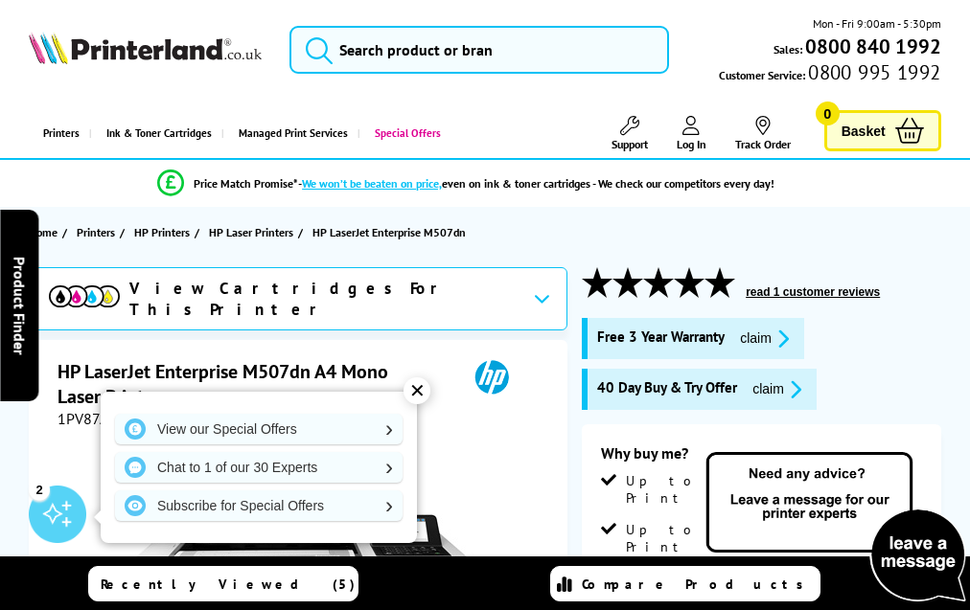
scroll to position [3806, 0]
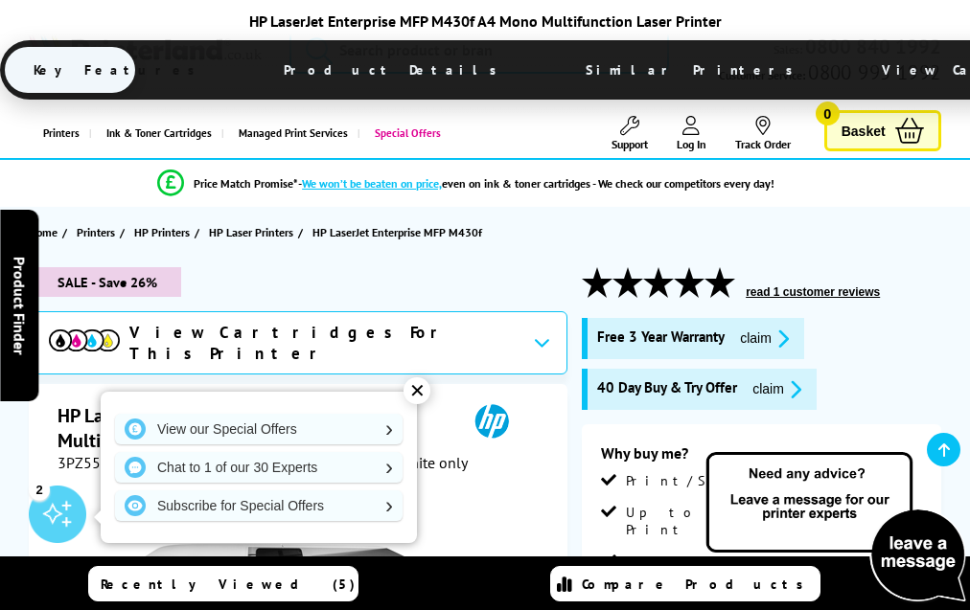
scroll to position [4124, 0]
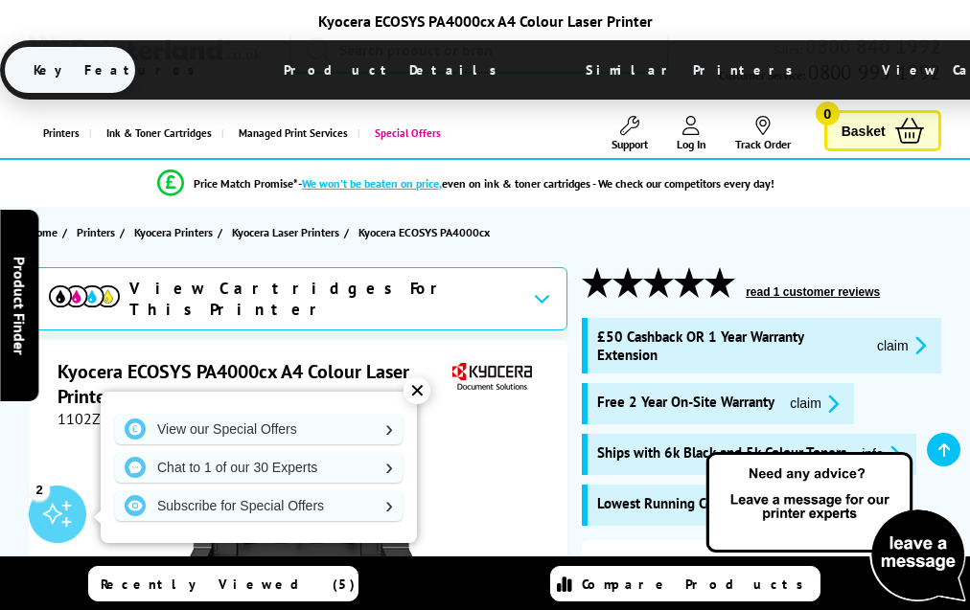
scroll to position [3988, 0]
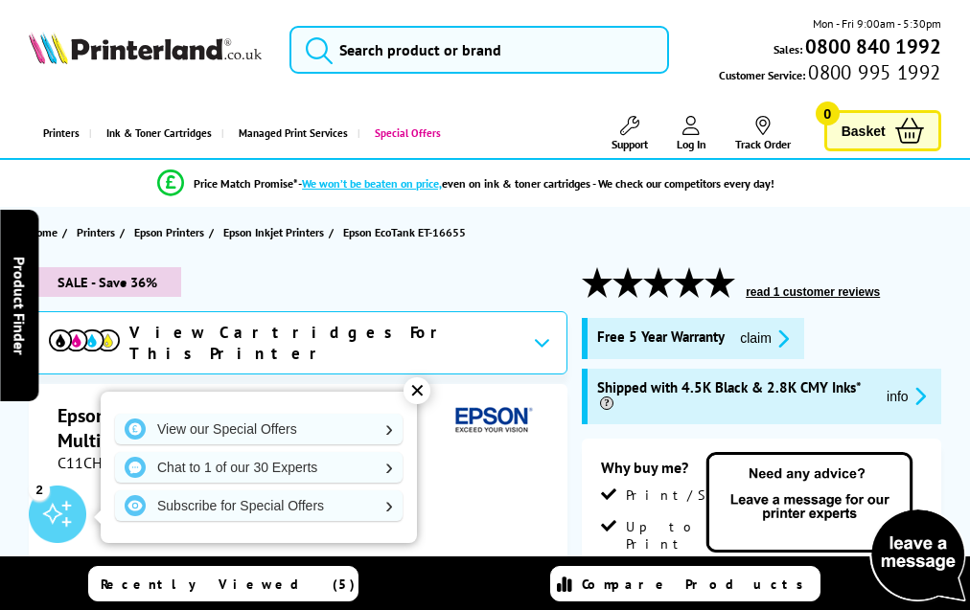
scroll to position [4004, 0]
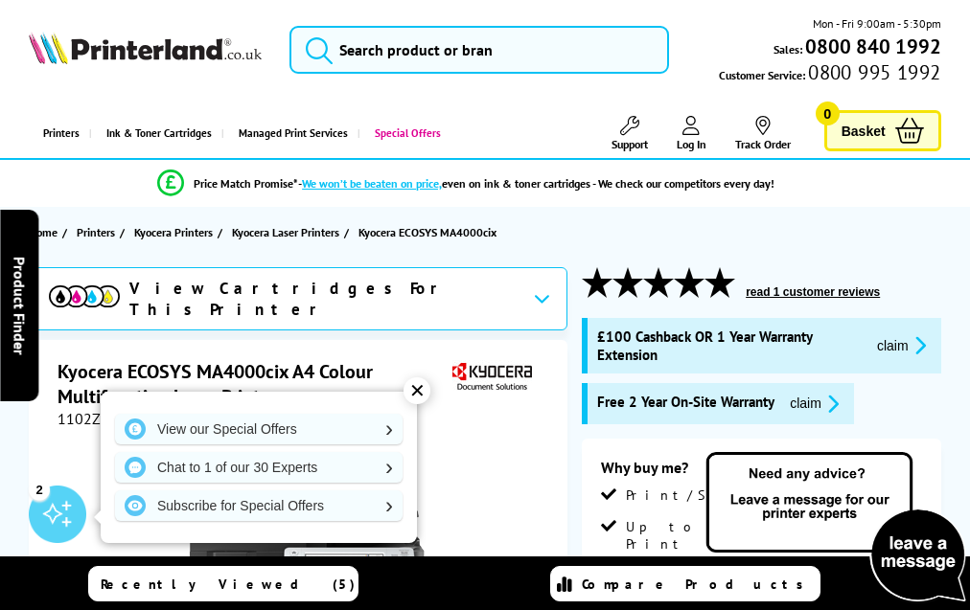
scroll to position [4320, 0]
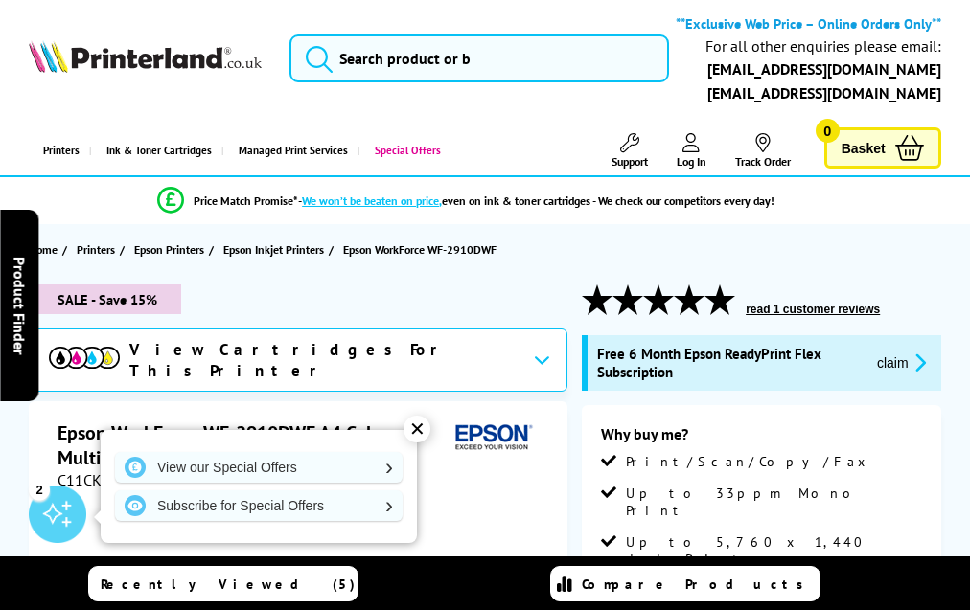
scroll to position [3731, 0]
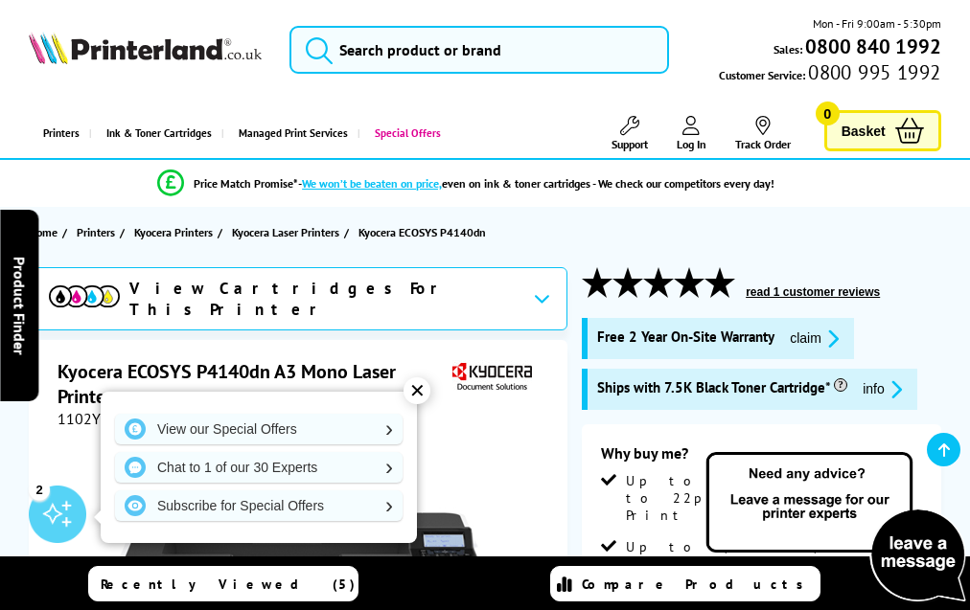
scroll to position [3134, 0]
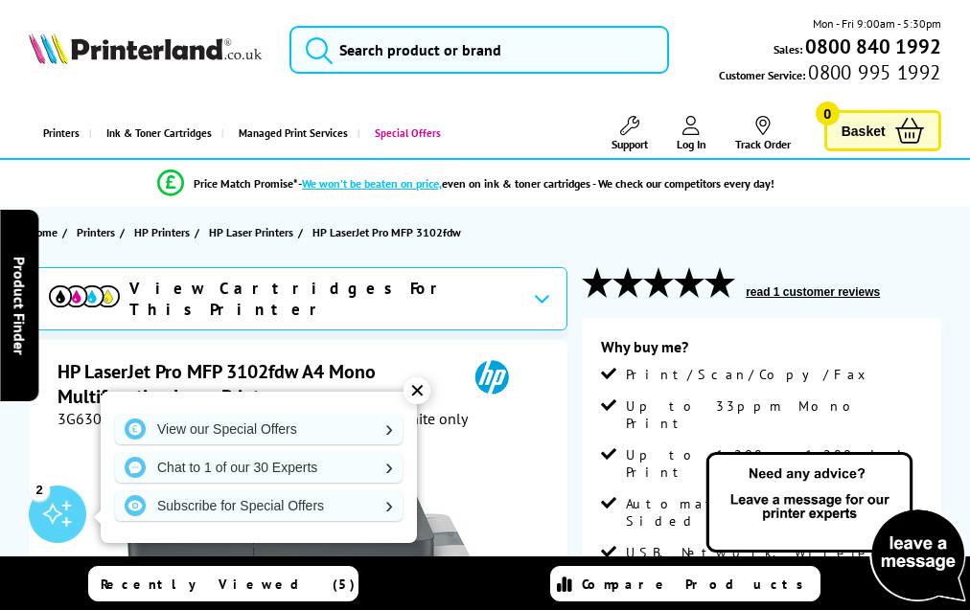
scroll to position [3445, 0]
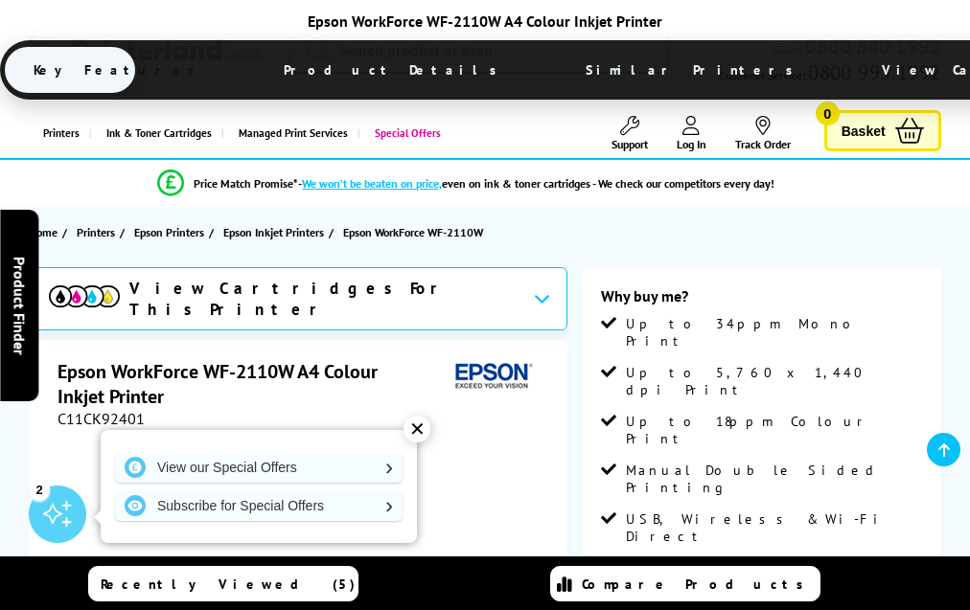
scroll to position [2847, 0]
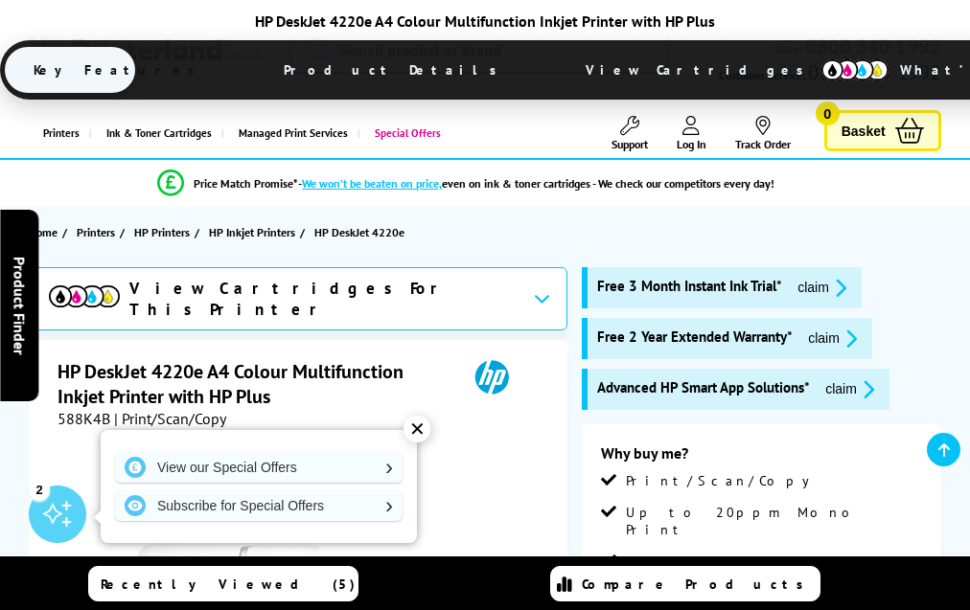
scroll to position [3580, 0]
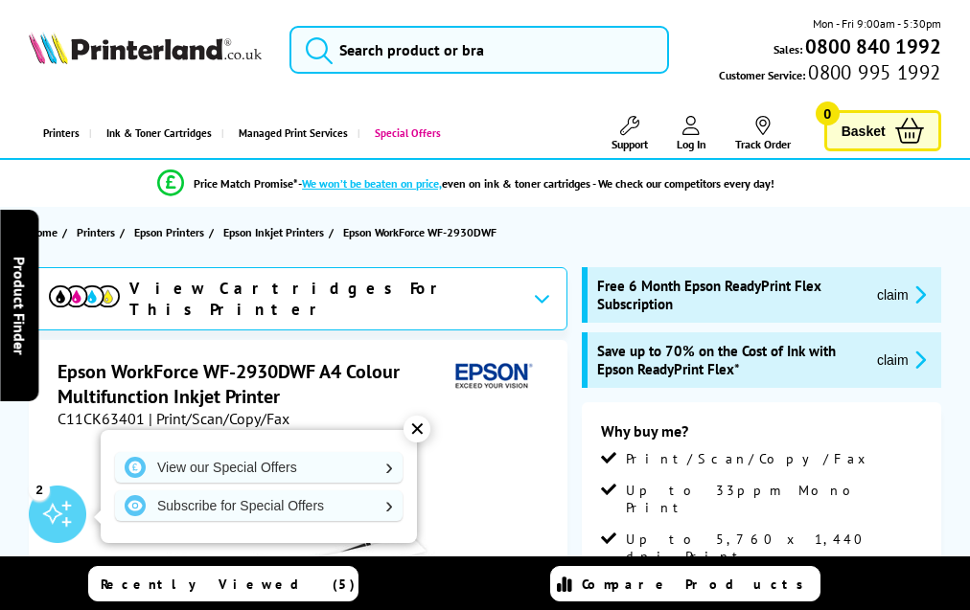
scroll to position [3507, 0]
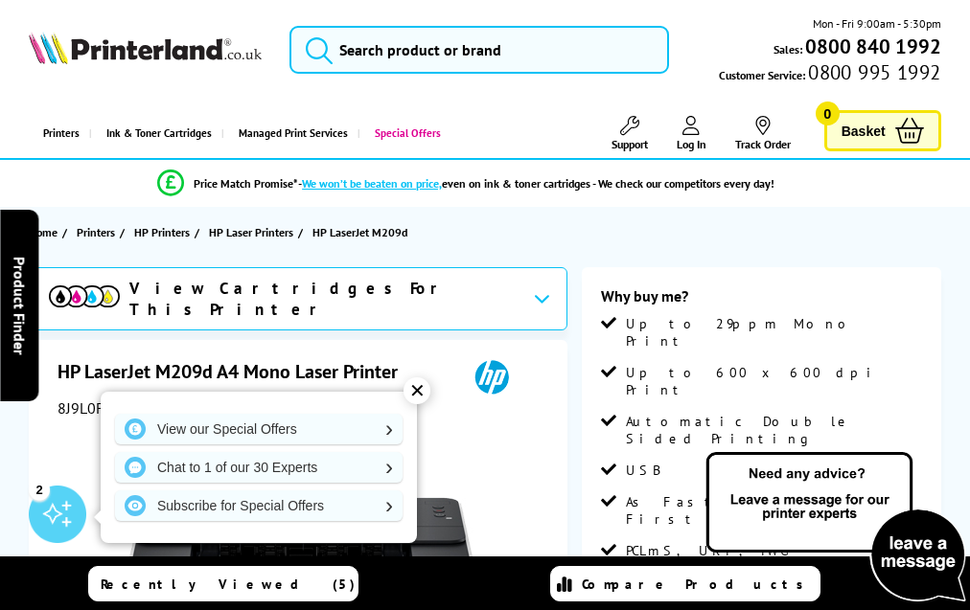
scroll to position [2929, 0]
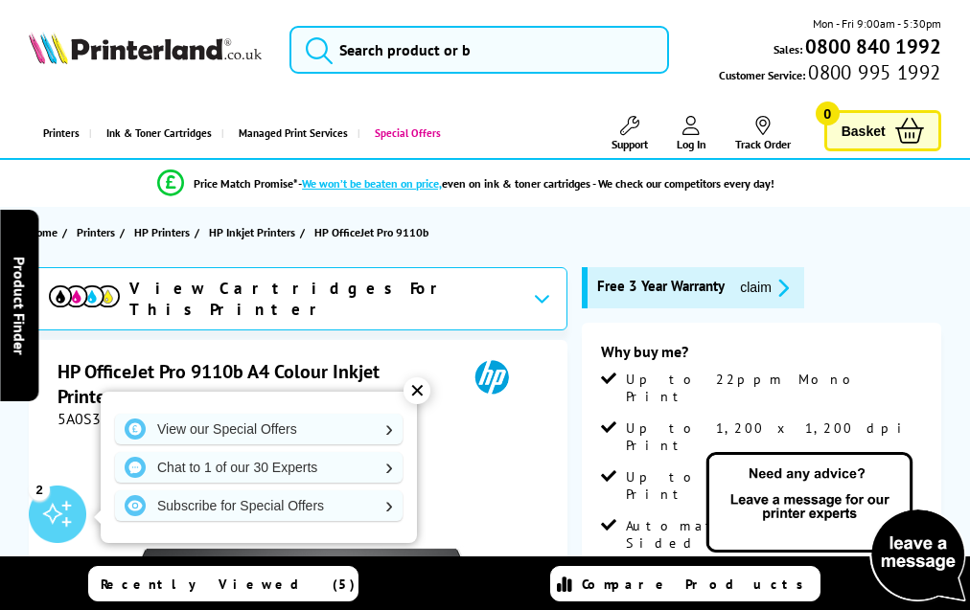
scroll to position [3370, 0]
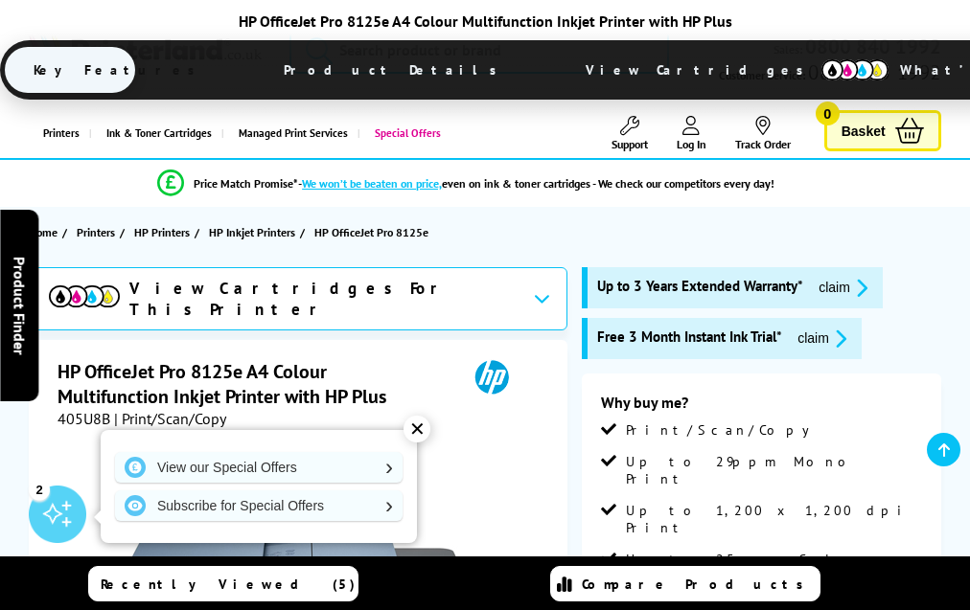
scroll to position [4160, 0]
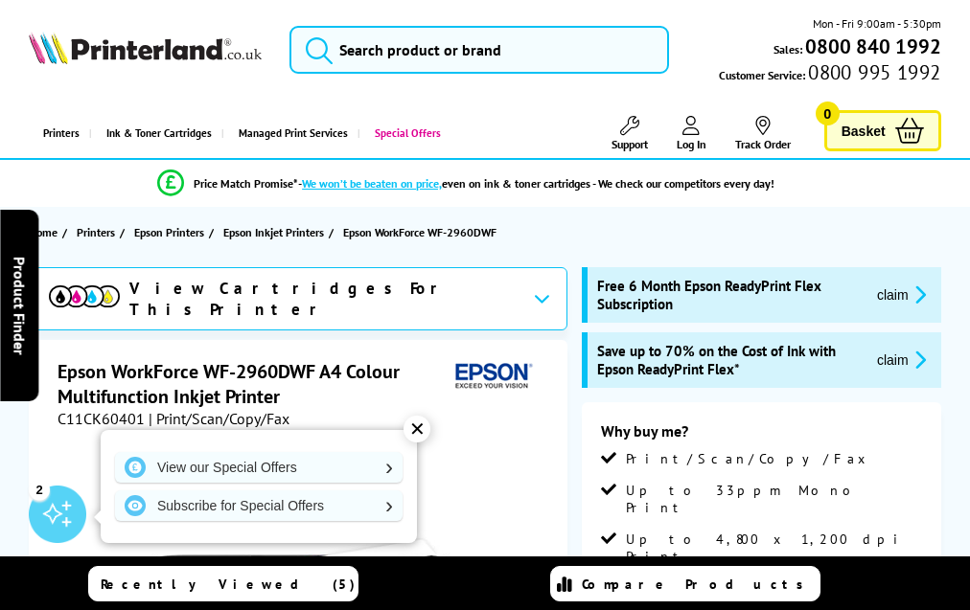
scroll to position [3641, 0]
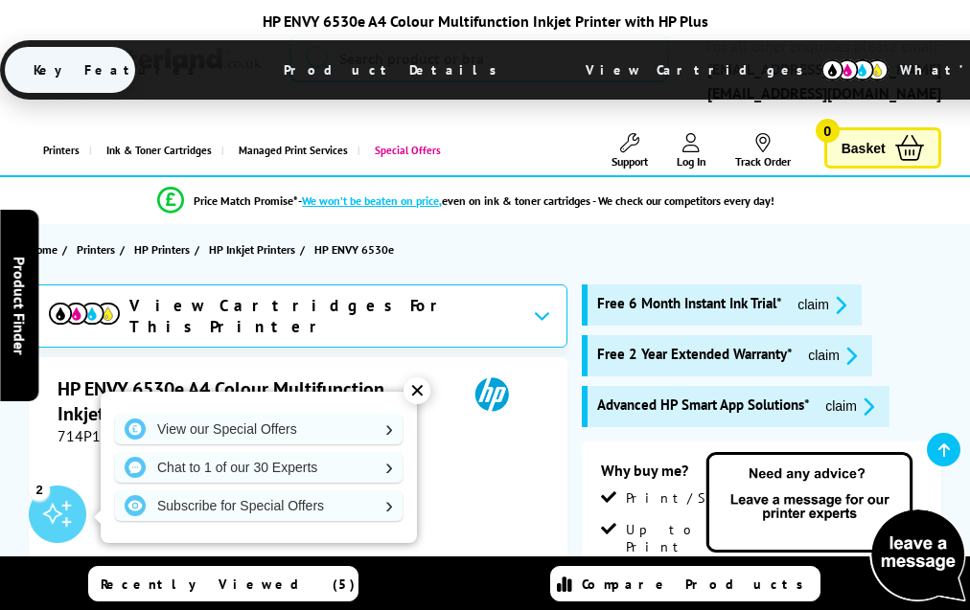
scroll to position [3154, 0]
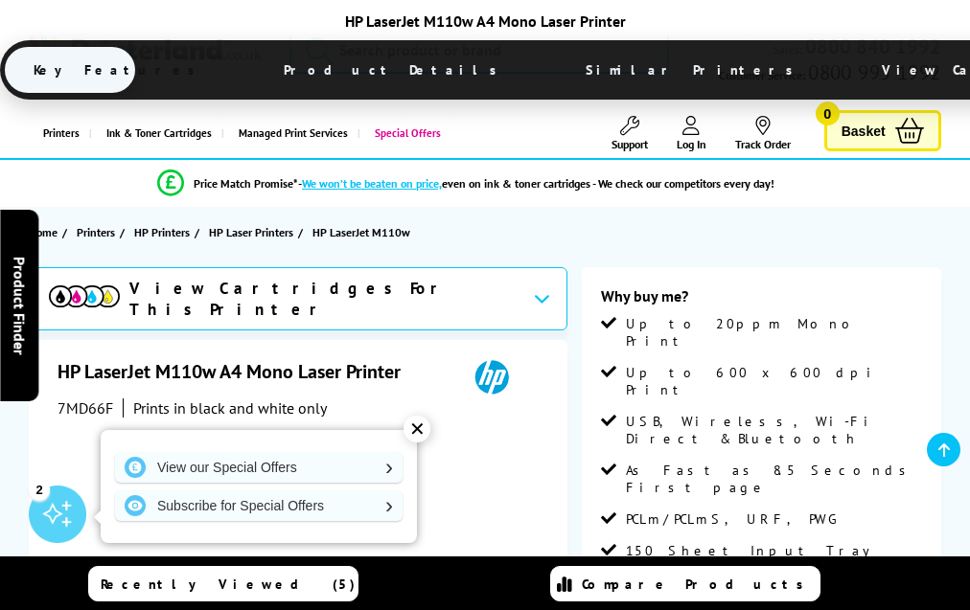
scroll to position [2811, 0]
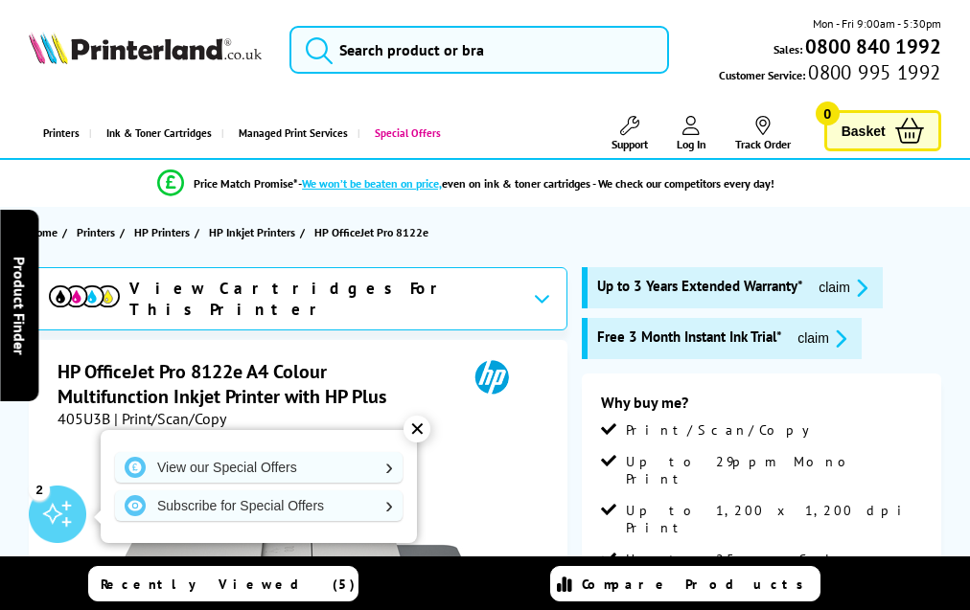
scroll to position [4086, 0]
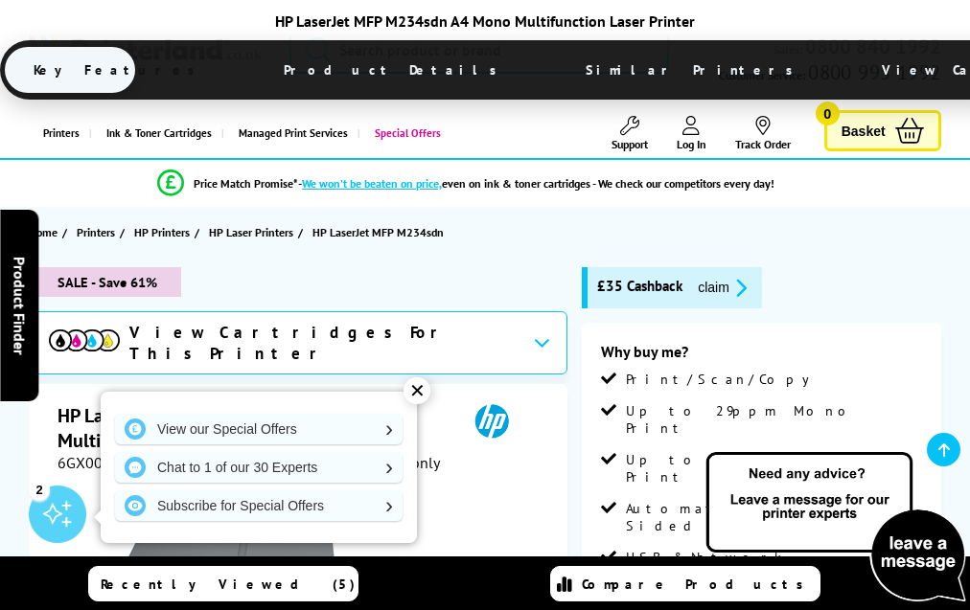
scroll to position [3447, 0]
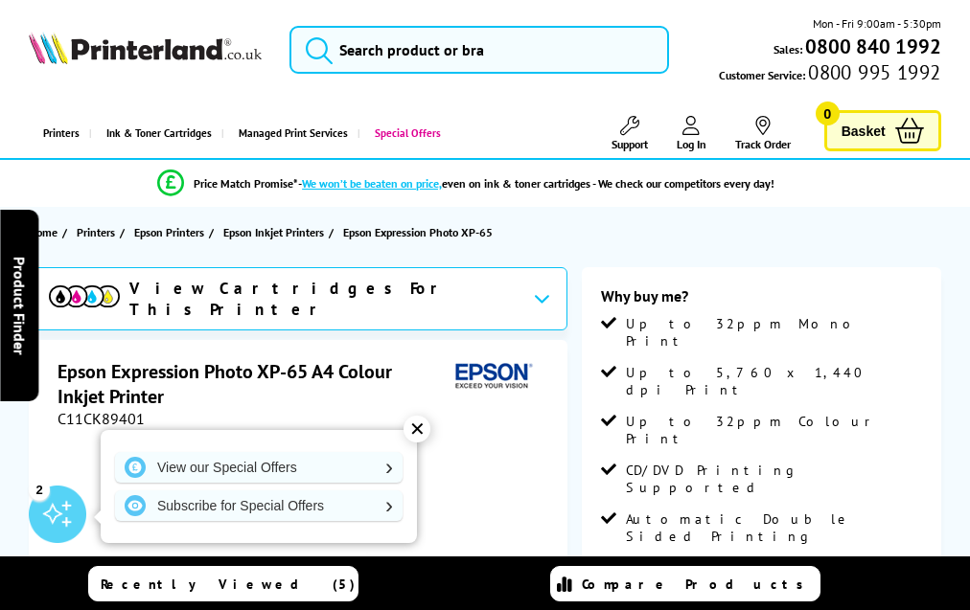
scroll to position [3096, 0]
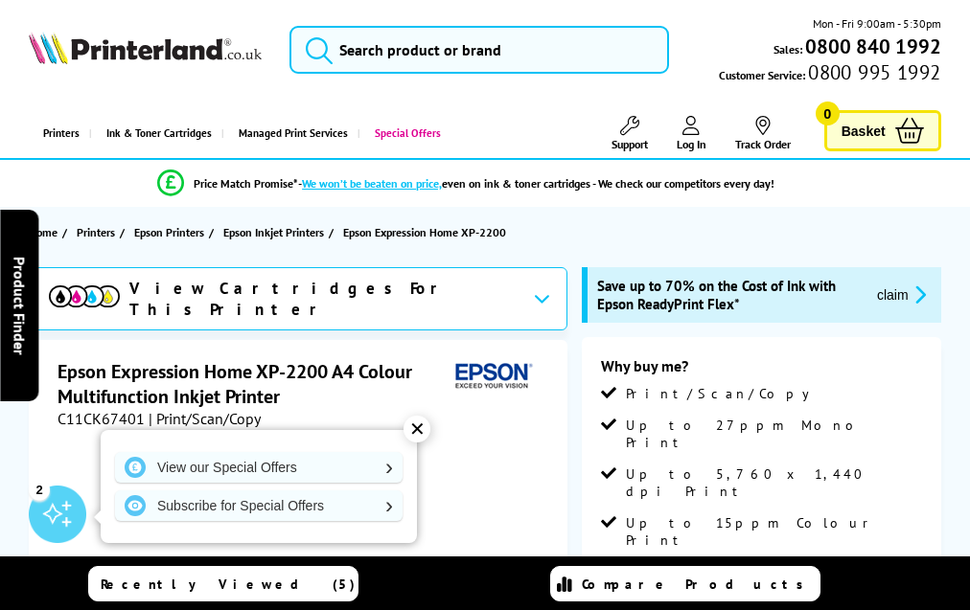
scroll to position [3291, 0]
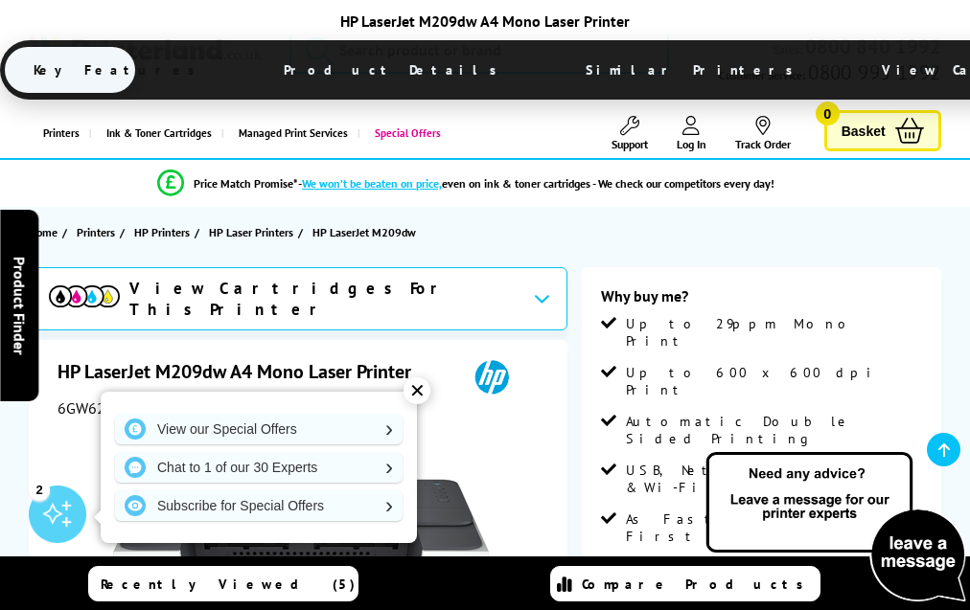
scroll to position [2910, 0]
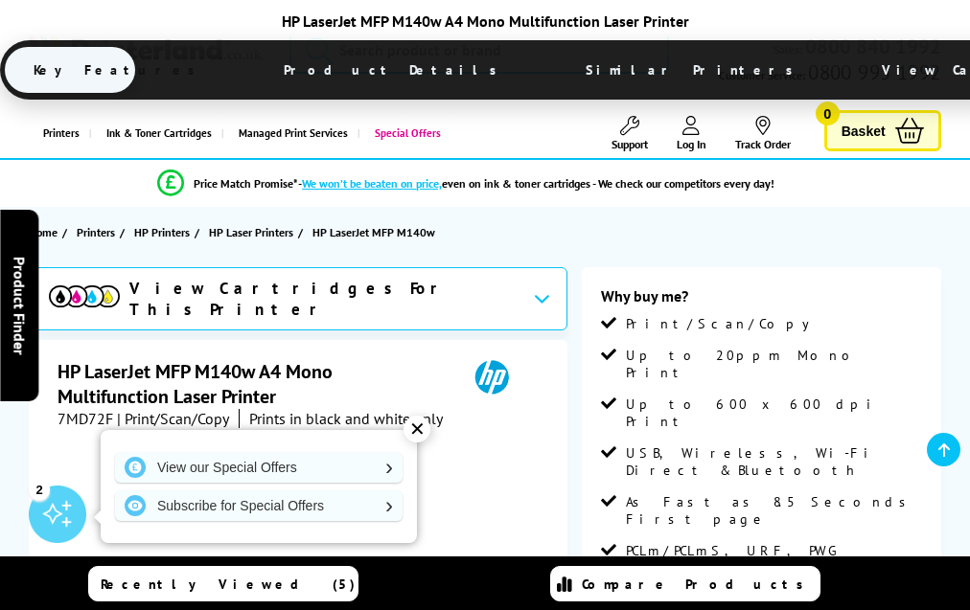
scroll to position [3046, 0]
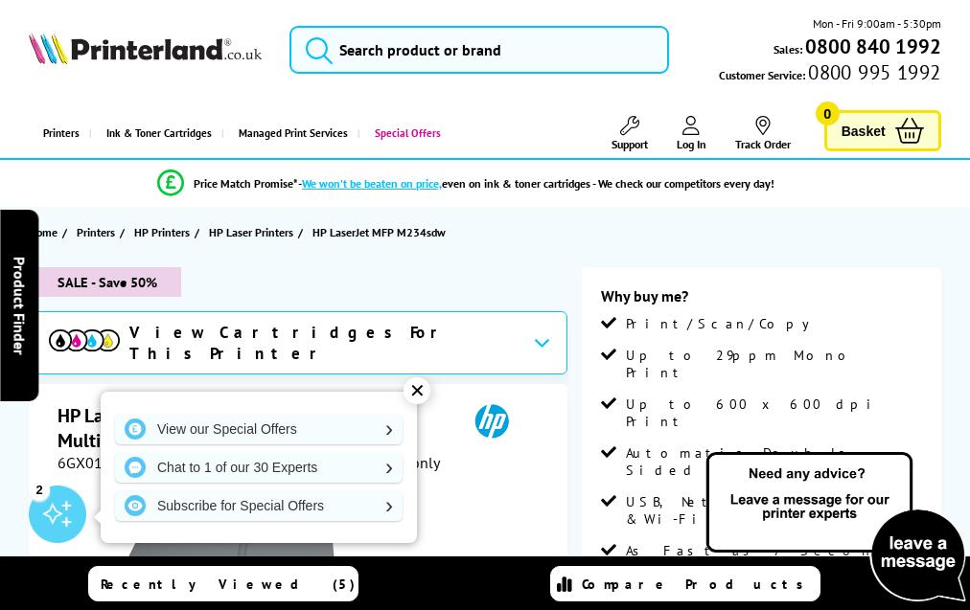
scroll to position [3446, 0]
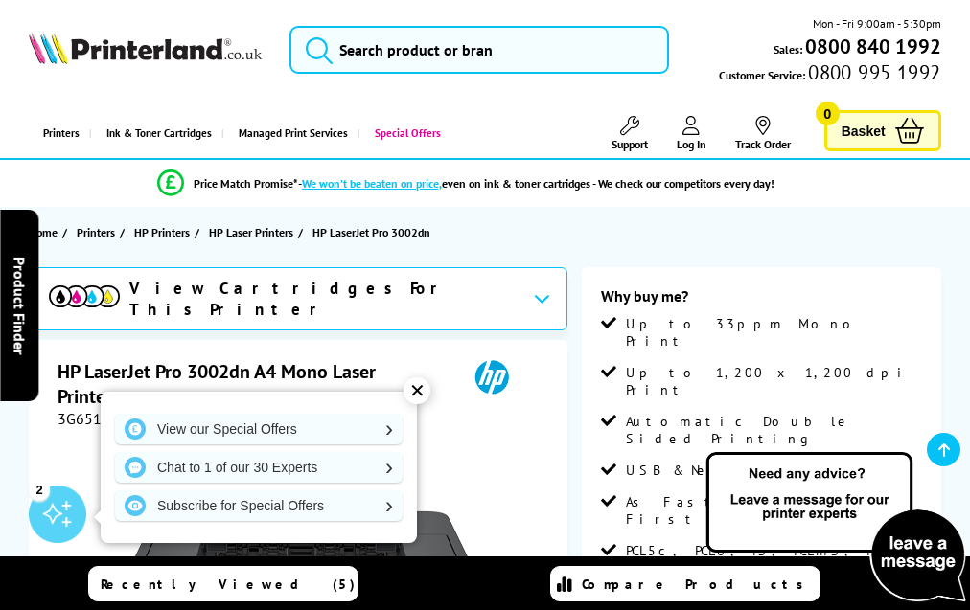
scroll to position [3003, 0]
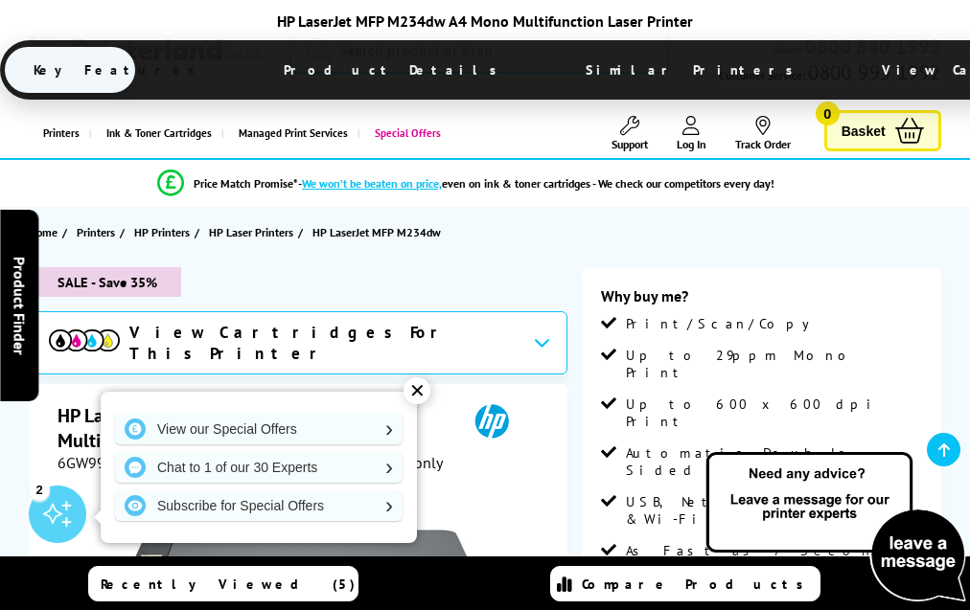
scroll to position [3408, 0]
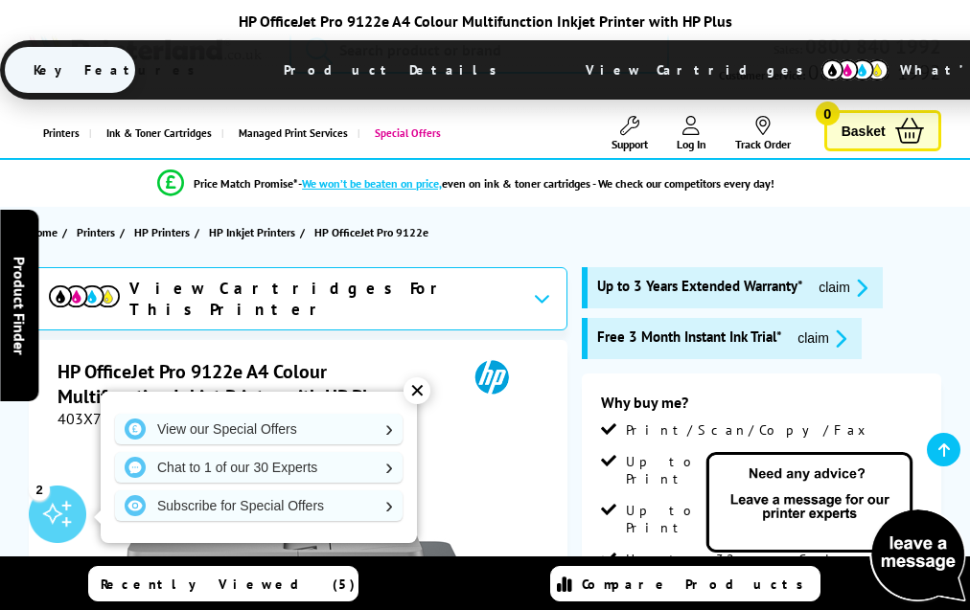
scroll to position [4274, 0]
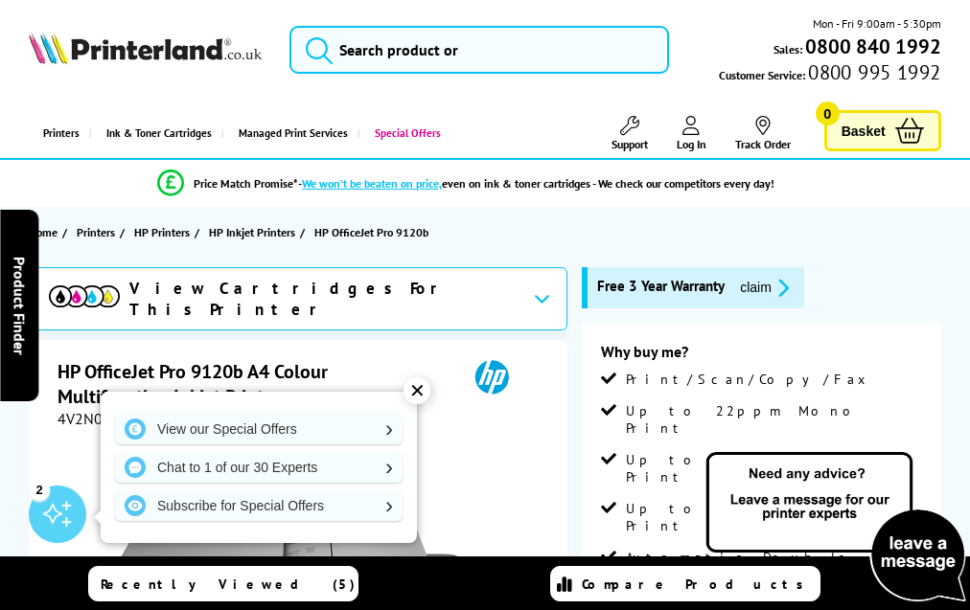
scroll to position [3765, 0]
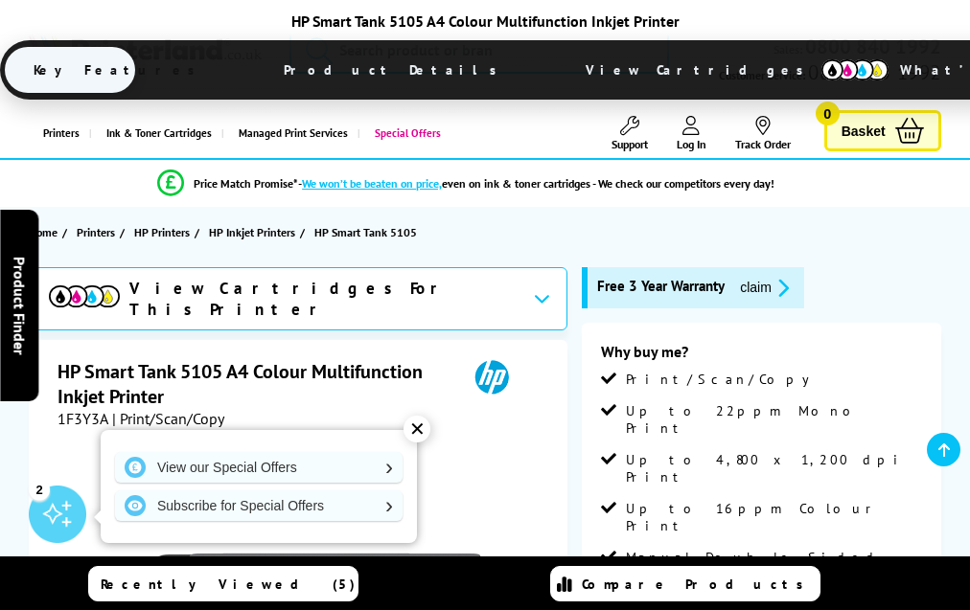
scroll to position [3202, 0]
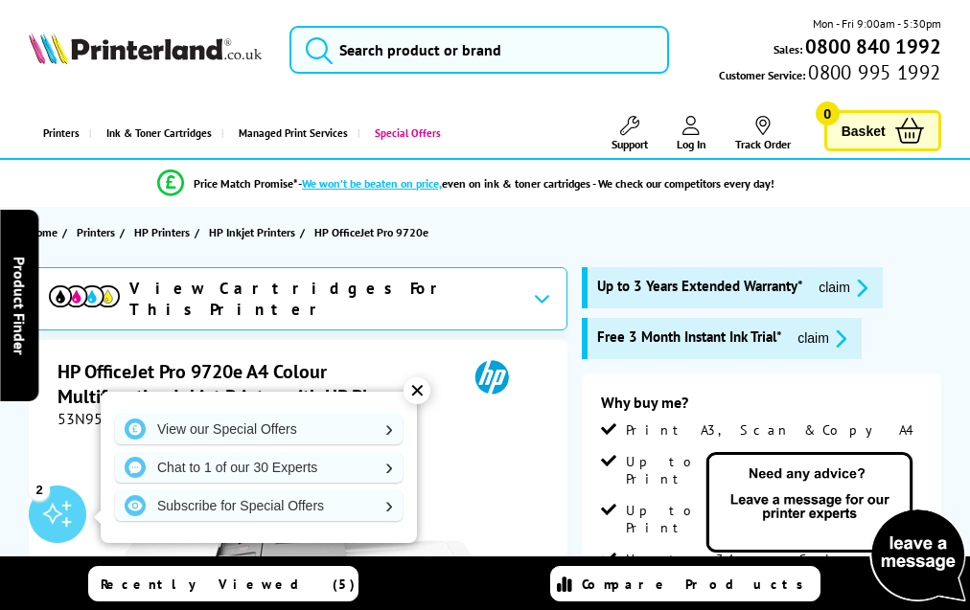
scroll to position [3736, 0]
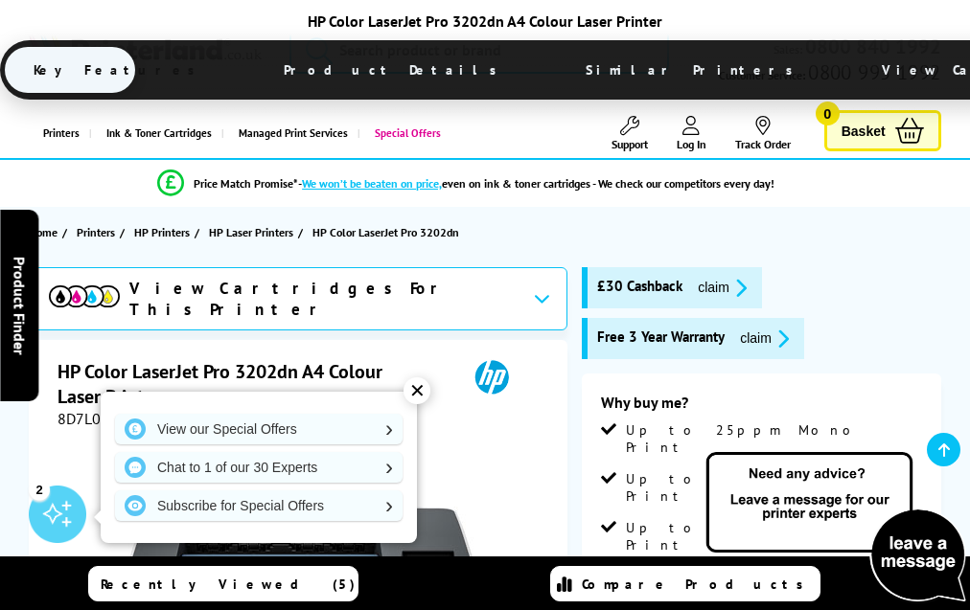
scroll to position [3836, 0]
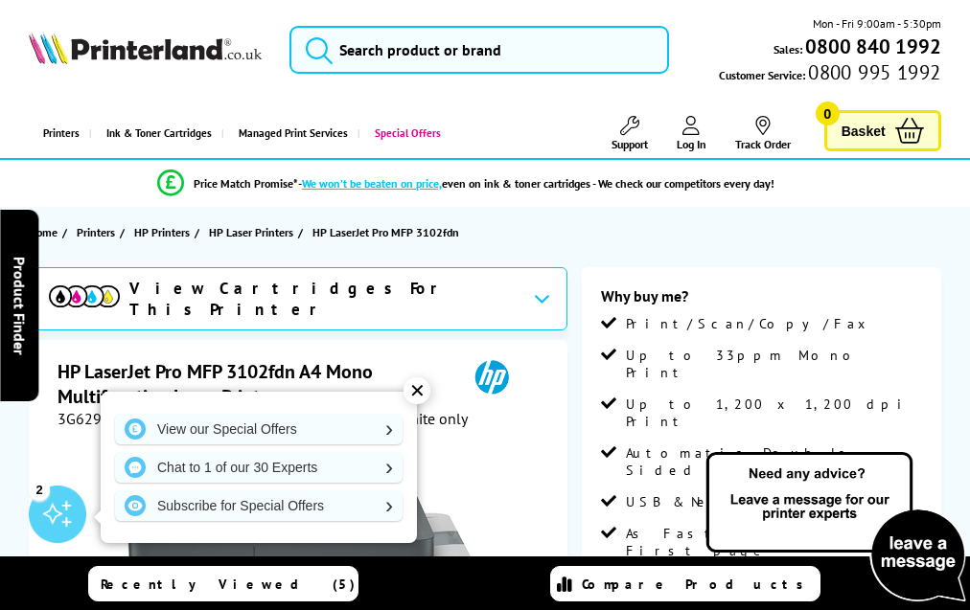
scroll to position [3425, 0]
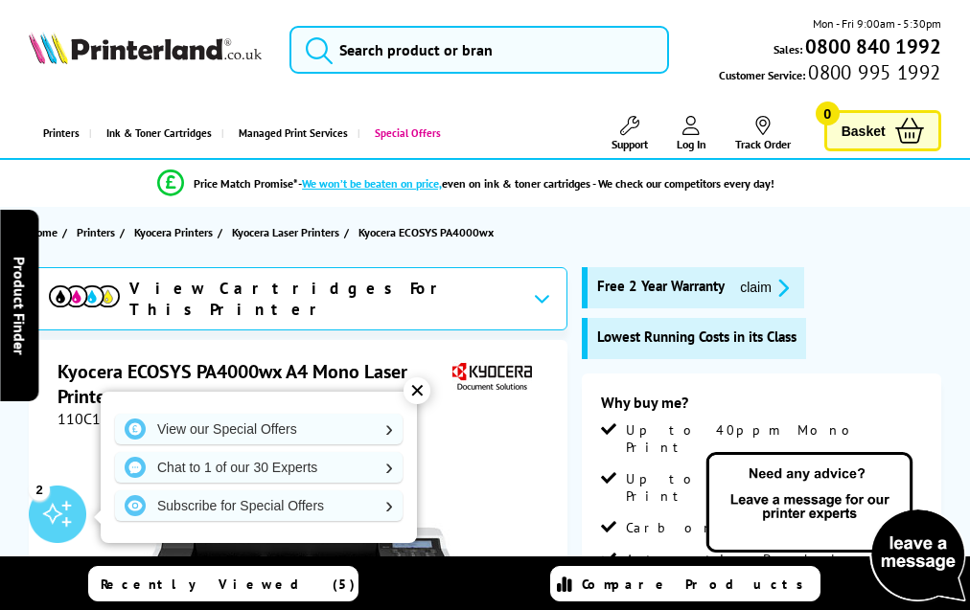
scroll to position [3197, 0]
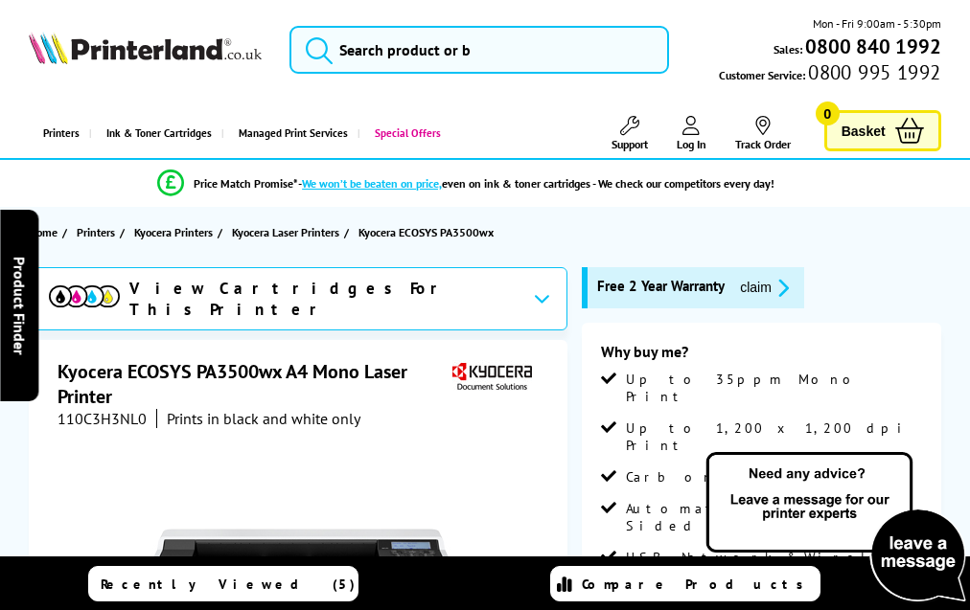
scroll to position [3222, 0]
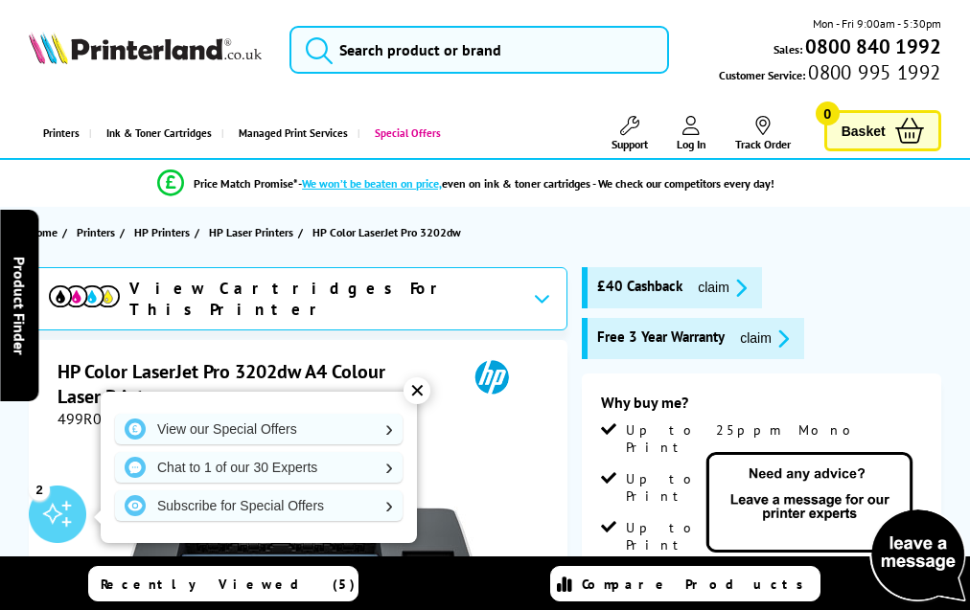
scroll to position [3763, 0]
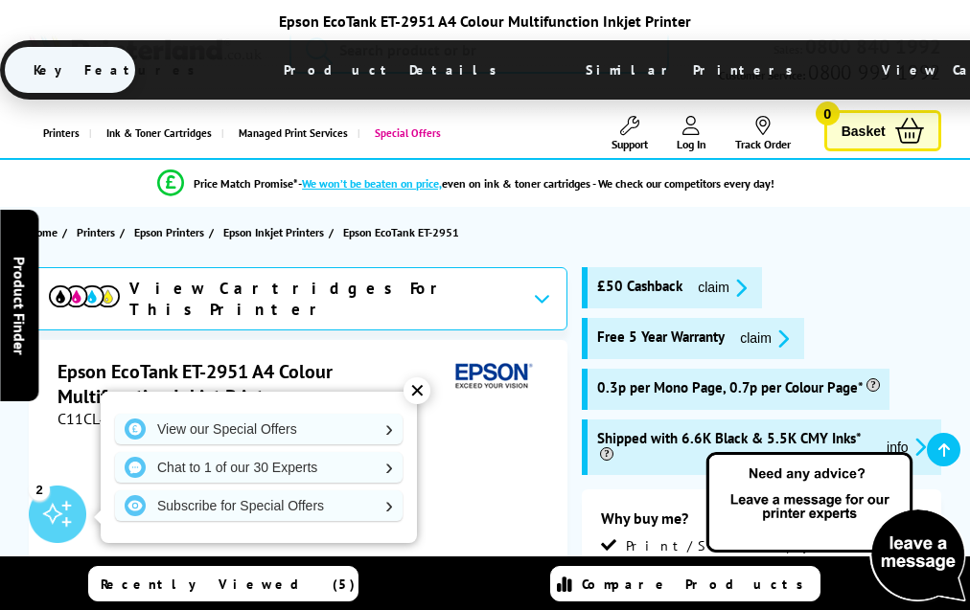
scroll to position [3805, 0]
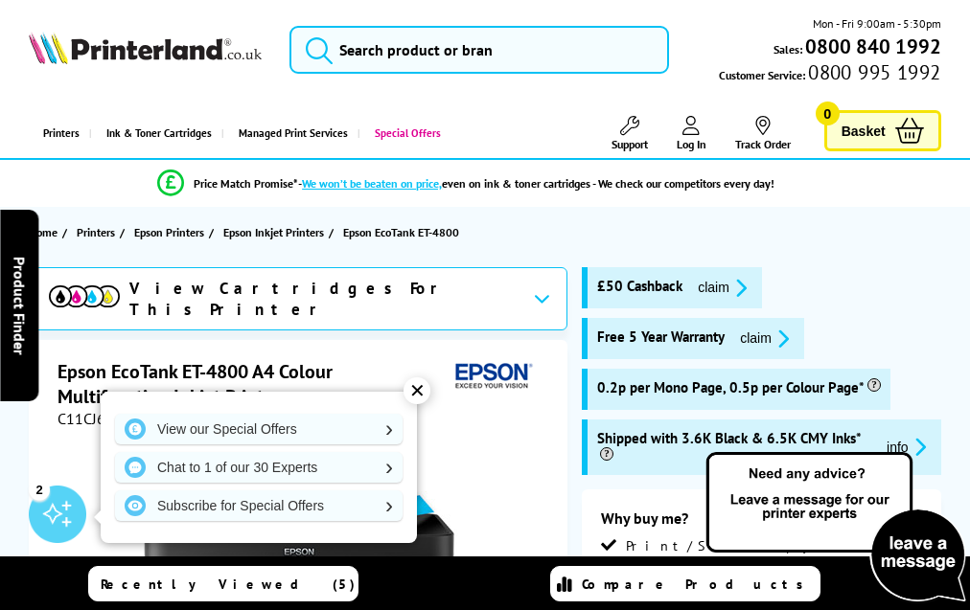
scroll to position [3450, 0]
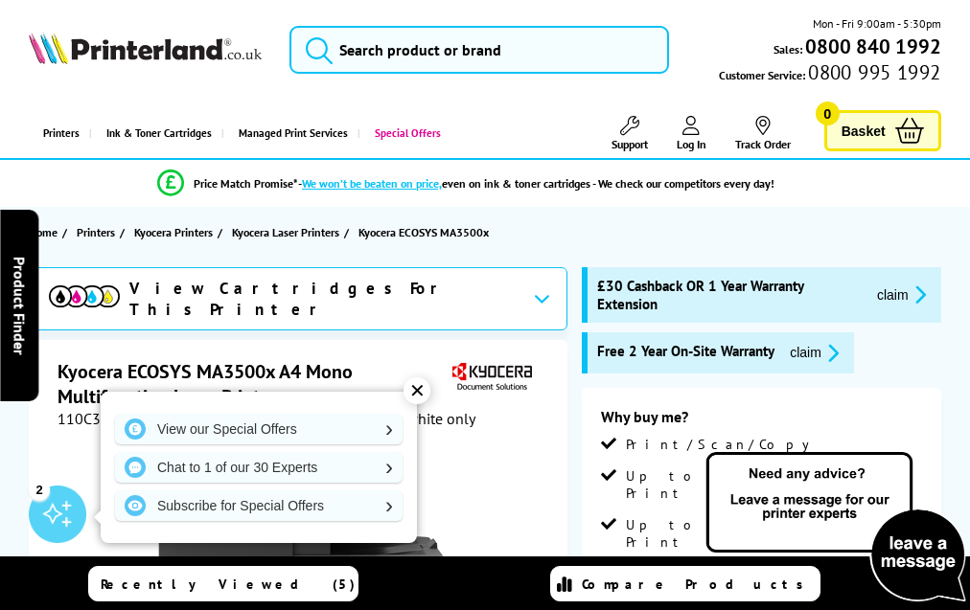
scroll to position [3580, 0]
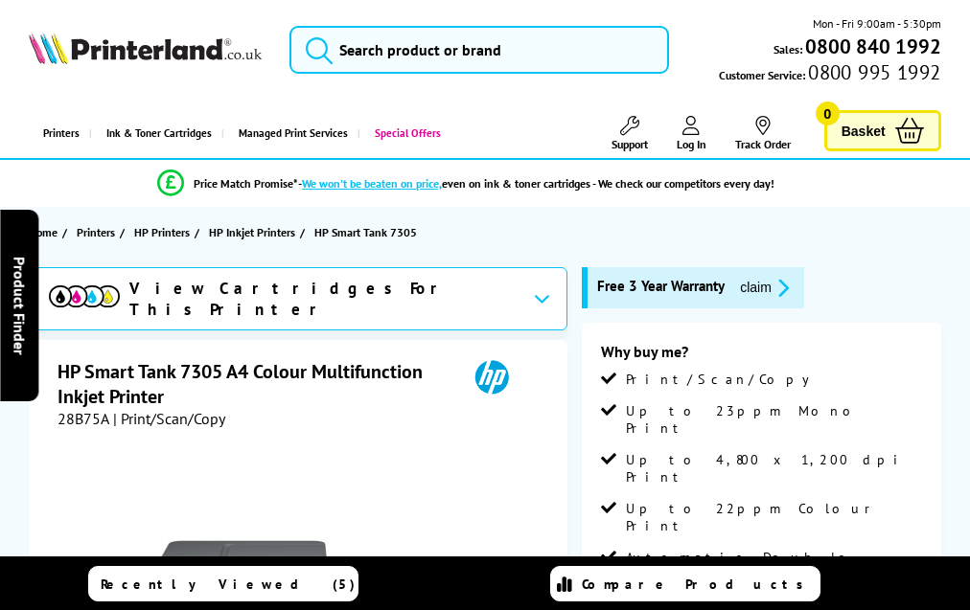
scroll to position [3475, 0]
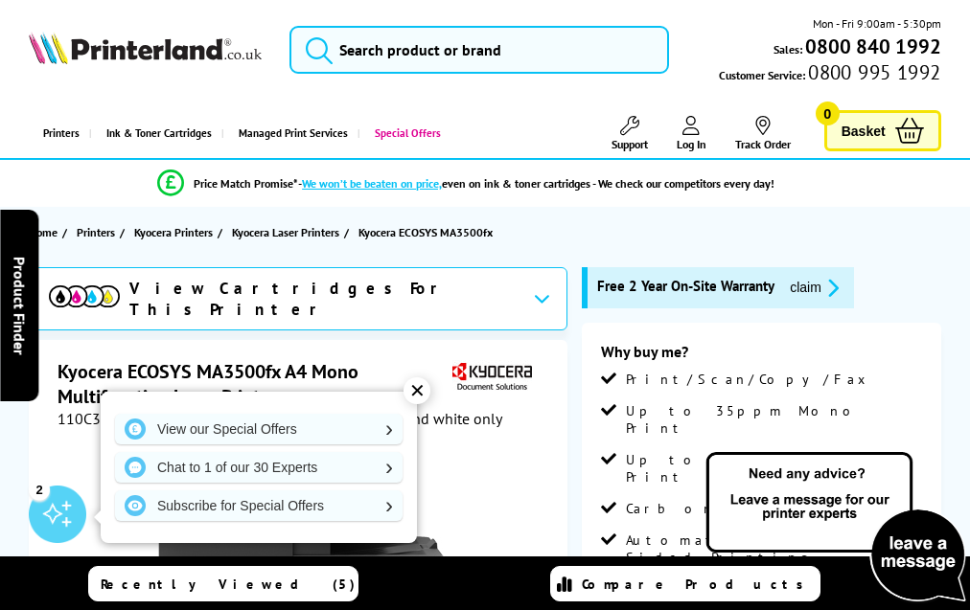
scroll to position [3681, 0]
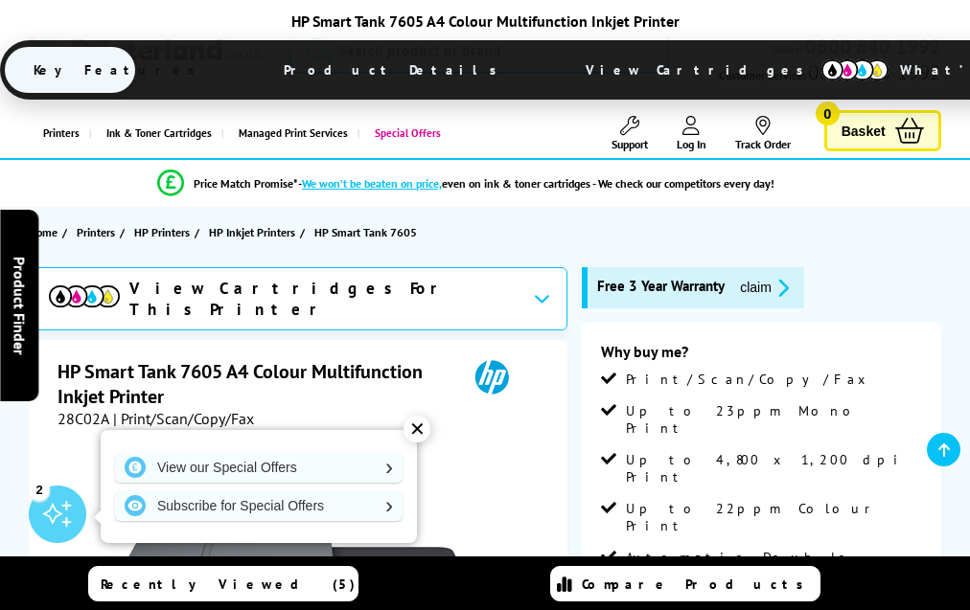
scroll to position [3559, 0]
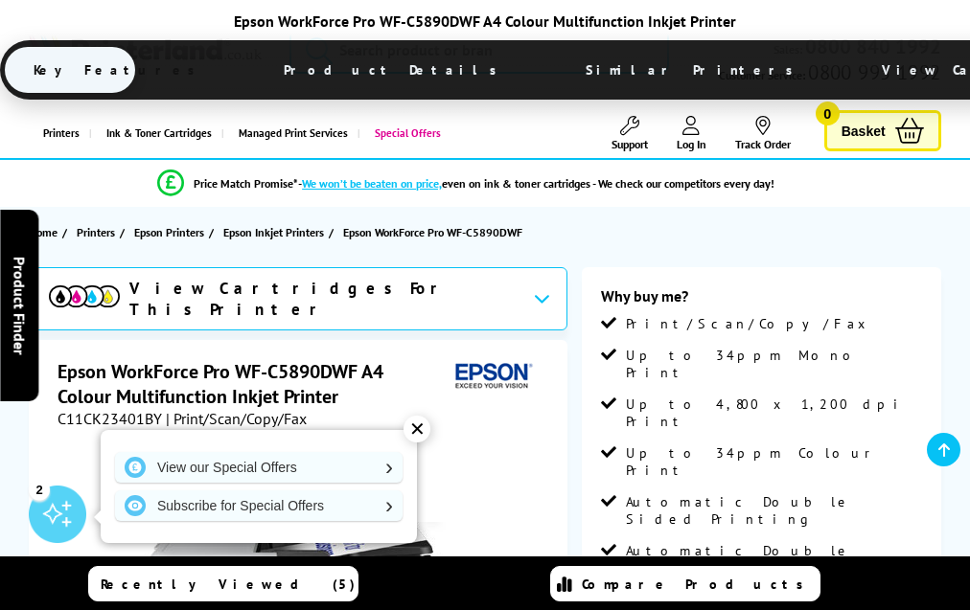
scroll to position [3959, 0]
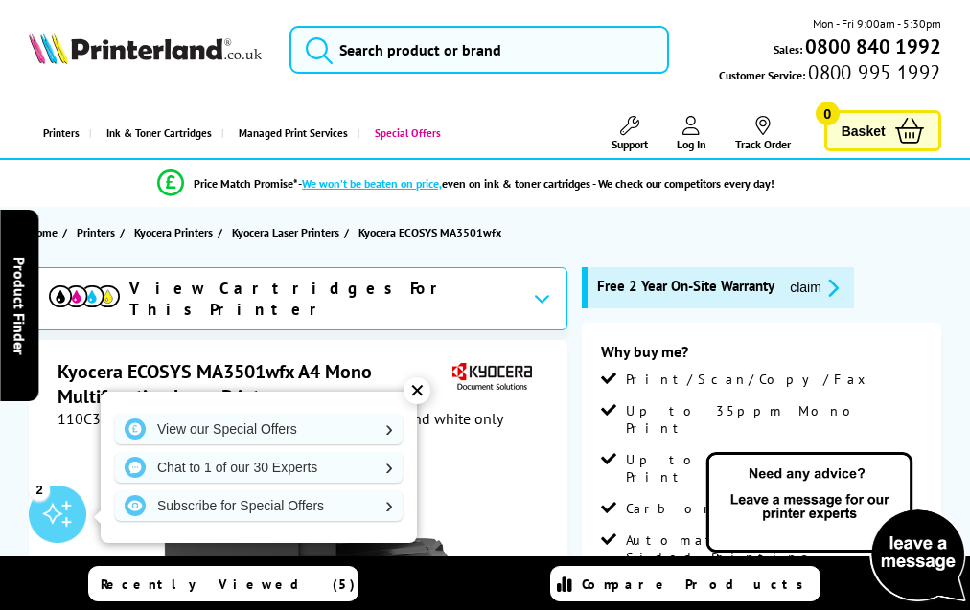
scroll to position [3681, 0]
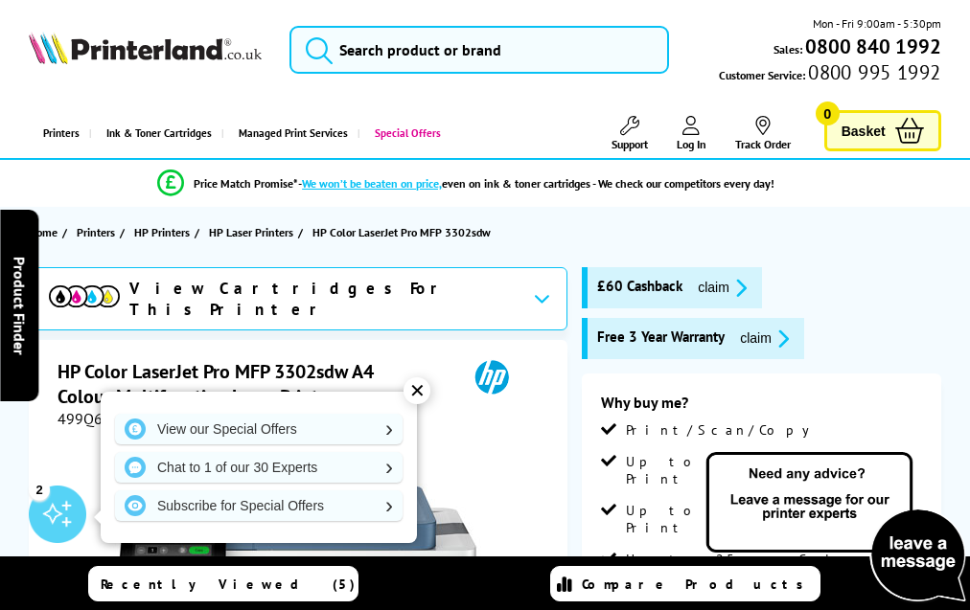
scroll to position [4189, 0]
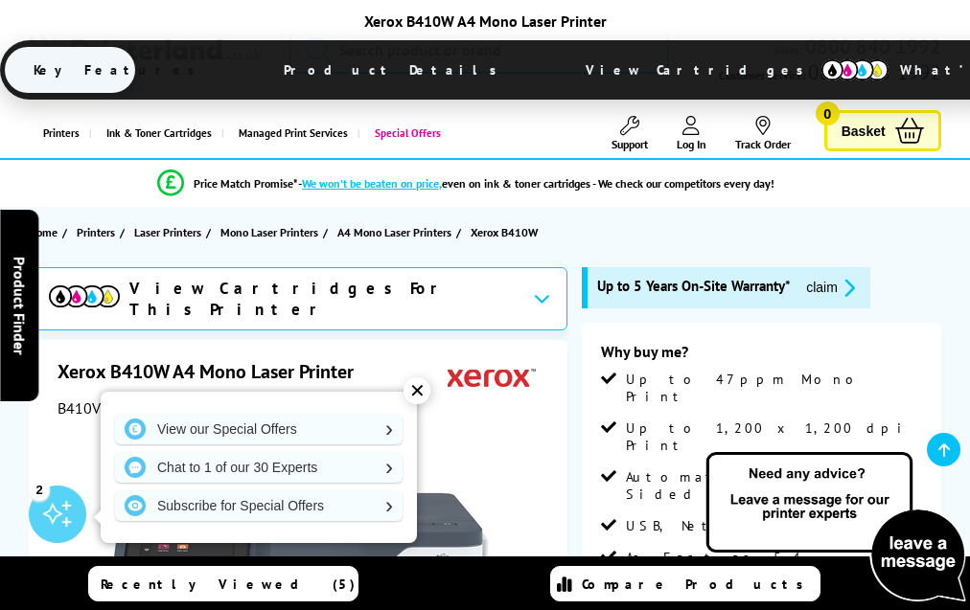
scroll to position [4363, 0]
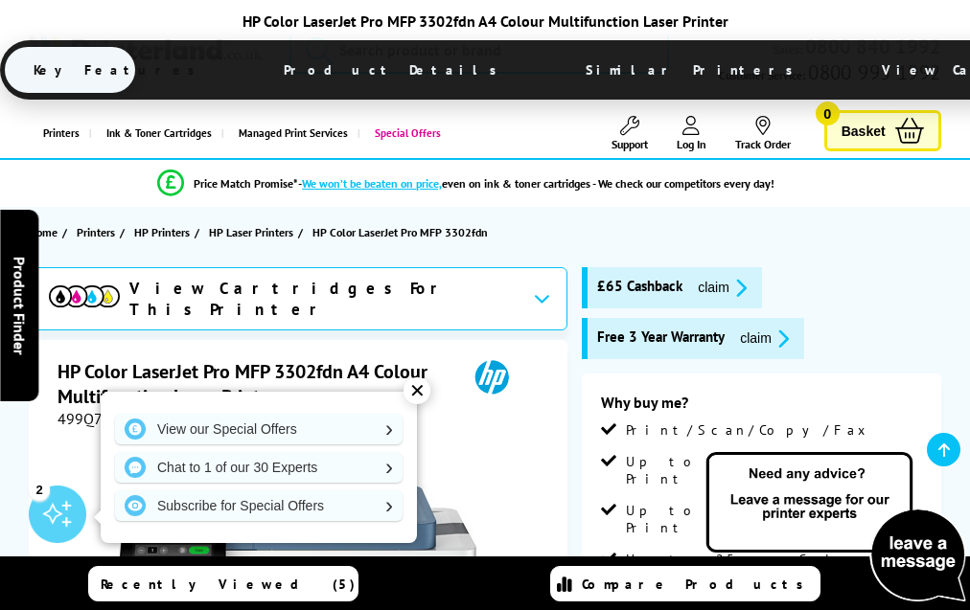
scroll to position [4238, 0]
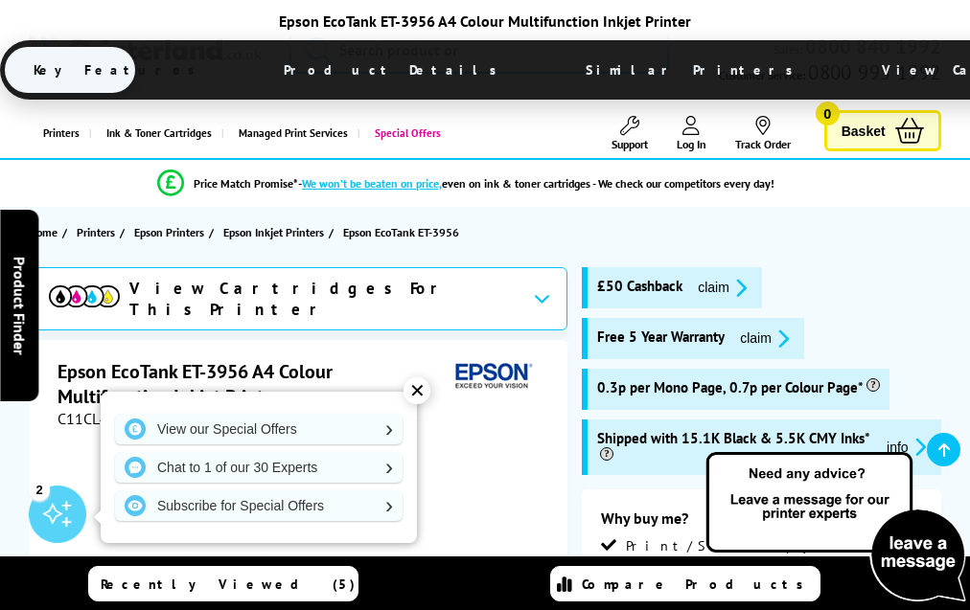
scroll to position [3794, 0]
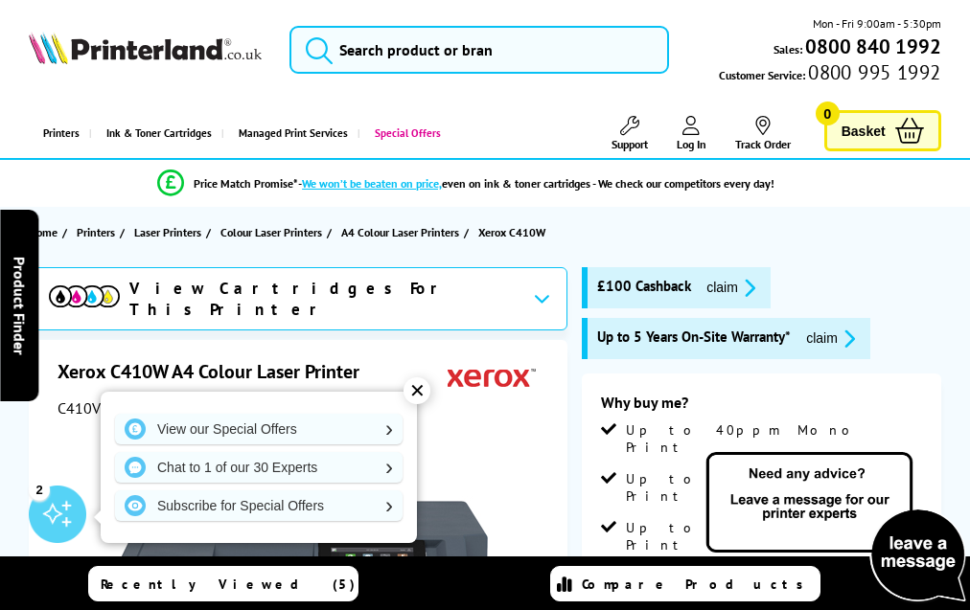
scroll to position [4686, 0]
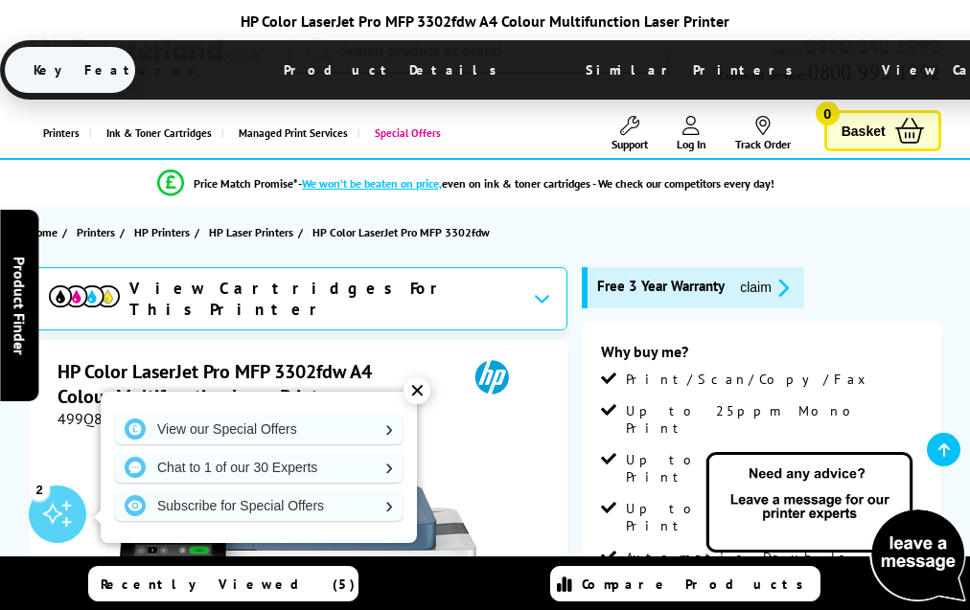
scroll to position [4195, 0]
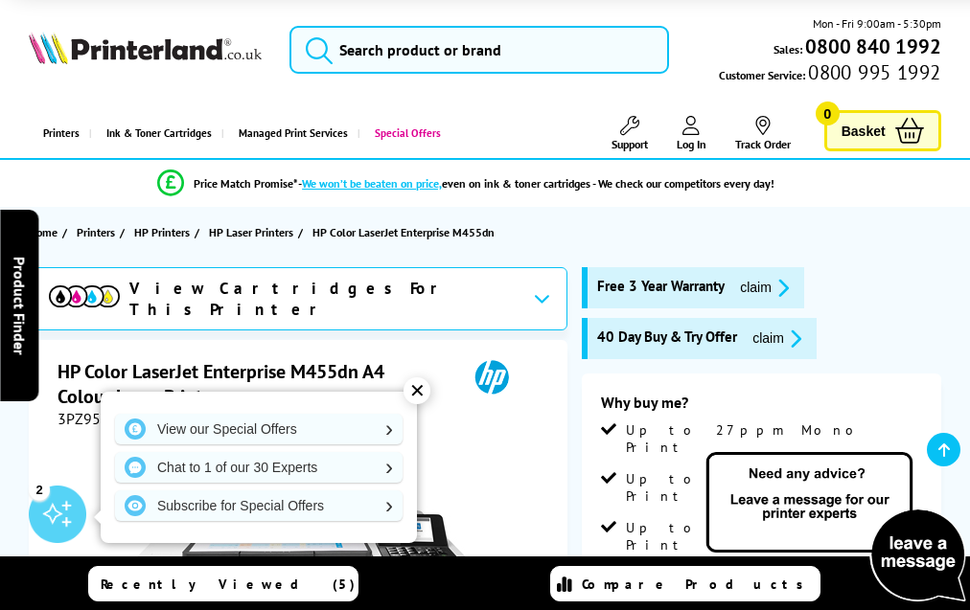
scroll to position [4065, 0]
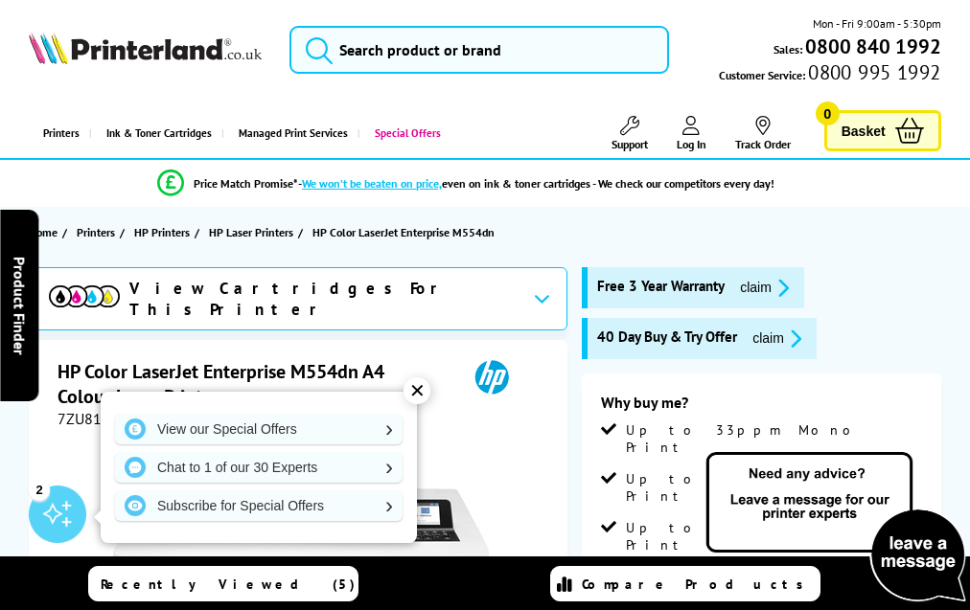
scroll to position [4014, 0]
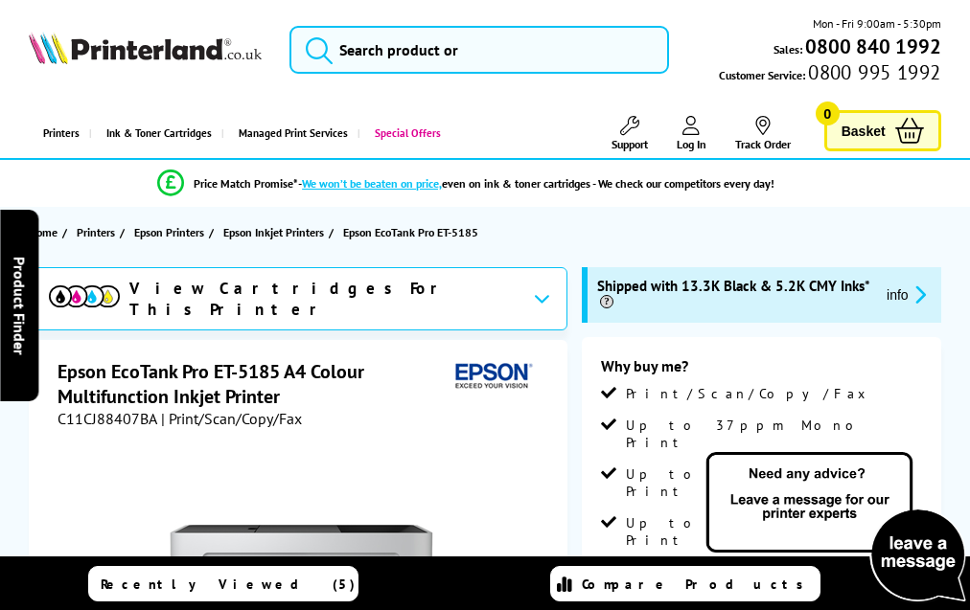
scroll to position [3168, 0]
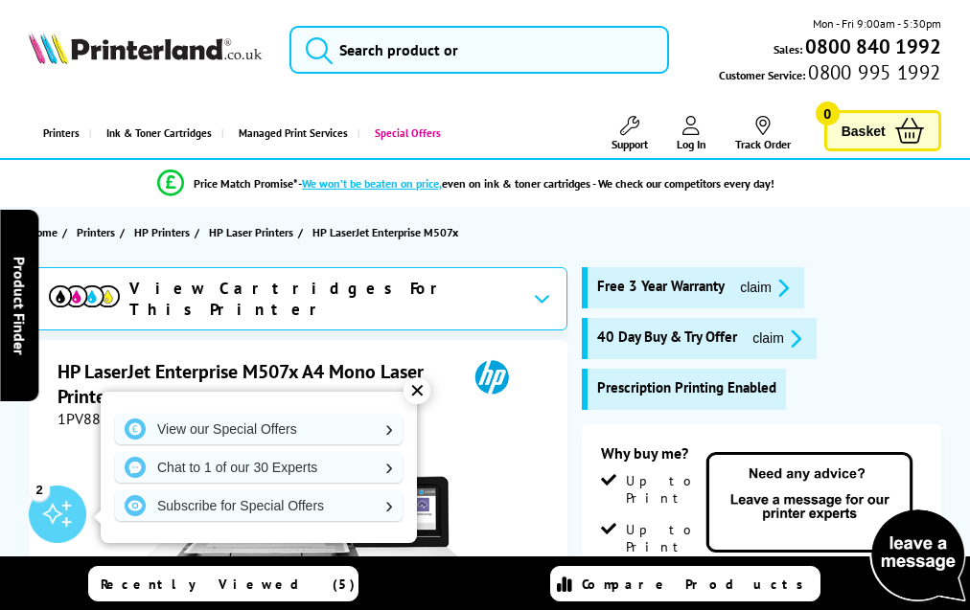
scroll to position [3767, 0]
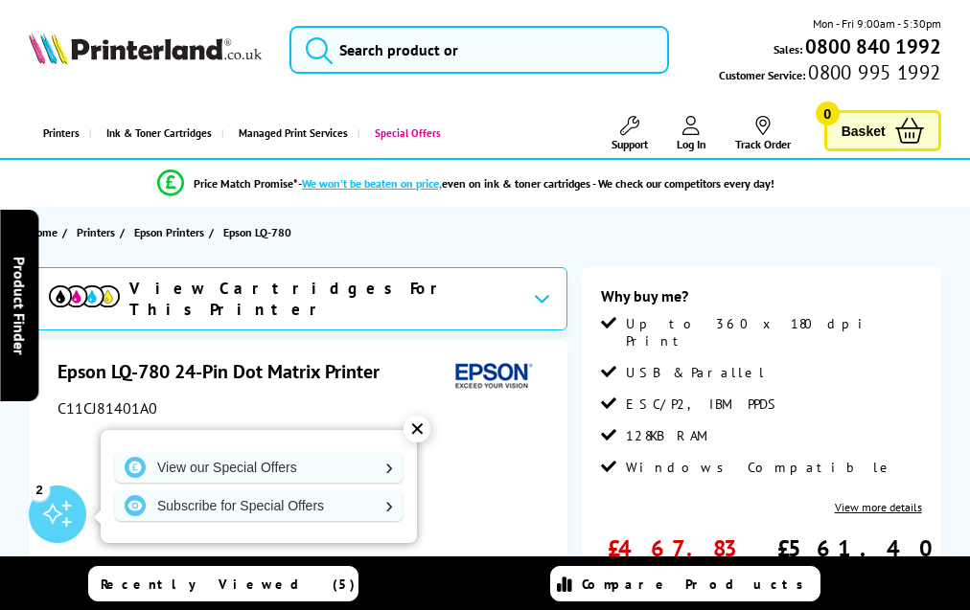
scroll to position [2113, 0]
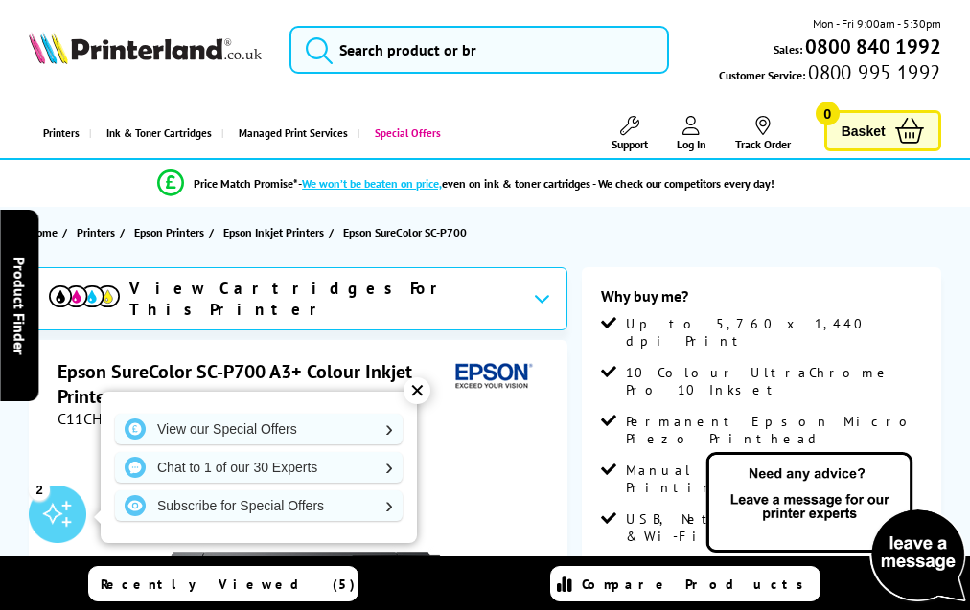
scroll to position [2148, 0]
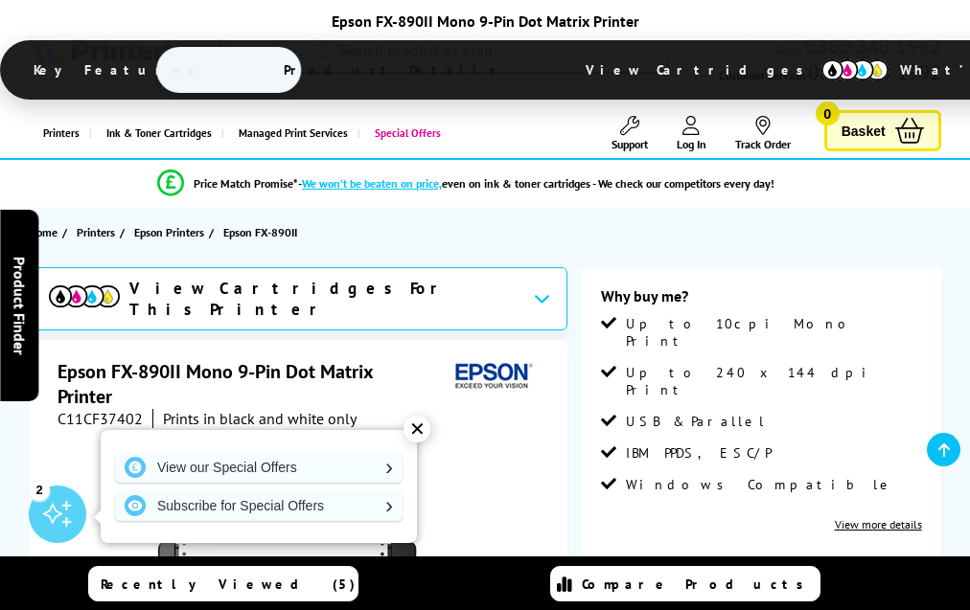
scroll to position [1965, 0]
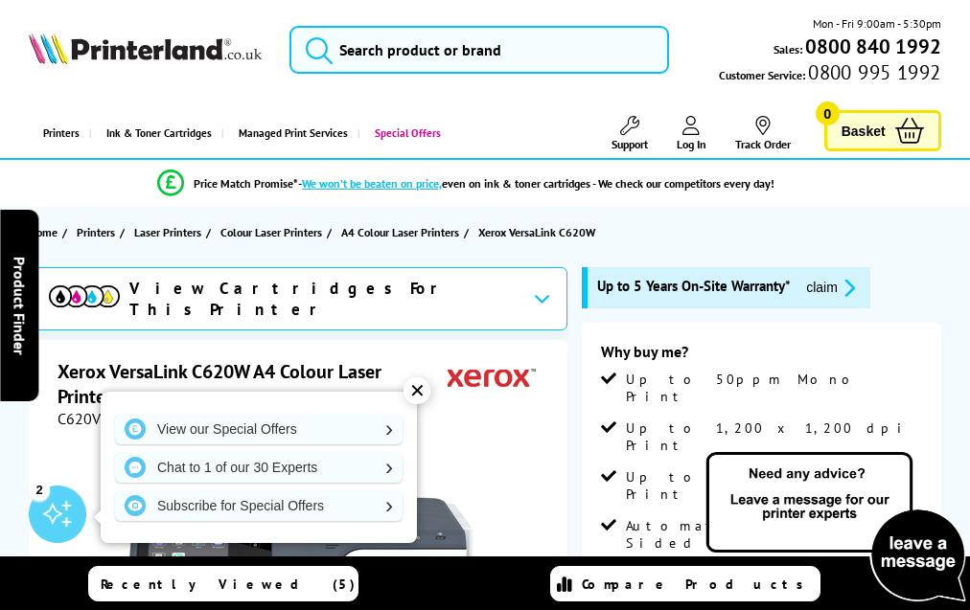
scroll to position [4501, 0]
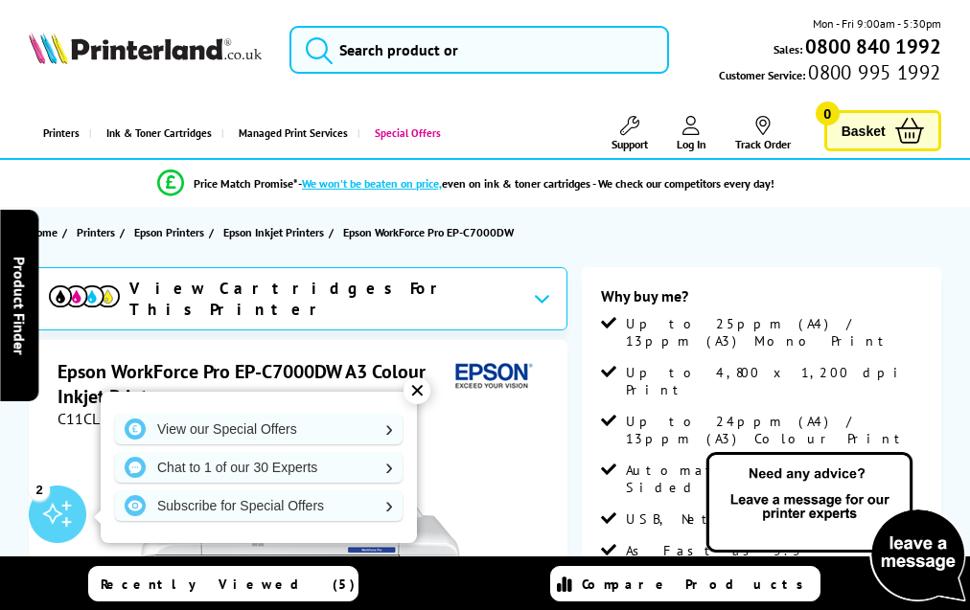
scroll to position [3275, 0]
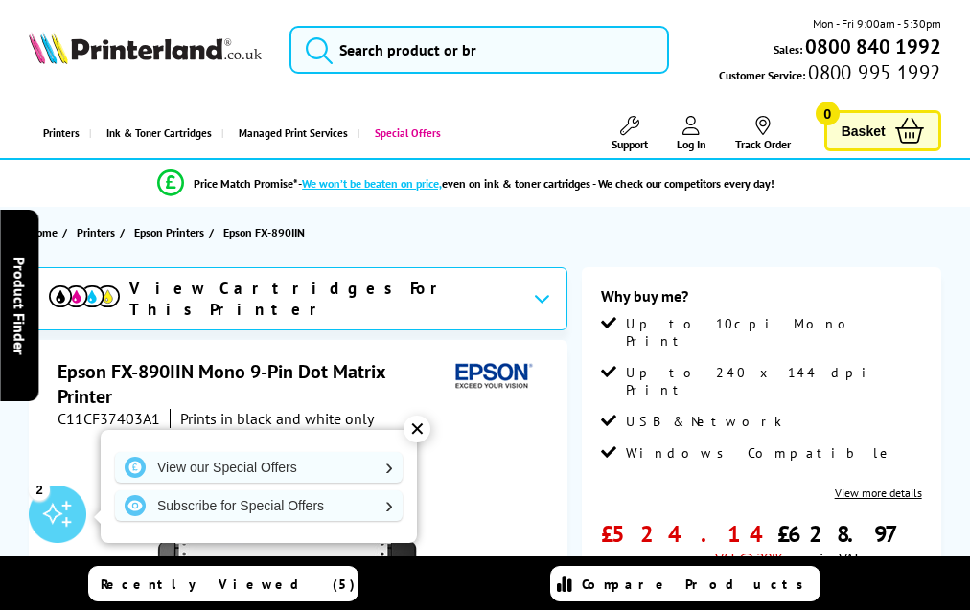
scroll to position [1927, 0]
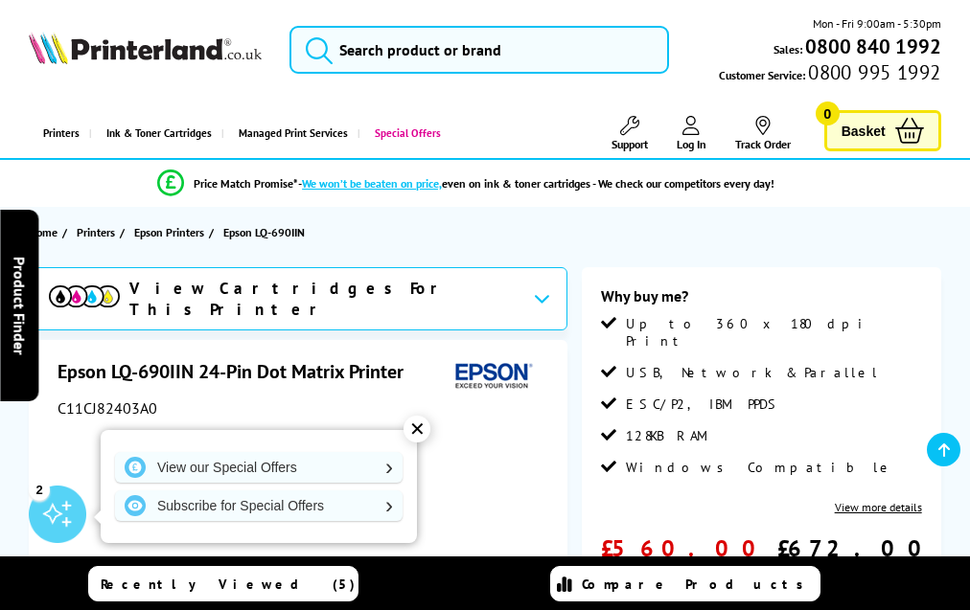
scroll to position [2151, 0]
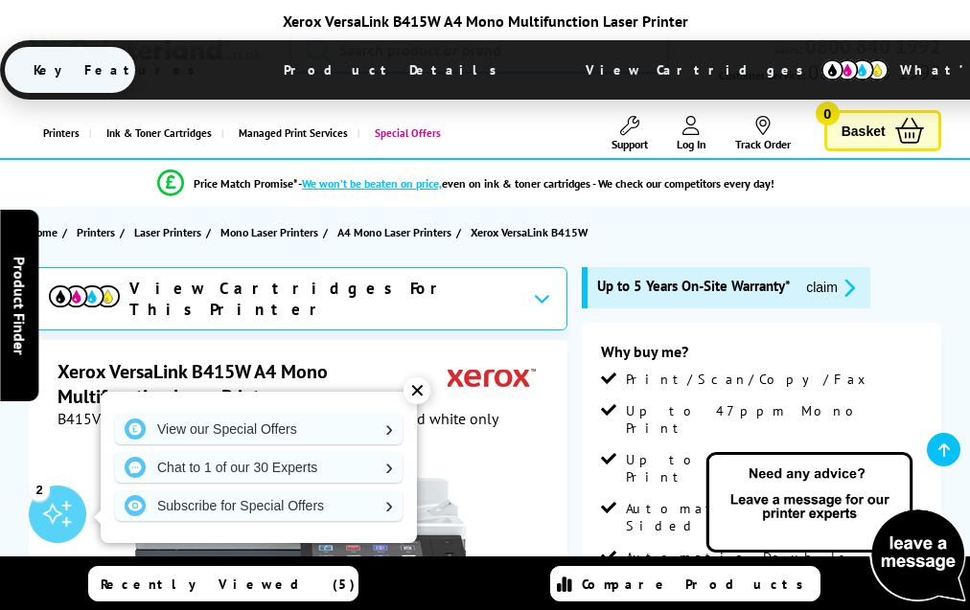
scroll to position [4865, 0]
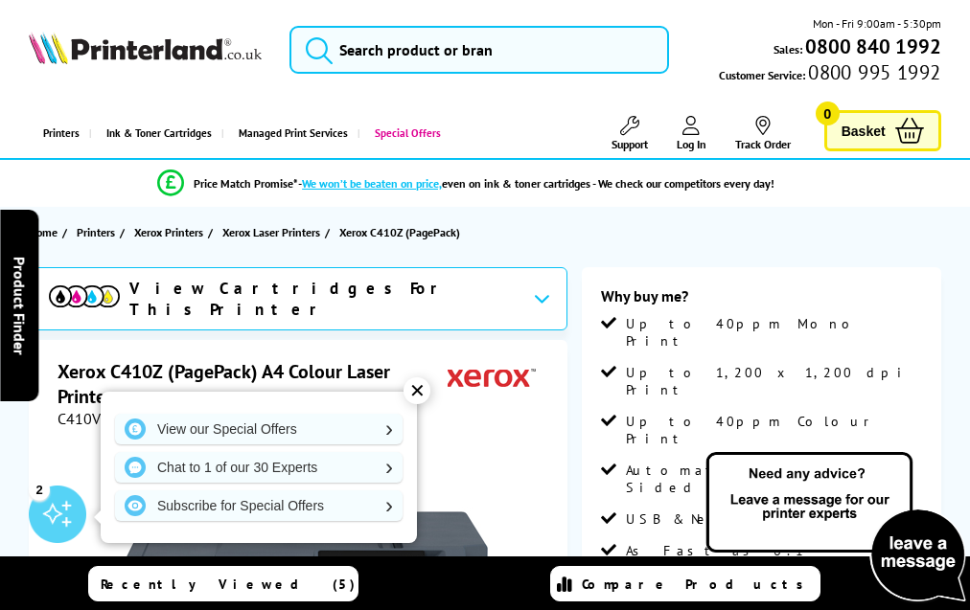
scroll to position [3297, 0]
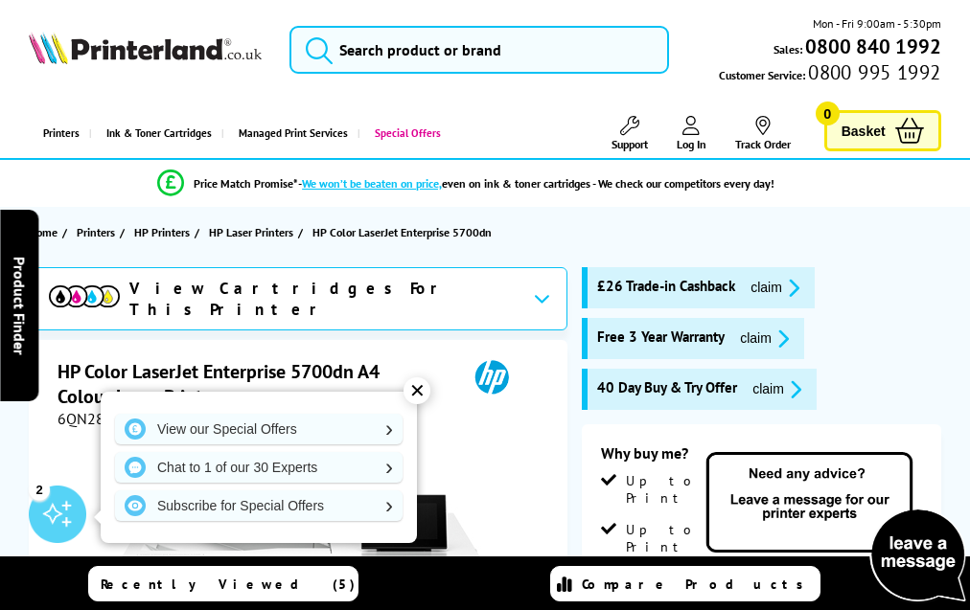
scroll to position [4558, 0]
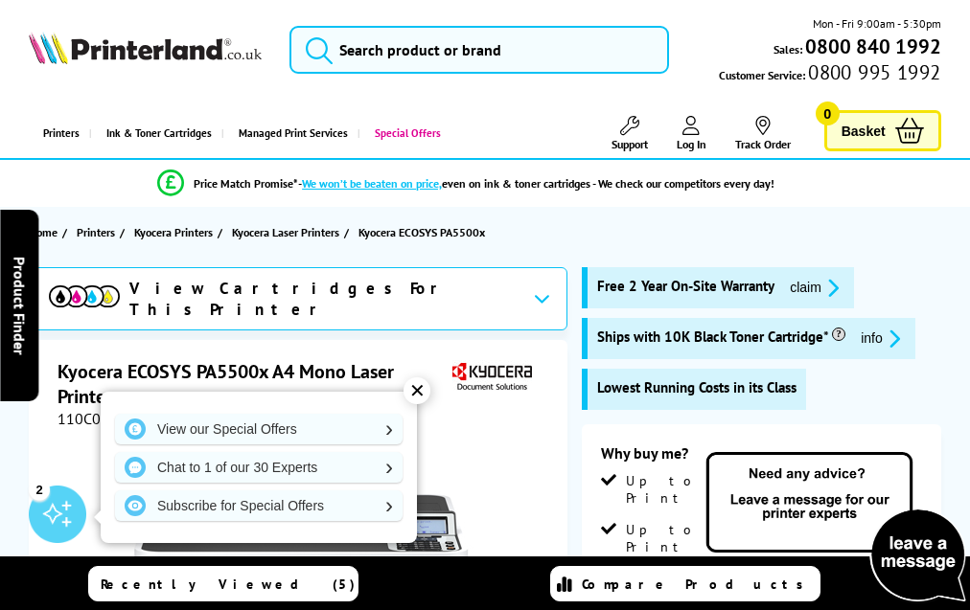
scroll to position [3389, 0]
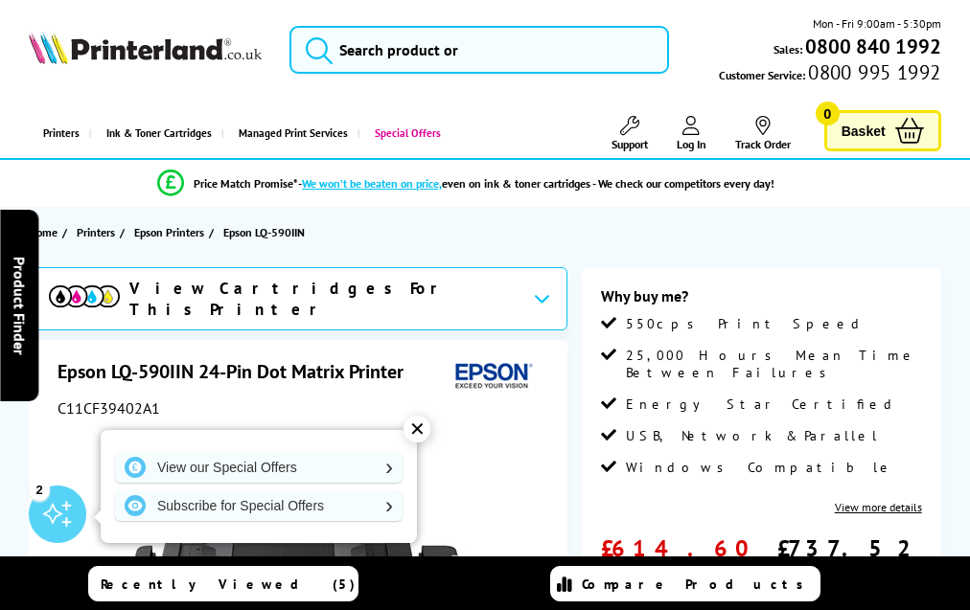
scroll to position [2116, 0]
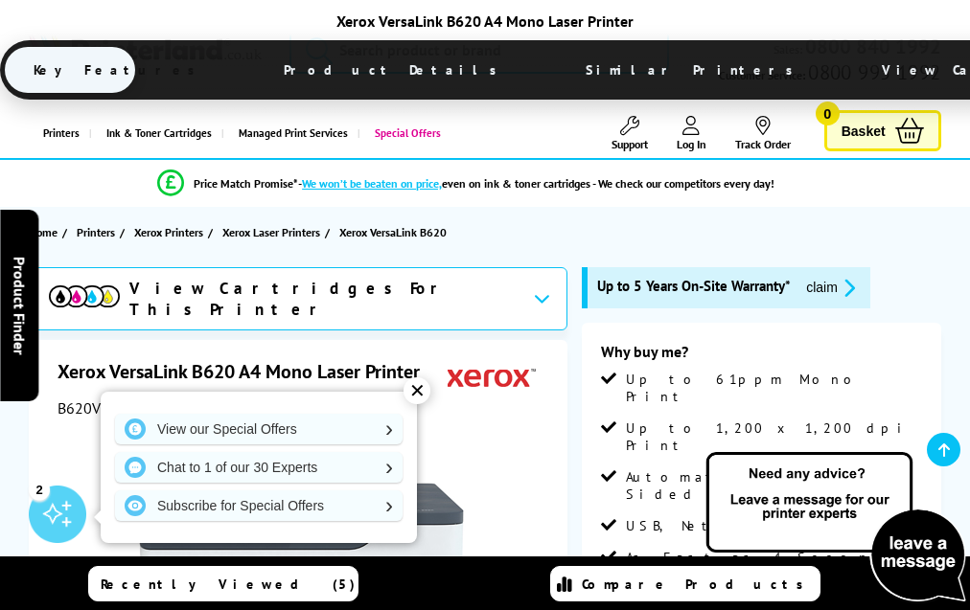
scroll to position [4840, 0]
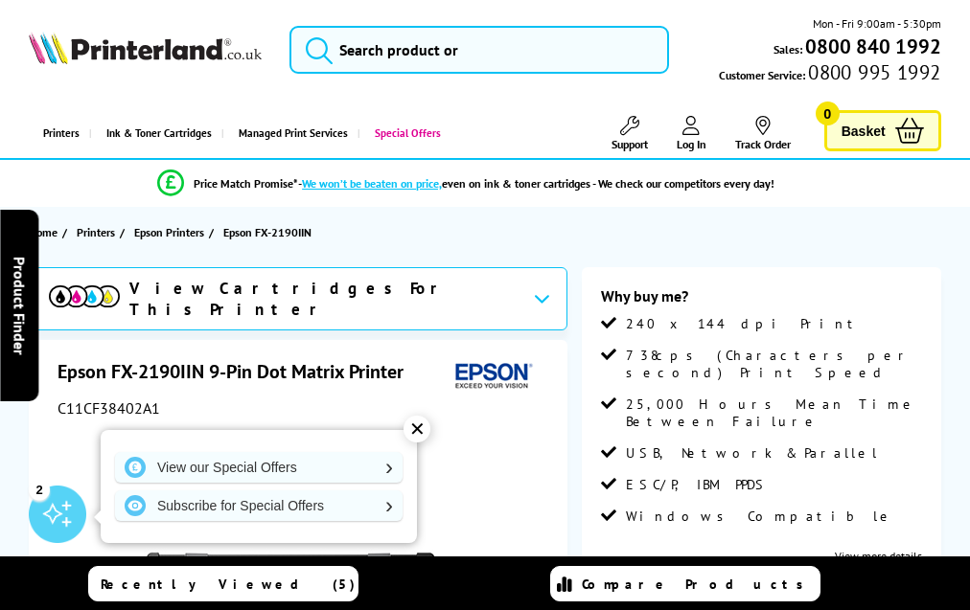
scroll to position [2279, 0]
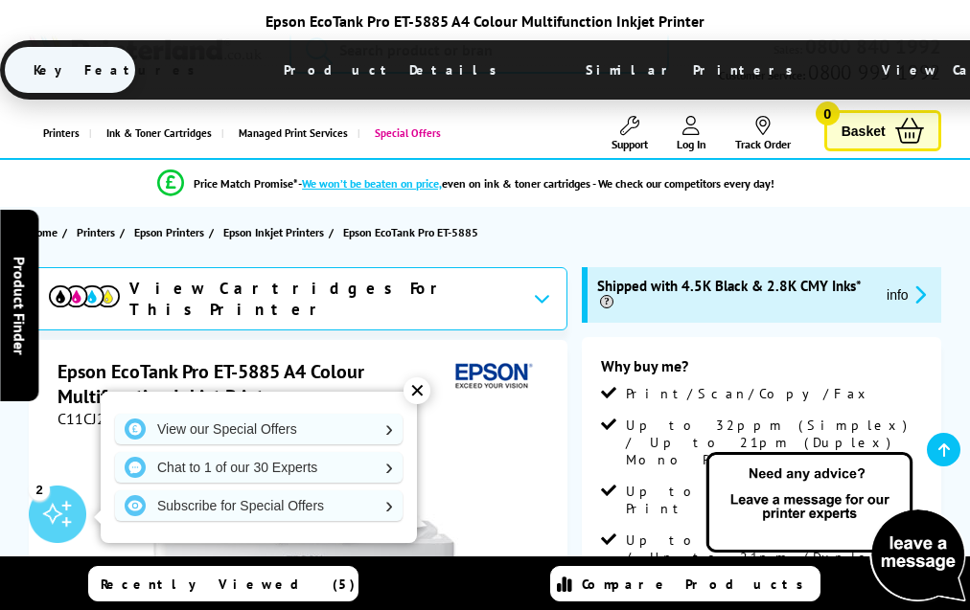
scroll to position [3649, 0]
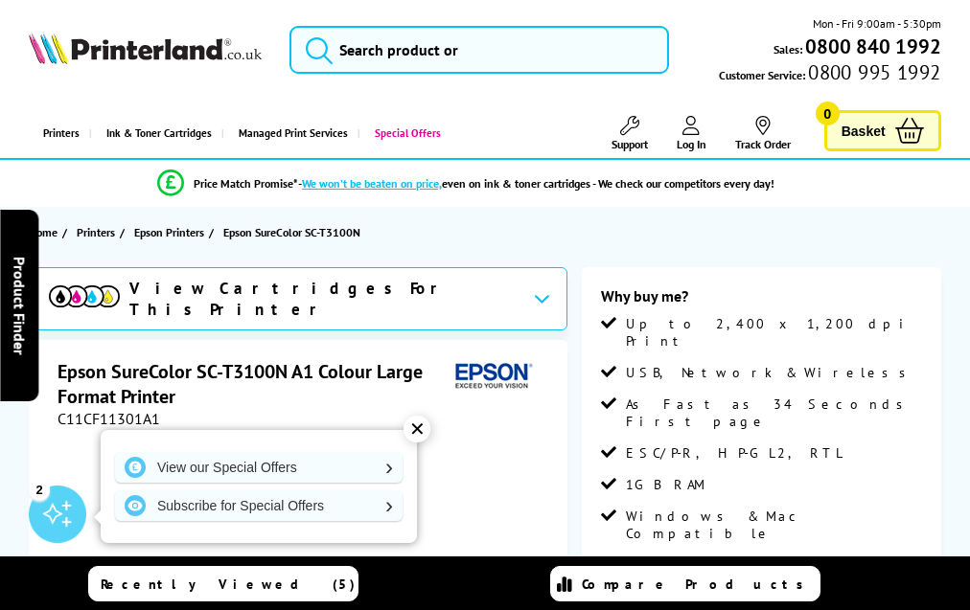
scroll to position [2610, 0]
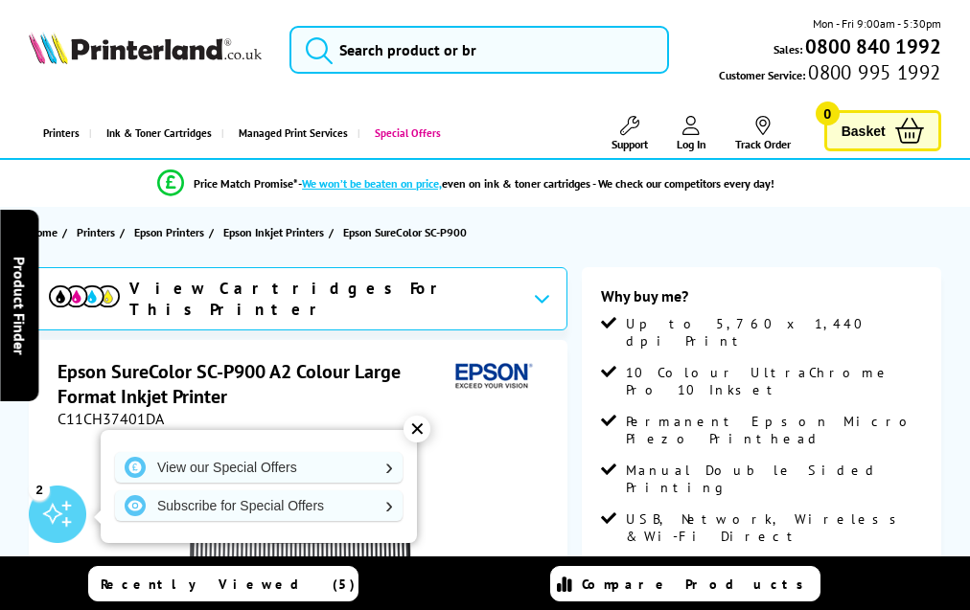
scroll to position [2120, 0]
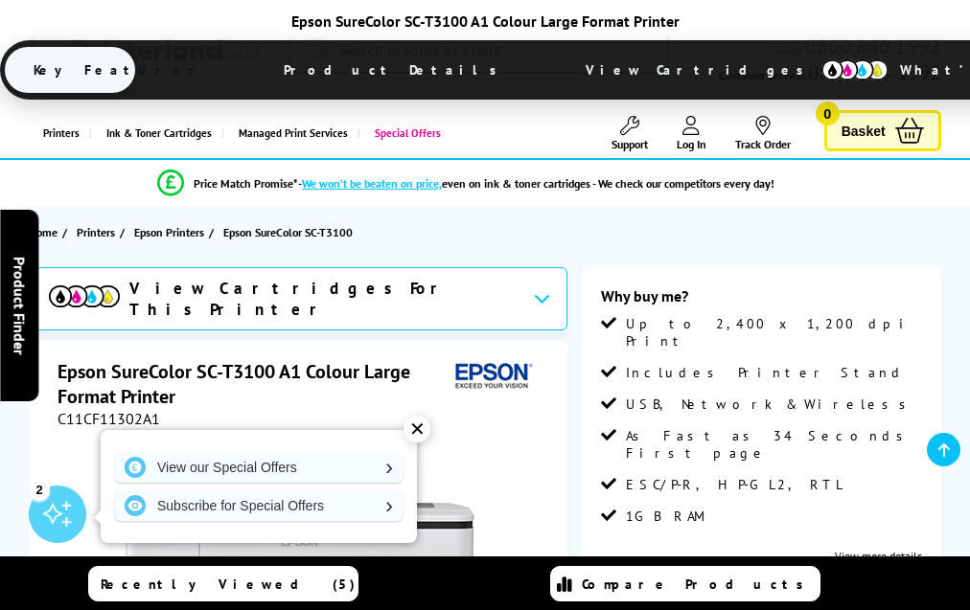
scroll to position [2362, 0]
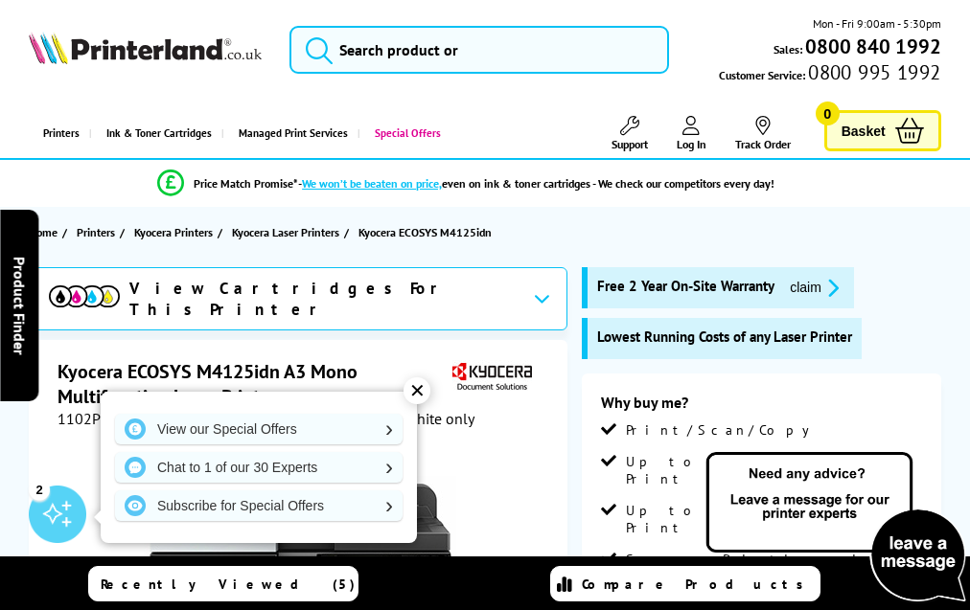
scroll to position [3432, 0]
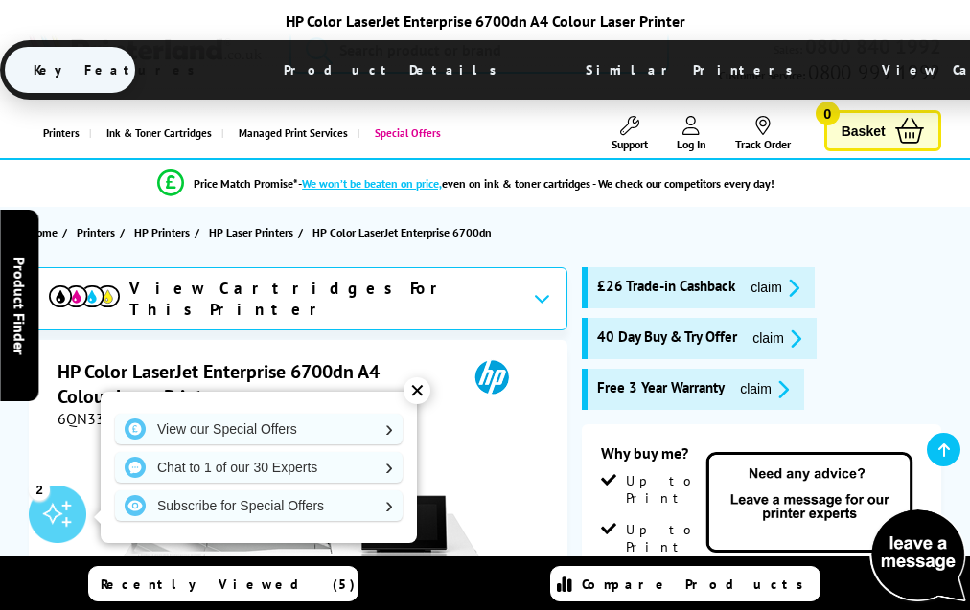
scroll to position [4759, 0]
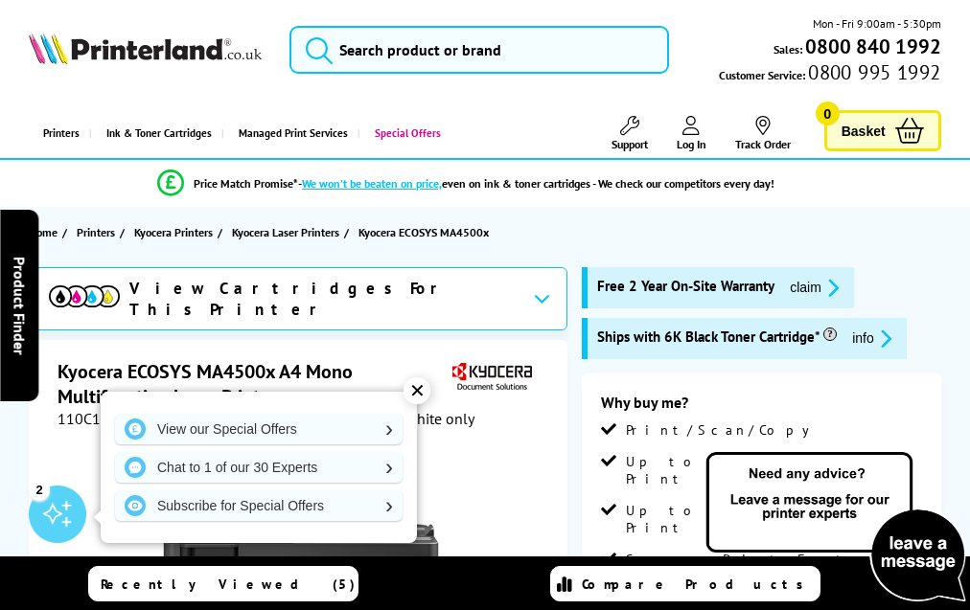
scroll to position [3955, 0]
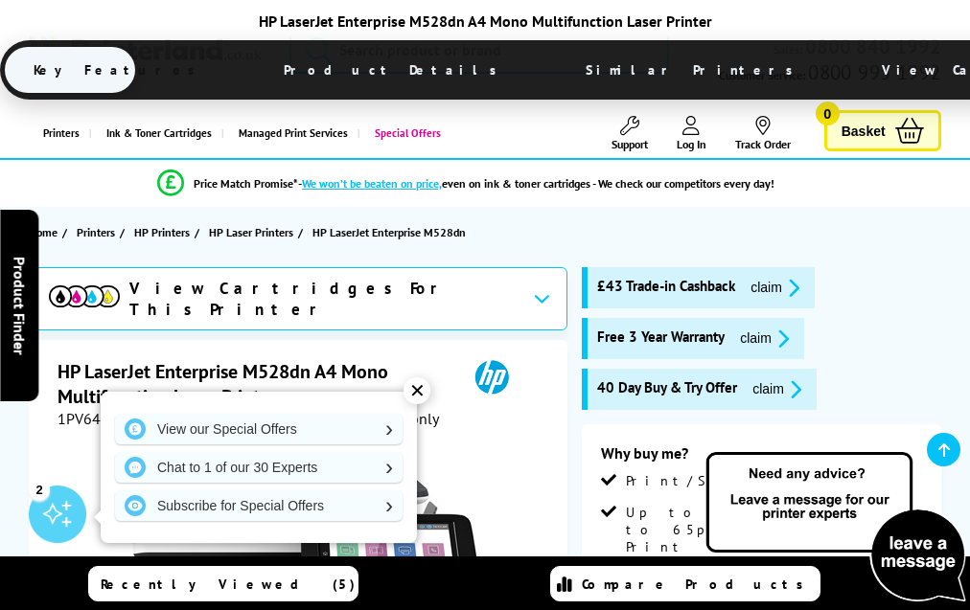
scroll to position [3695, 0]
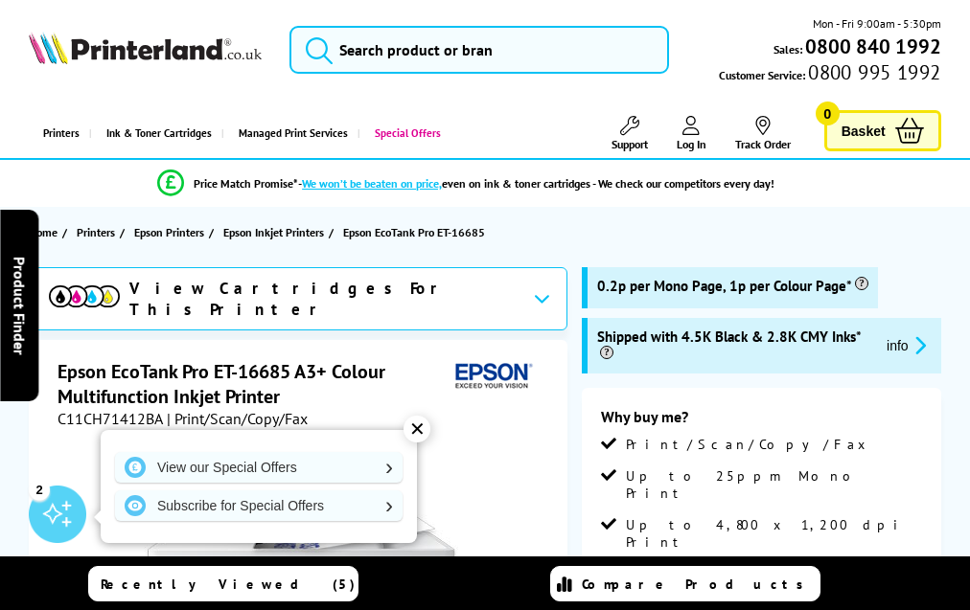
scroll to position [3987, 0]
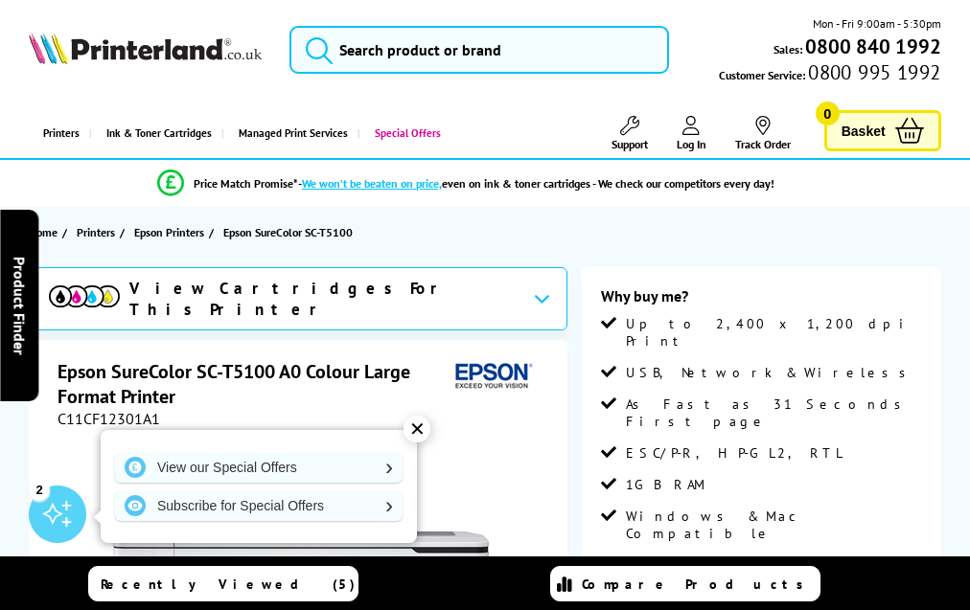
scroll to position [2752, 0]
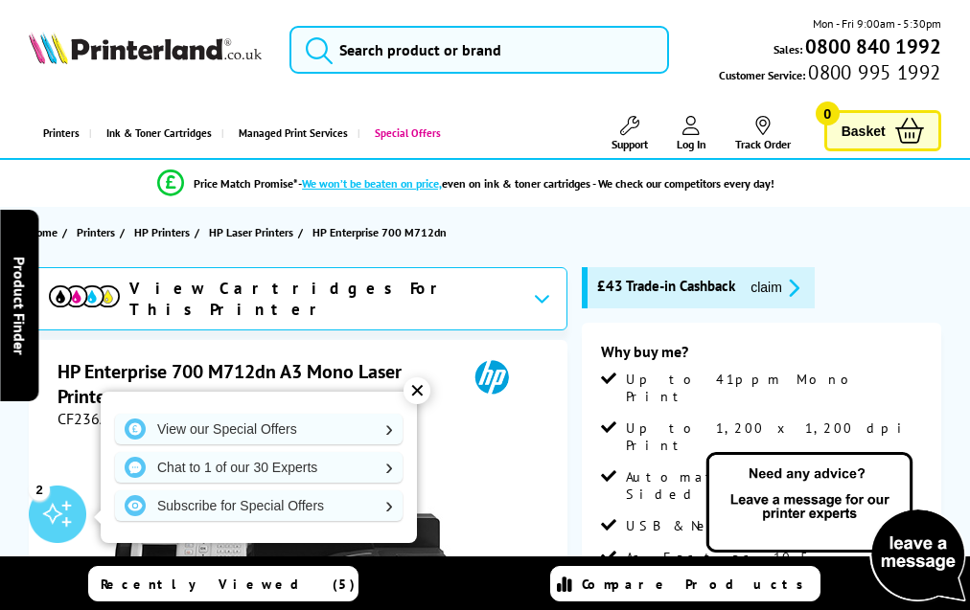
scroll to position [3197, 0]
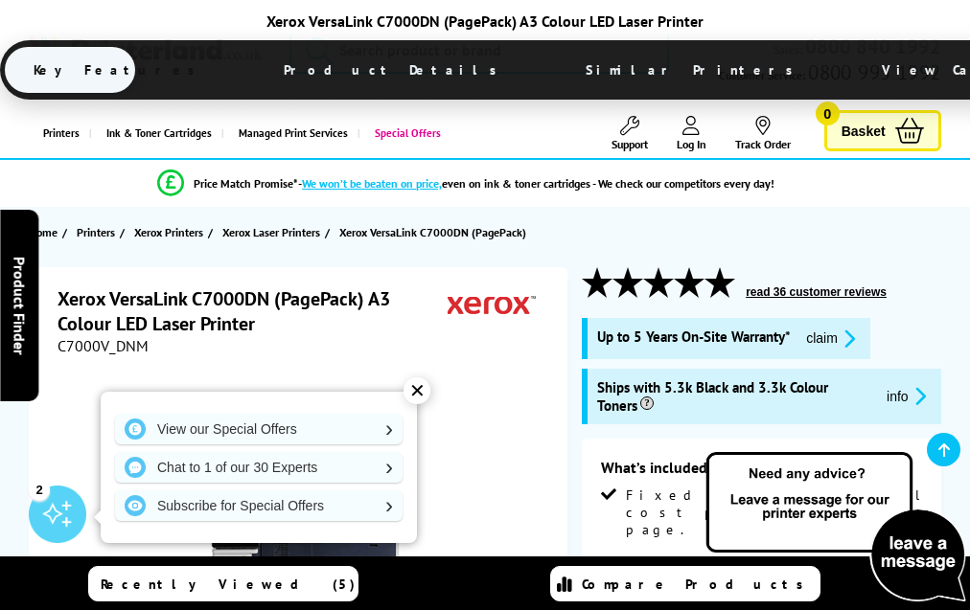
scroll to position [2742, 0]
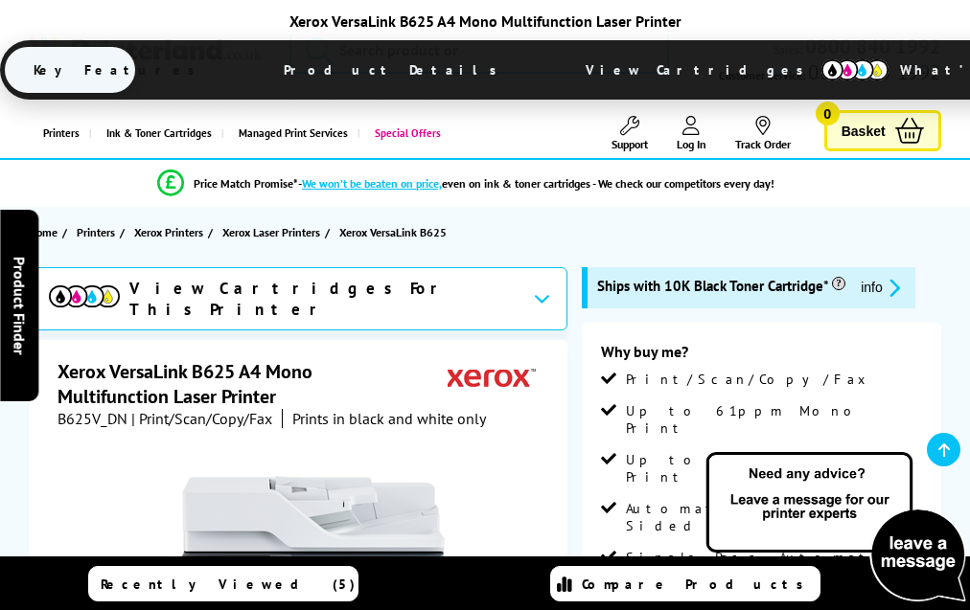
scroll to position [5257, 0]
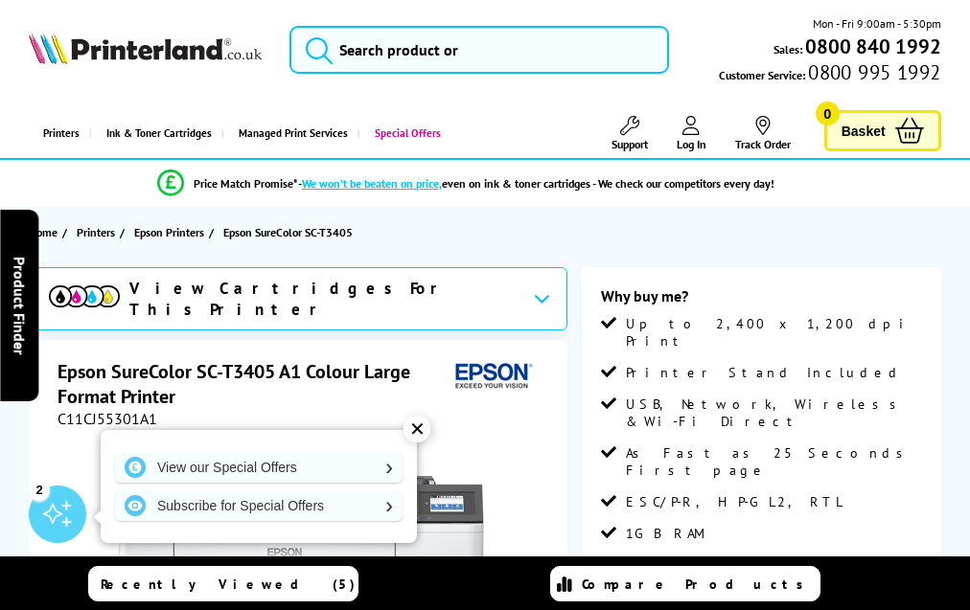
scroll to position [2691, 0]
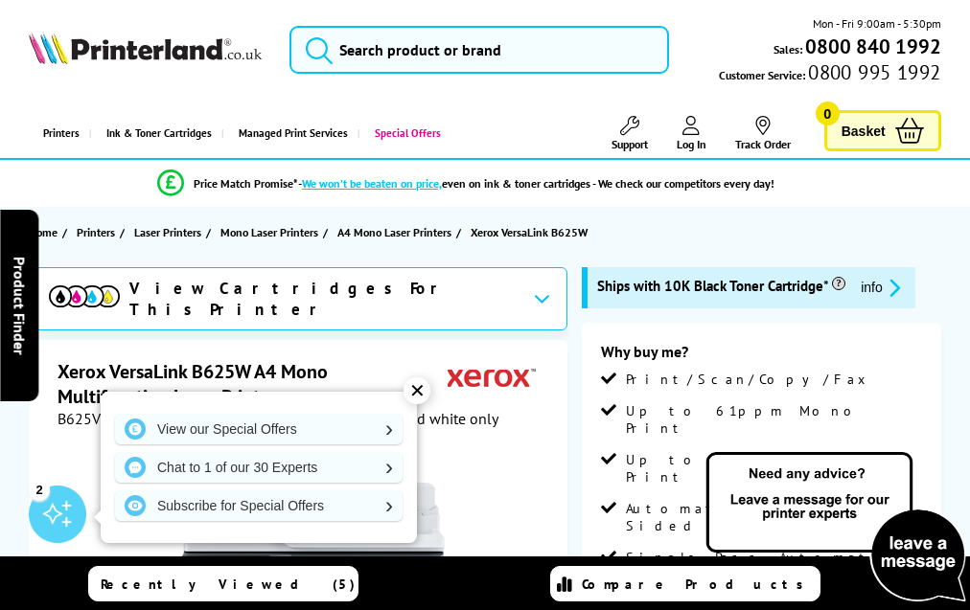
scroll to position [3510, 0]
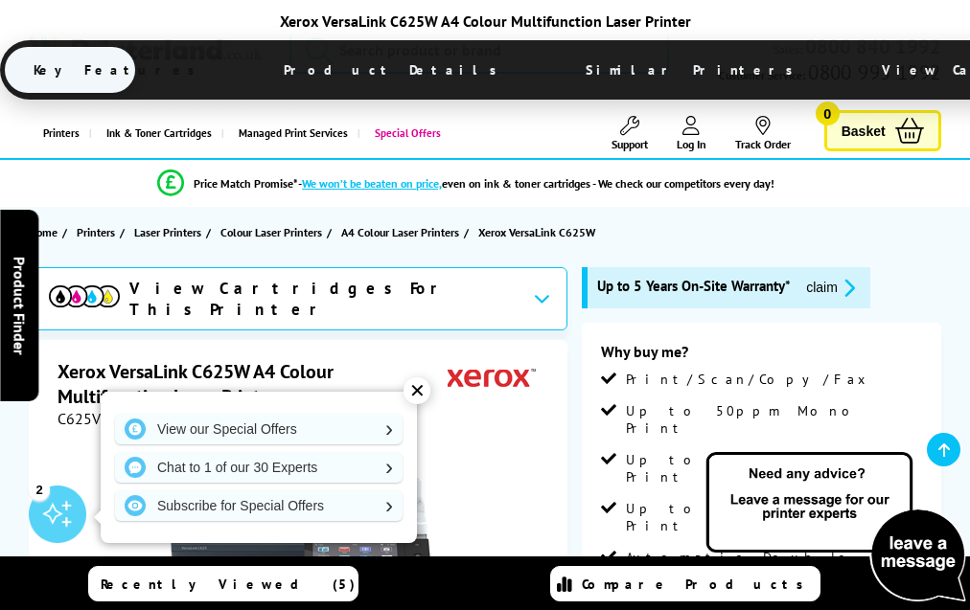
scroll to position [4914, 0]
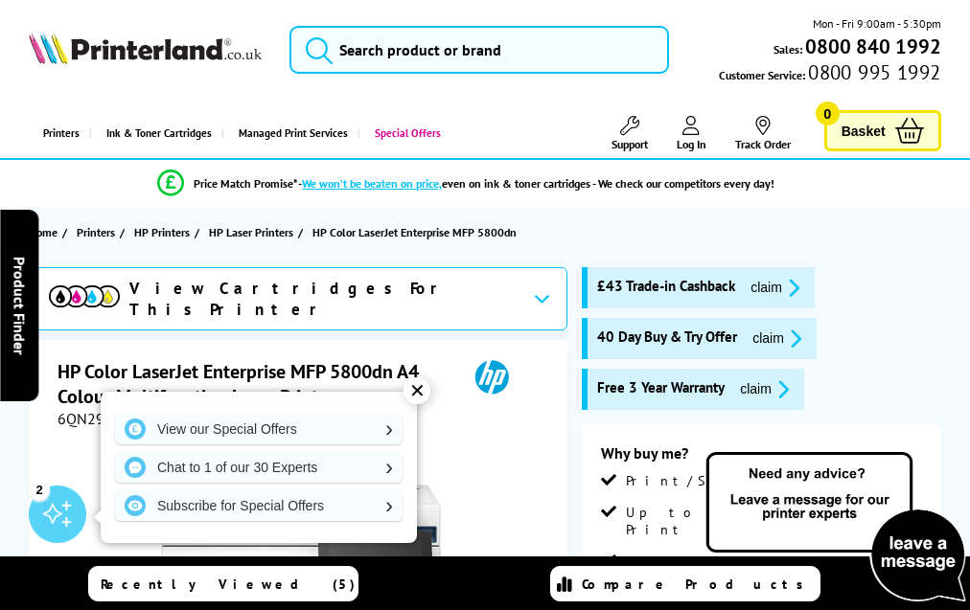
scroll to position [5196, 0]
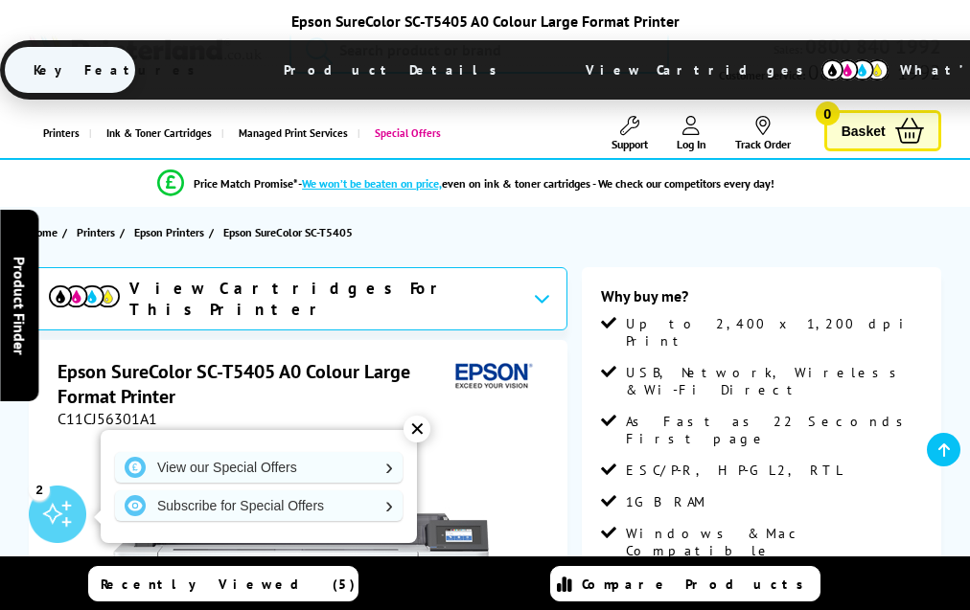
scroll to position [2691, 0]
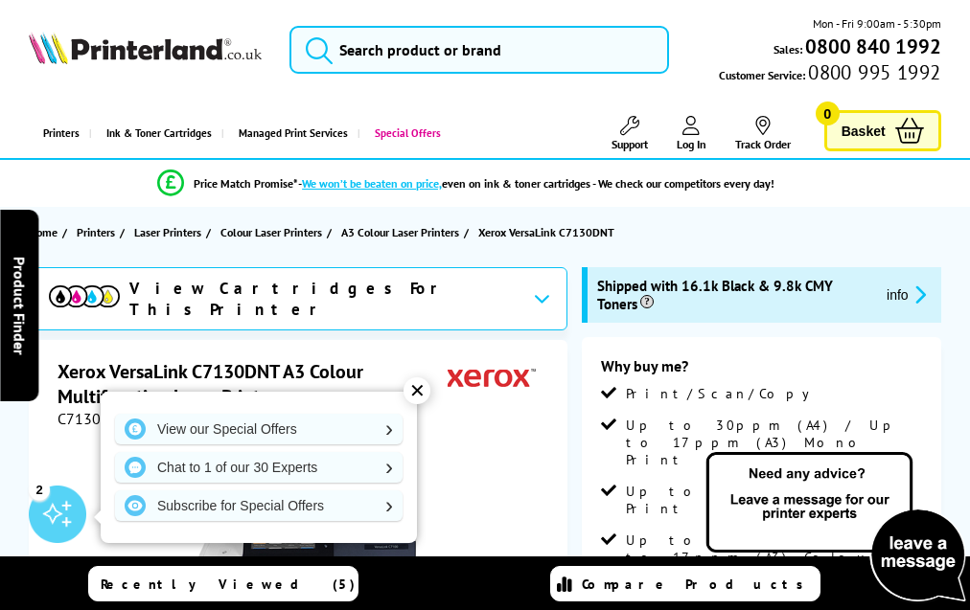
scroll to position [3939, 0]
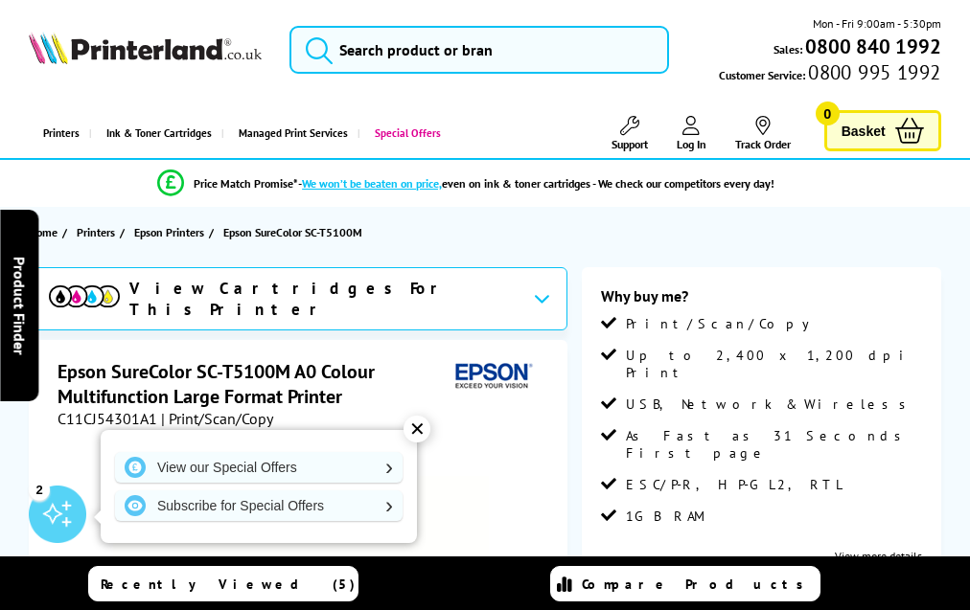
scroll to position [3063, 0]
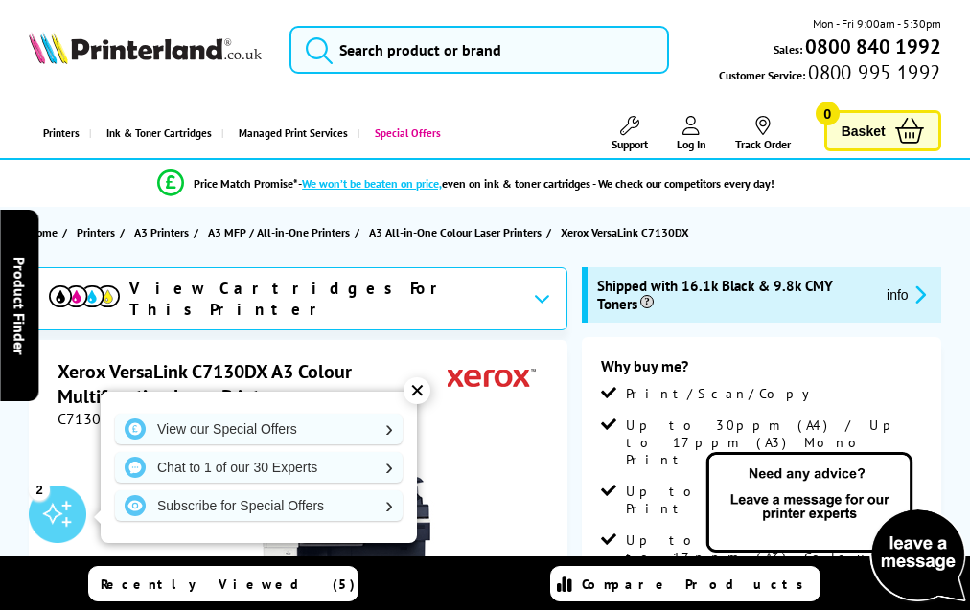
scroll to position [3939, 0]
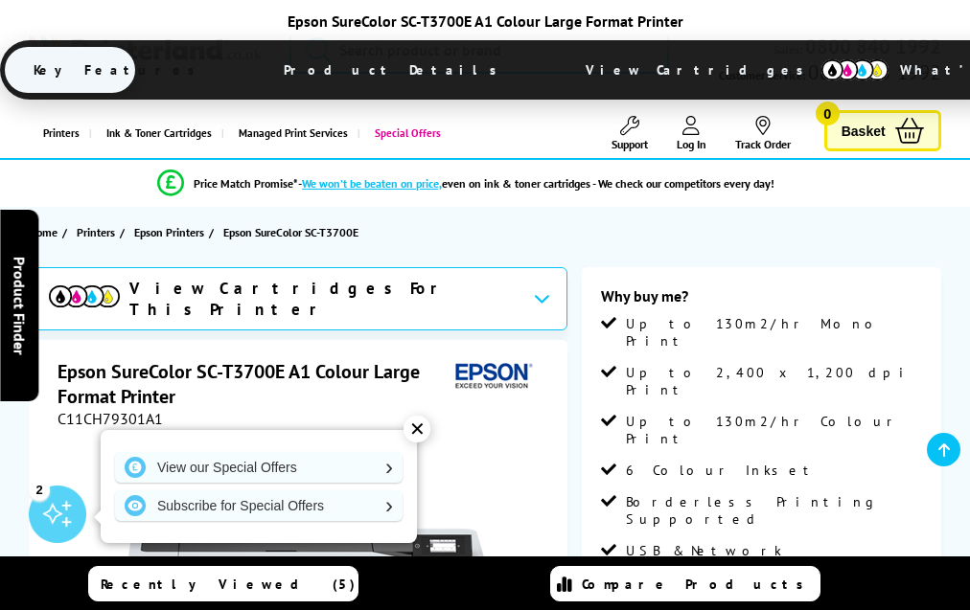
scroll to position [2416, 0]
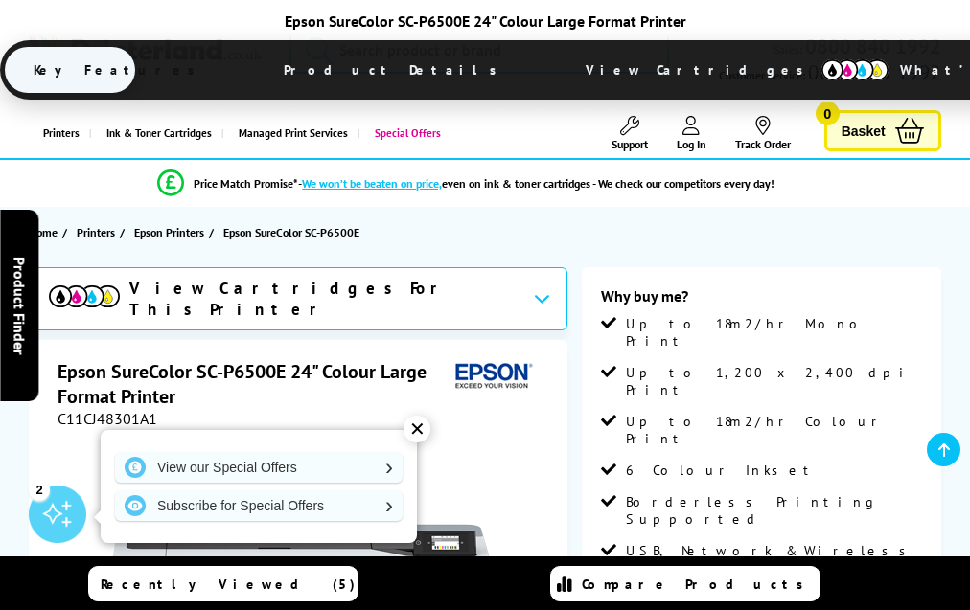
scroll to position [2385, 0]
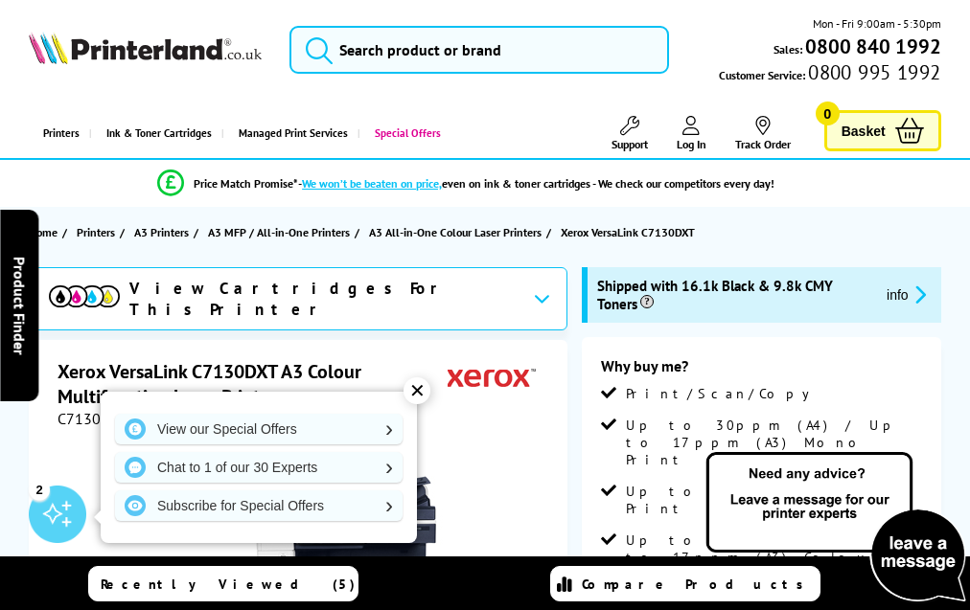
scroll to position [3939, 0]
